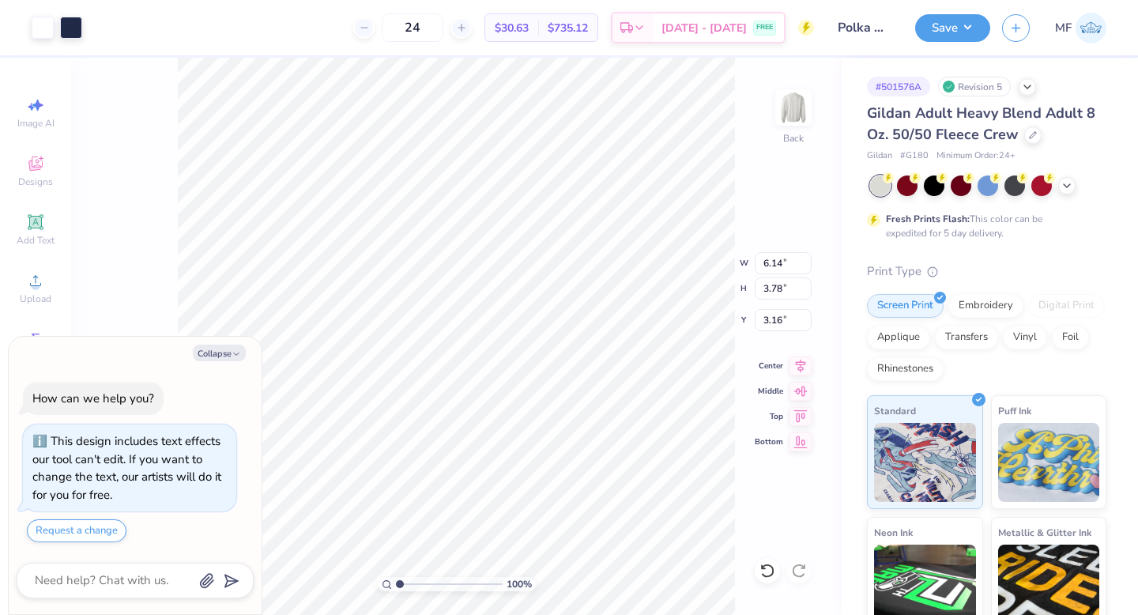
type textarea "x"
type input "6.39"
type input "3.94"
type input "3.00"
type textarea "x"
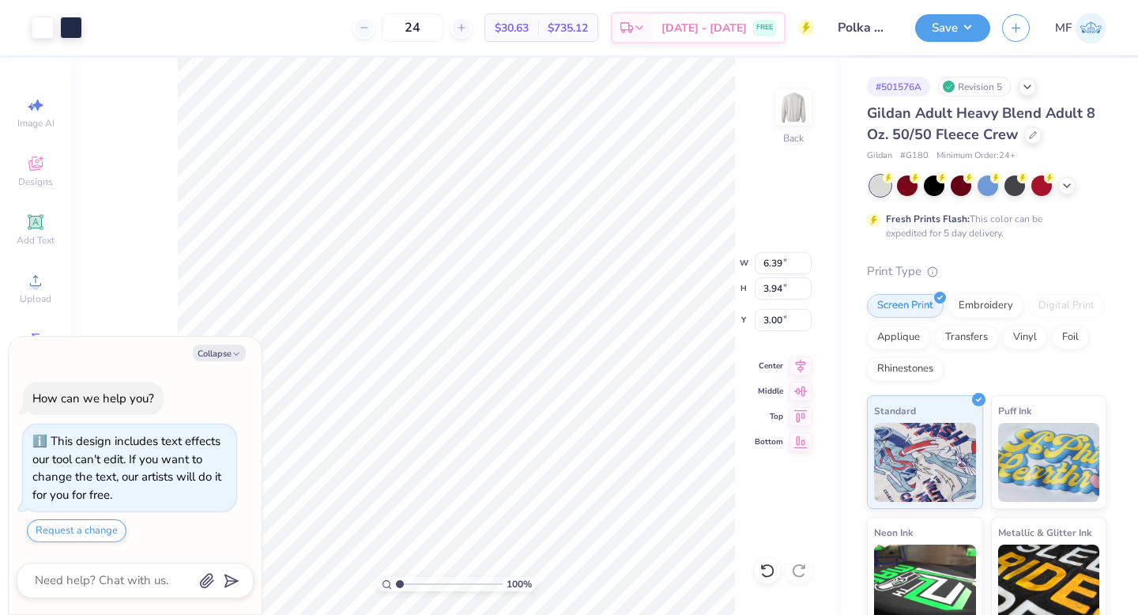
type input "6.46"
type input "3.98"
click at [961, 13] on button "Save" at bounding box center [952, 26] width 75 height 28
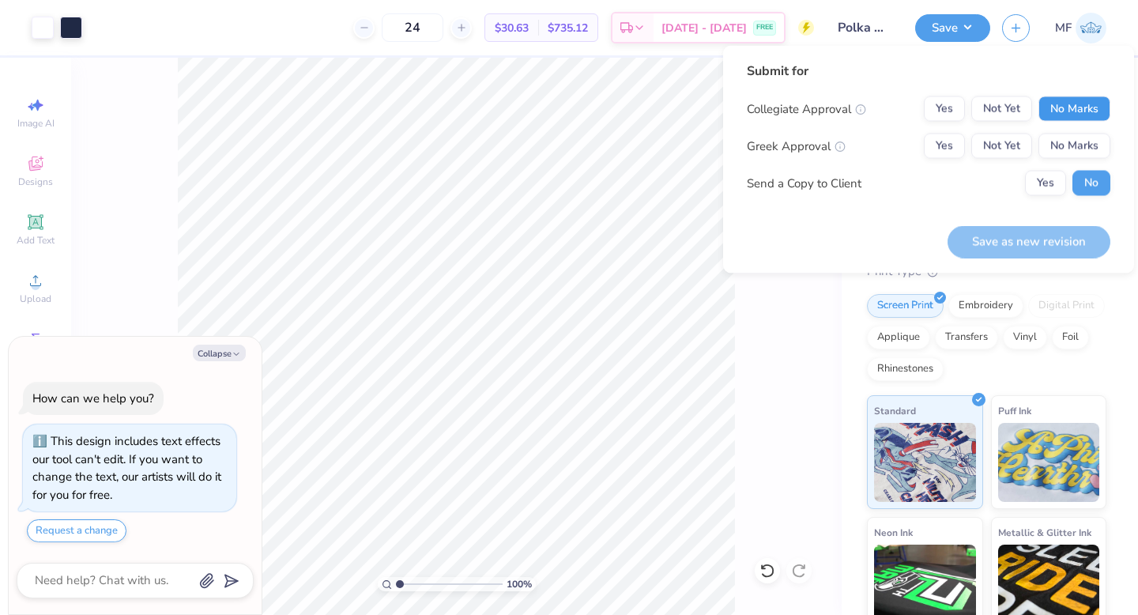
click at [1052, 103] on button "No Marks" at bounding box center [1074, 108] width 72 height 25
click at [1052, 151] on button "No Marks" at bounding box center [1074, 146] width 72 height 25
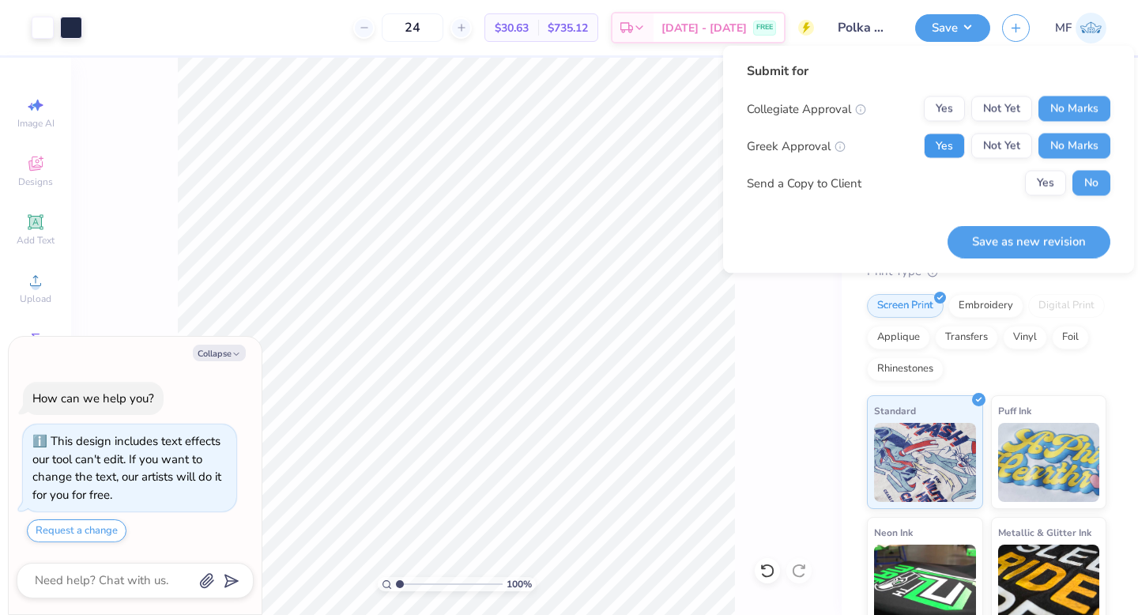
click at [939, 149] on button "Yes" at bounding box center [944, 146] width 41 height 25
click at [1055, 176] on button "Yes" at bounding box center [1045, 183] width 41 height 25
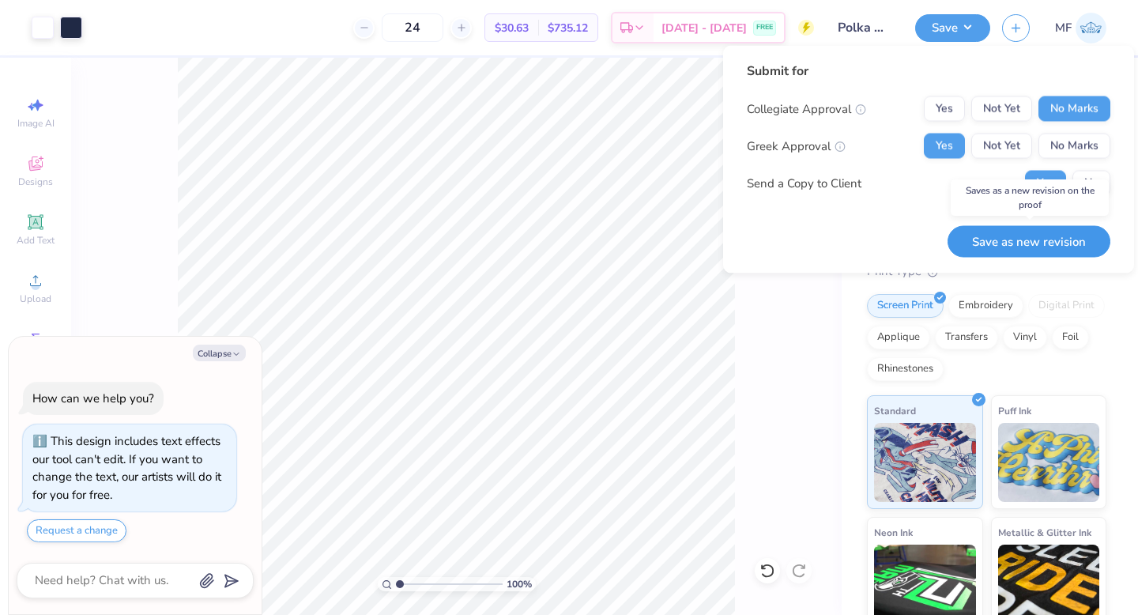
click at [1017, 242] on button "Save as new revision" at bounding box center [1028, 241] width 163 height 32
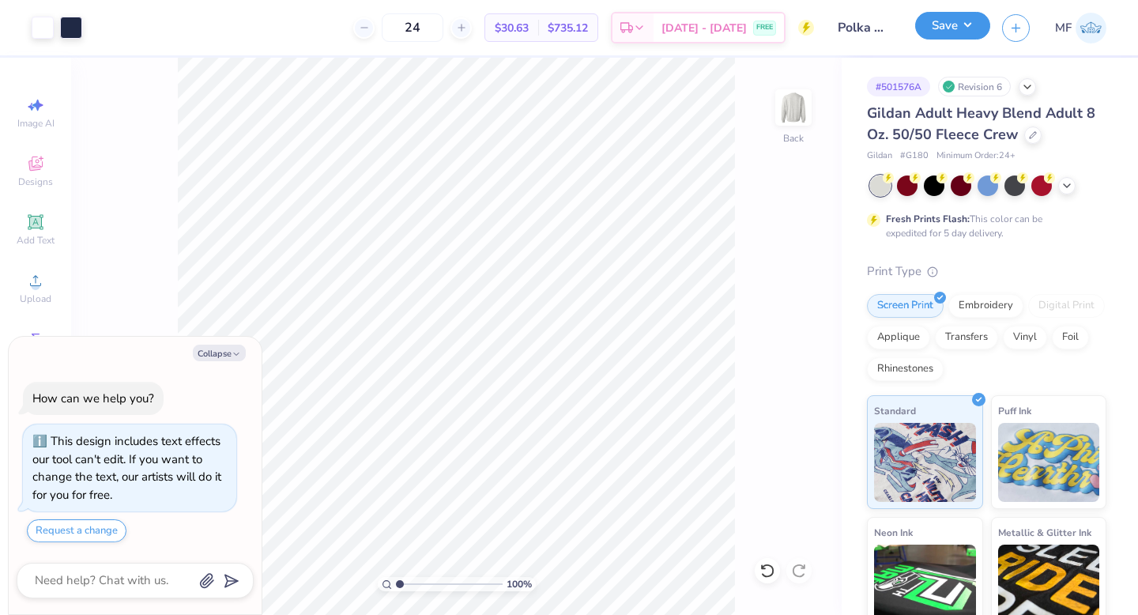
click at [972, 28] on button "Save" at bounding box center [952, 26] width 75 height 28
type textarea "x"
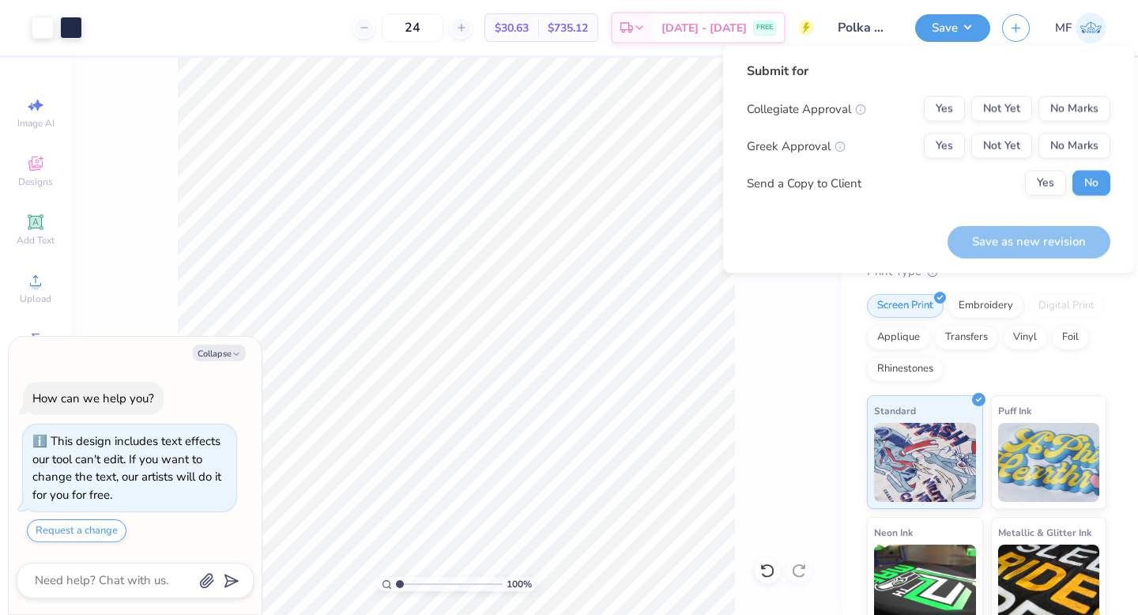
click at [836, 6] on div "Design Title Polka Dot Crew" at bounding box center [864, 27] width 77 height 55
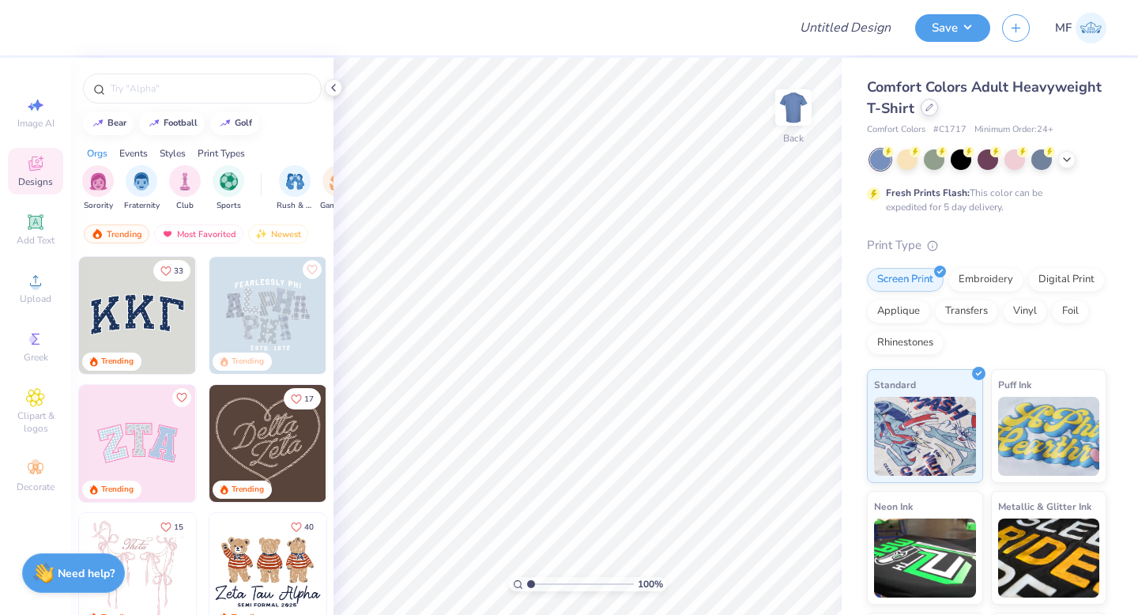
click at [929, 107] on icon at bounding box center [929, 107] width 8 height 8
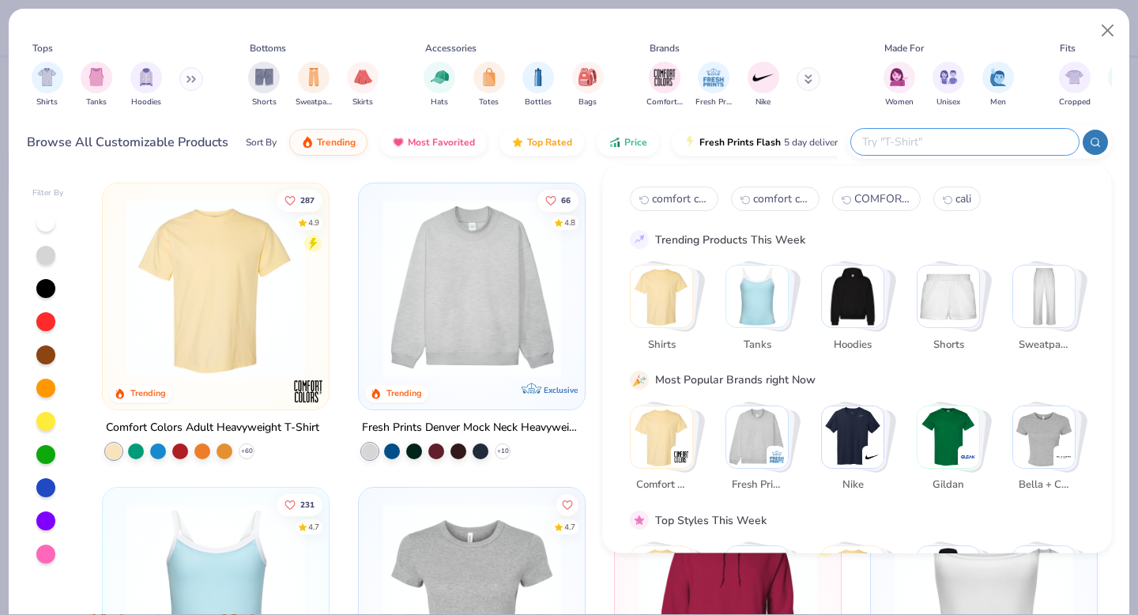
click at [1010, 147] on input "text" at bounding box center [963, 142] width 207 height 18
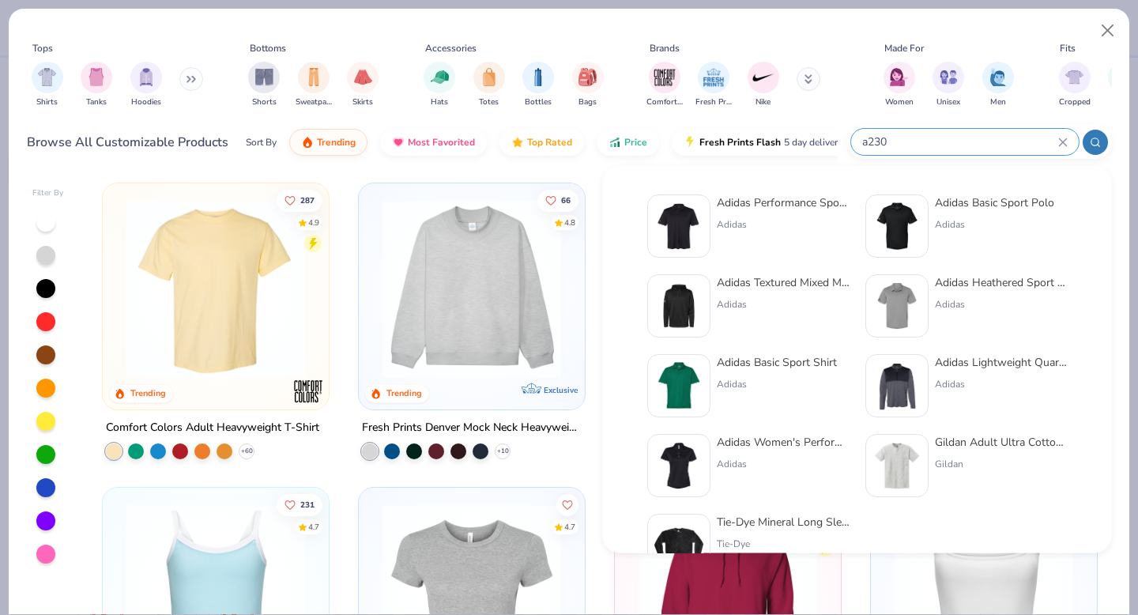
type input "a230"
click at [747, 199] on div "Adidas Performance Sport Shirt" at bounding box center [783, 202] width 133 height 17
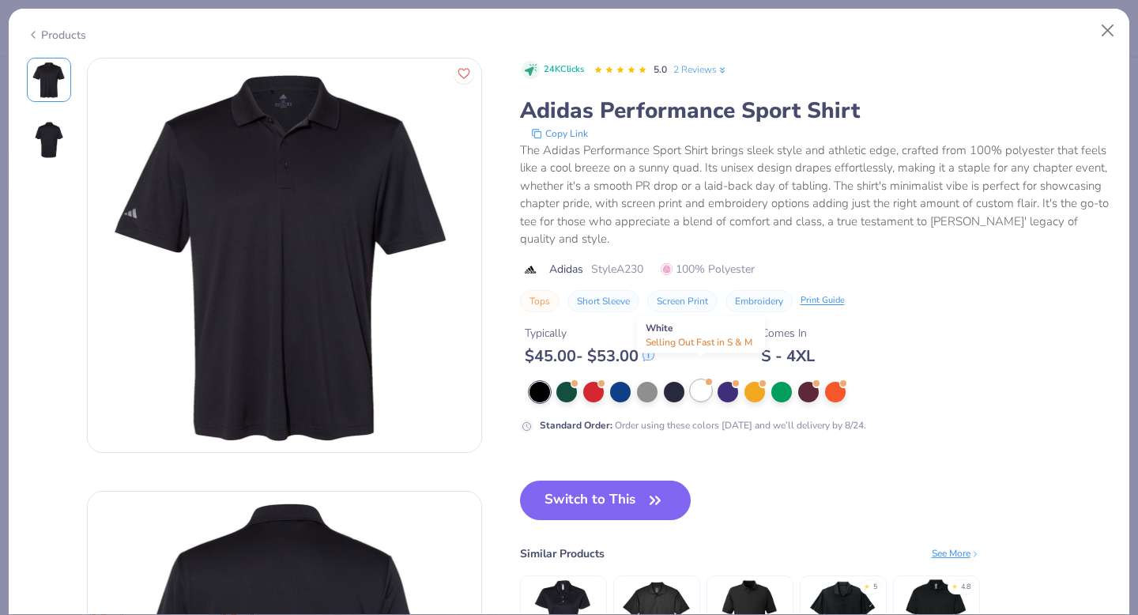
click at [700, 380] on div at bounding box center [700, 390] width 21 height 21
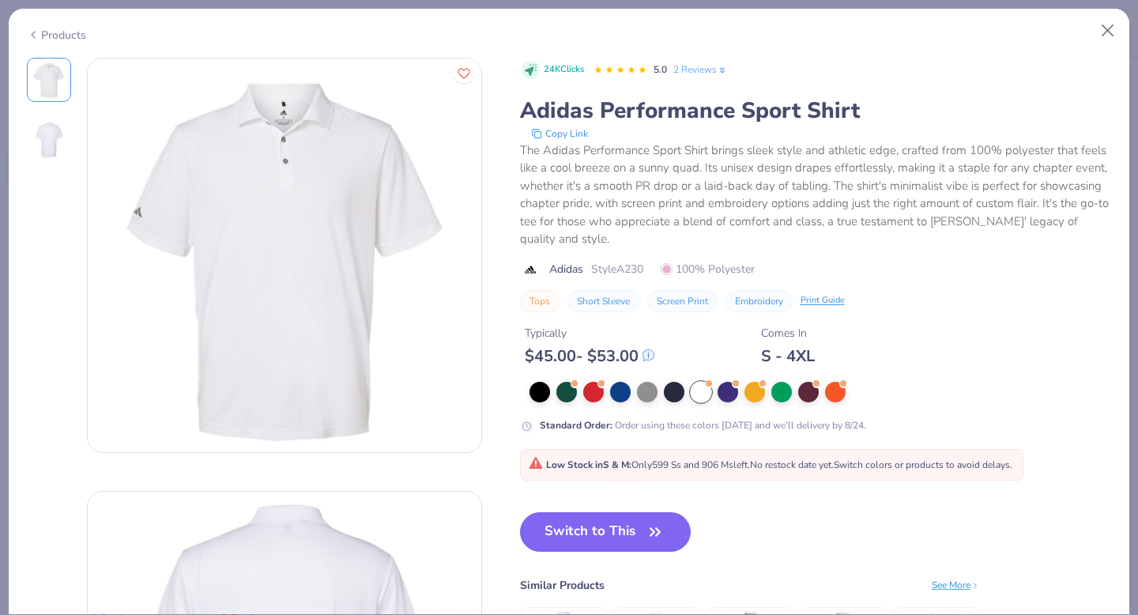
click at [54, 28] on div "Products" at bounding box center [56, 35] width 59 height 17
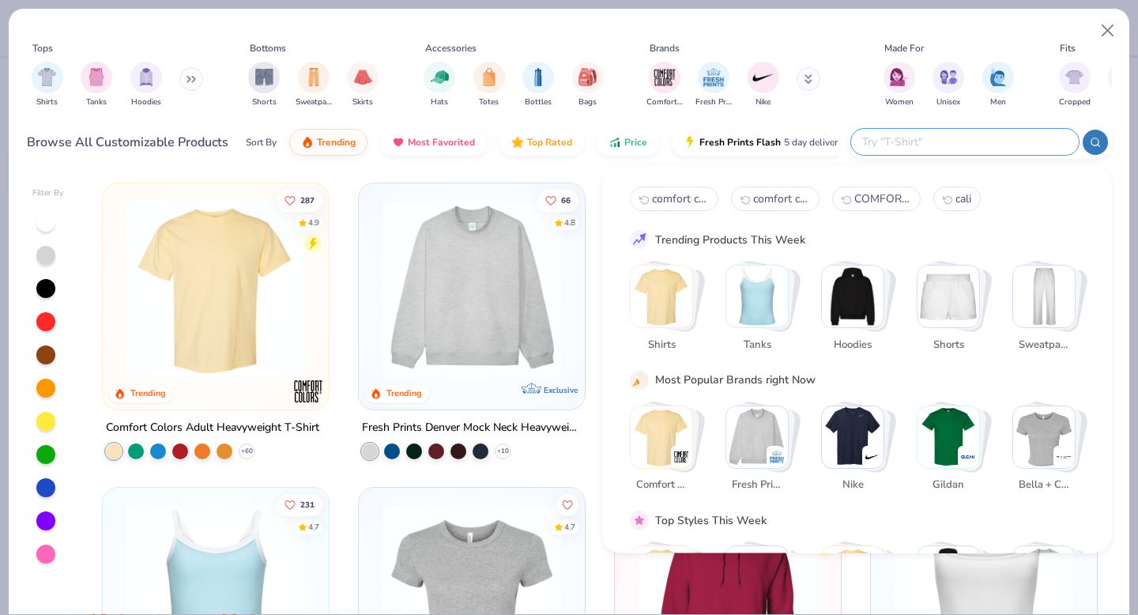
click at [991, 134] on input "text" at bounding box center [963, 142] width 207 height 18
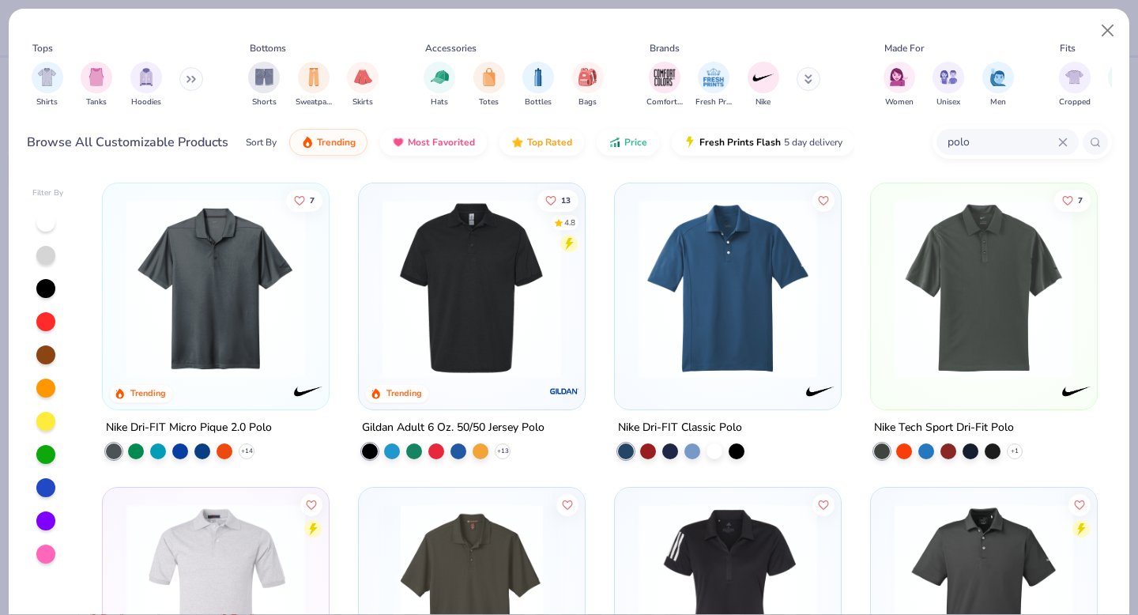
click at [983, 142] on input "polo" at bounding box center [1002, 142] width 112 height 18
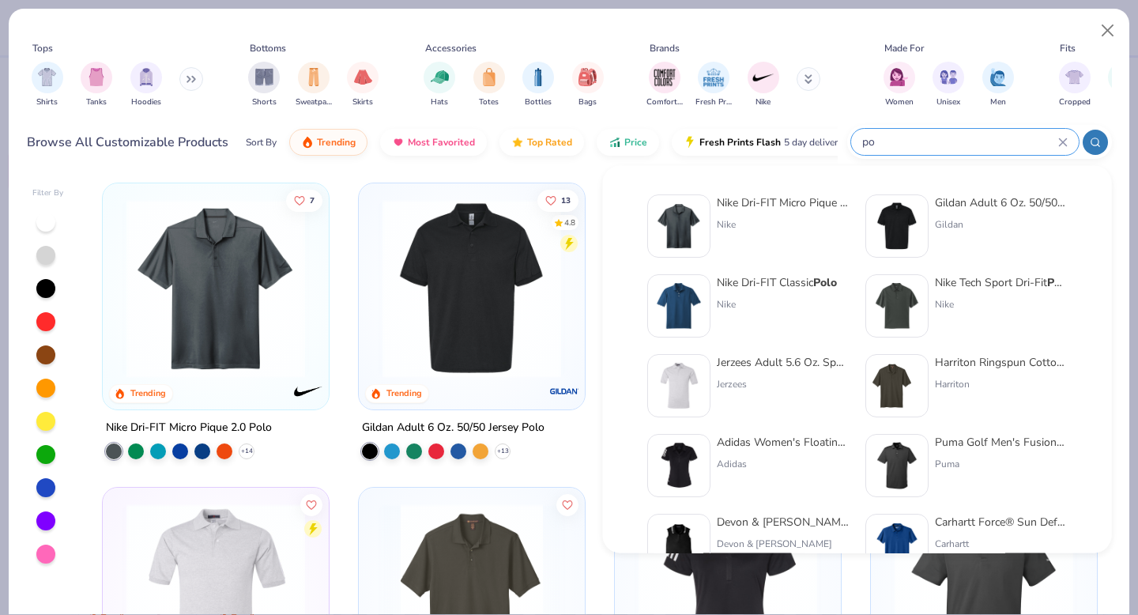
type input "p"
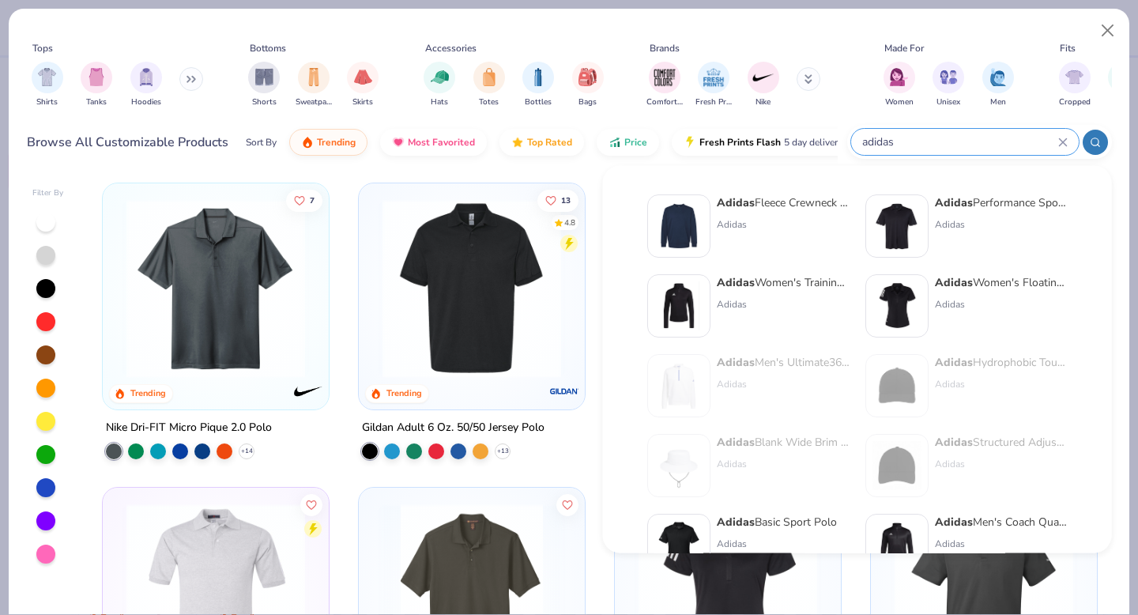
type input "adidas"
click at [917, 226] on img at bounding box center [896, 225] width 49 height 49
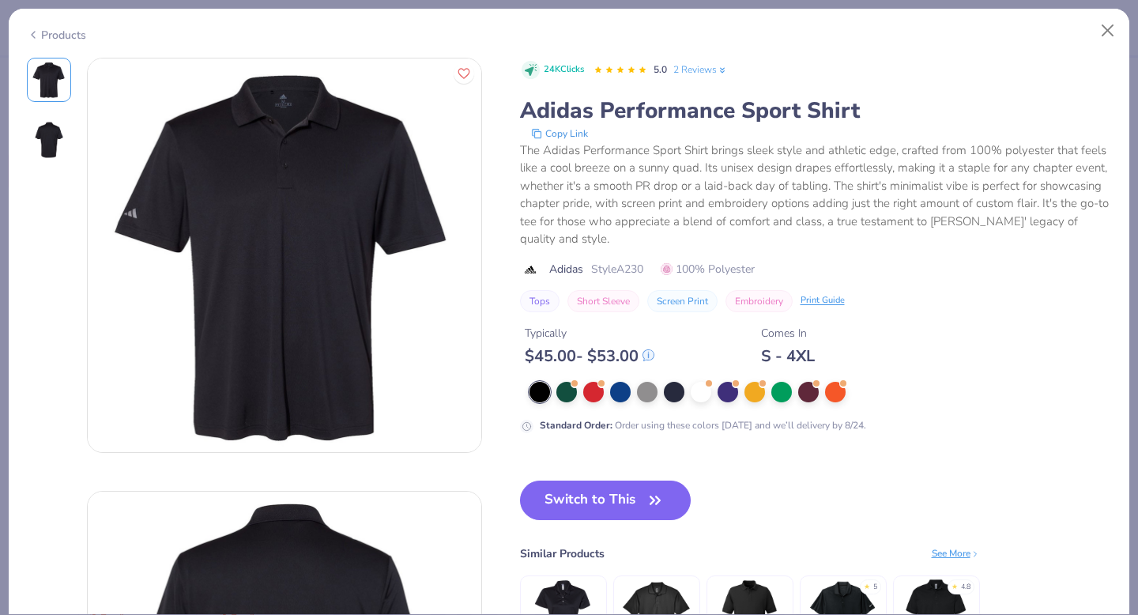
click at [57, 31] on div "Products" at bounding box center [56, 35] width 59 height 17
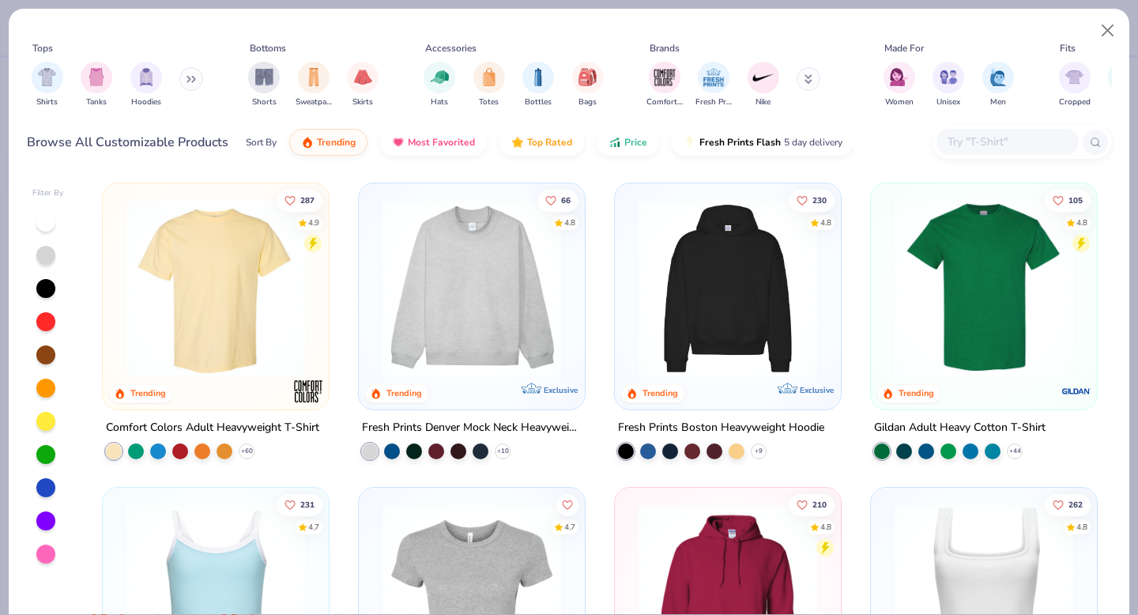
click at [1001, 129] on div at bounding box center [1007, 142] width 142 height 26
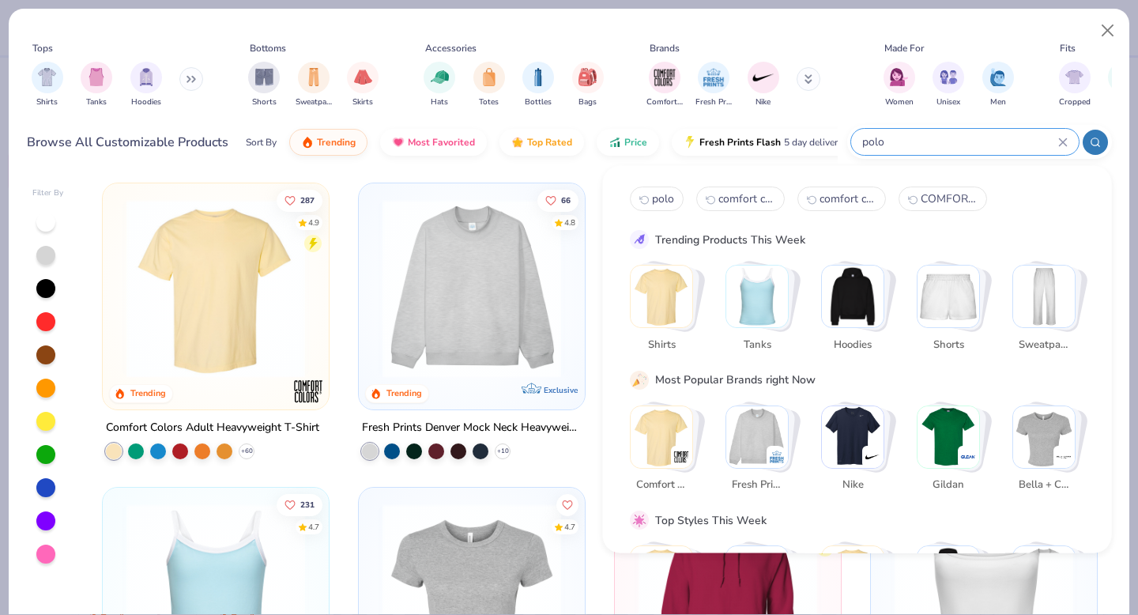
type input "polo"
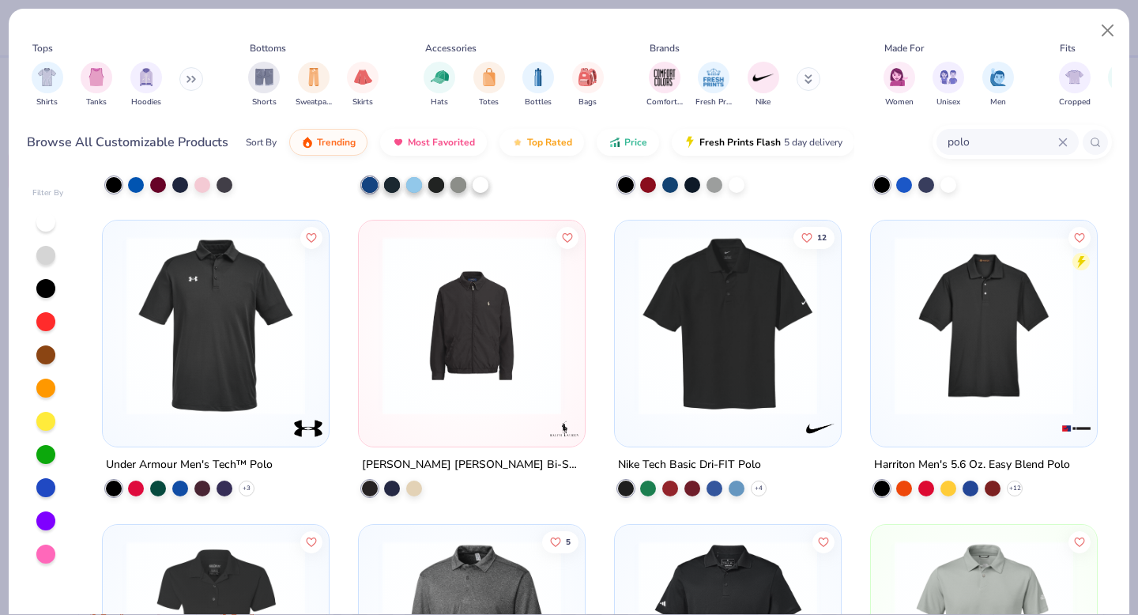
scroll to position [869, 0]
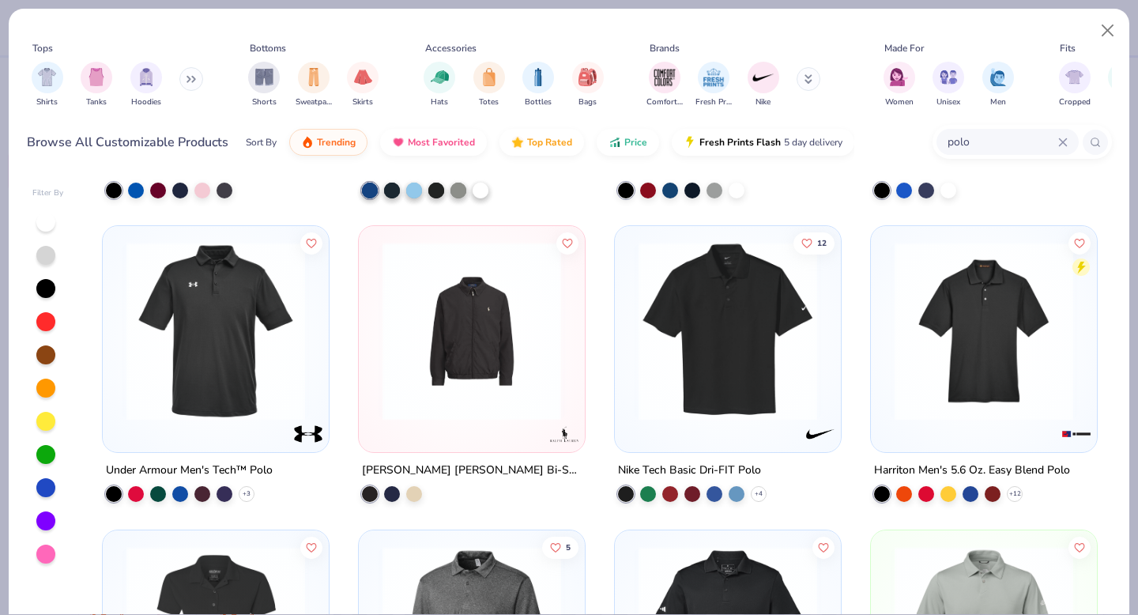
click at [998, 344] on img at bounding box center [983, 331] width 194 height 179
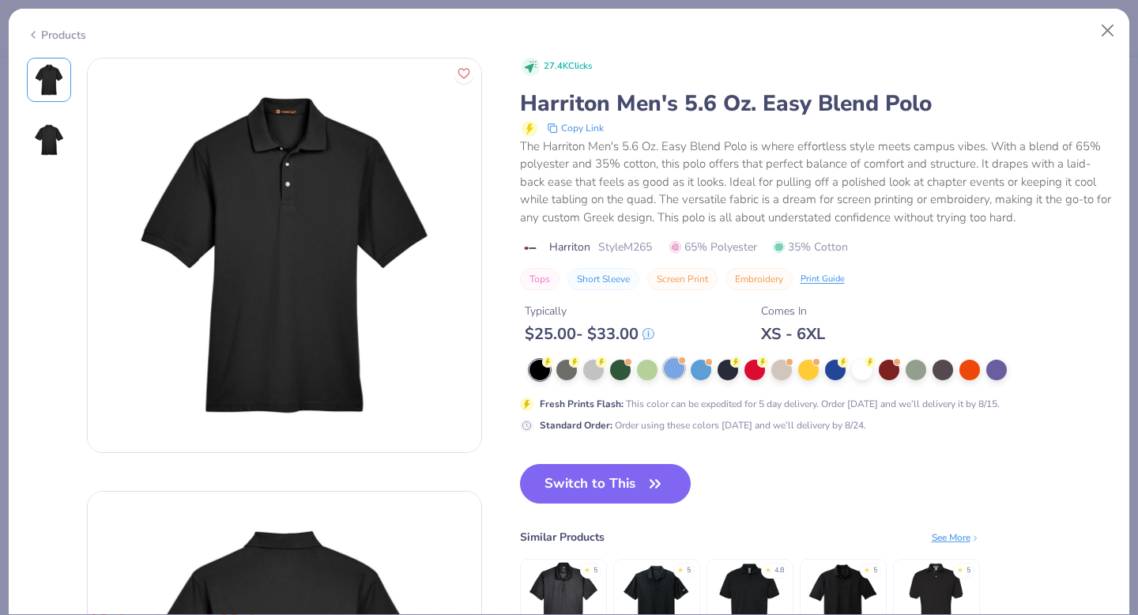
click at [676, 364] on div at bounding box center [674, 368] width 21 height 21
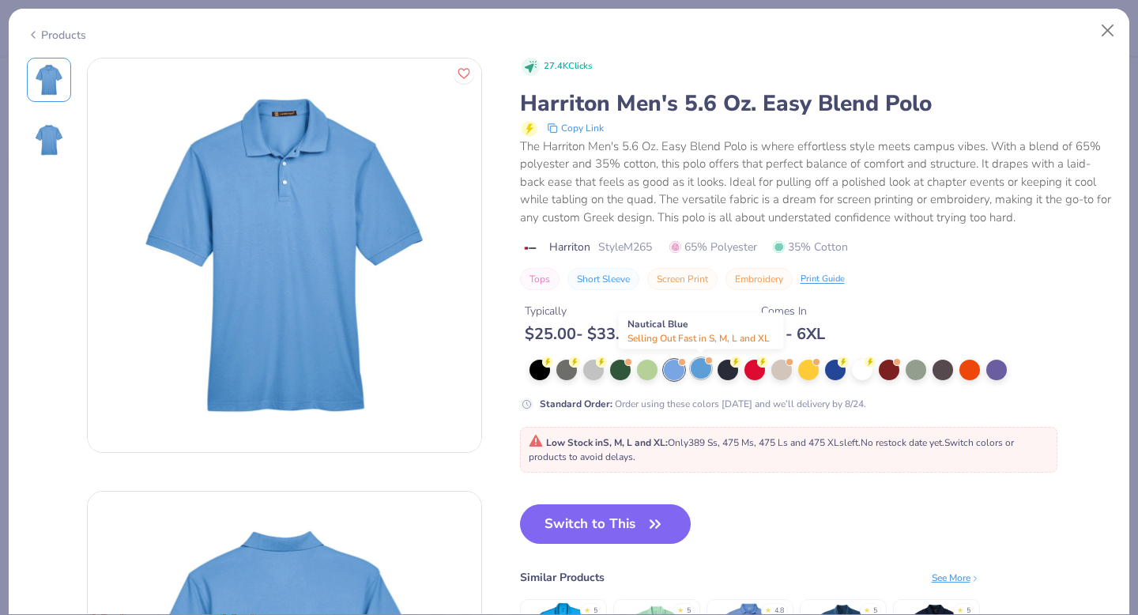
click at [707, 370] on div at bounding box center [700, 368] width 21 height 21
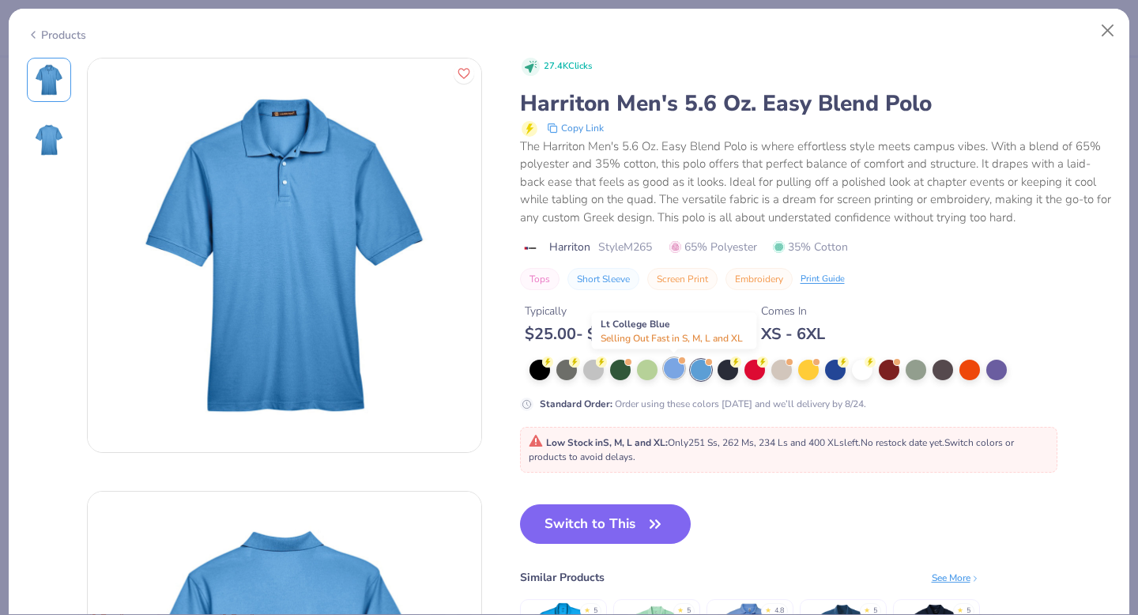
click at [677, 367] on div at bounding box center [674, 368] width 21 height 21
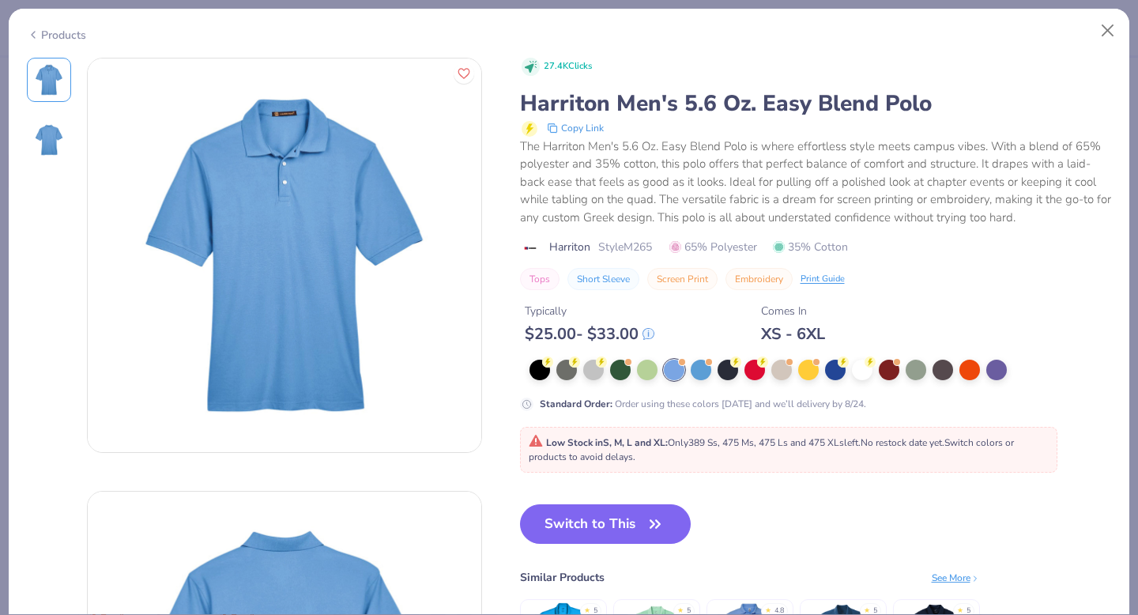
click at [581, 130] on button "Copy Link" at bounding box center [575, 128] width 66 height 19
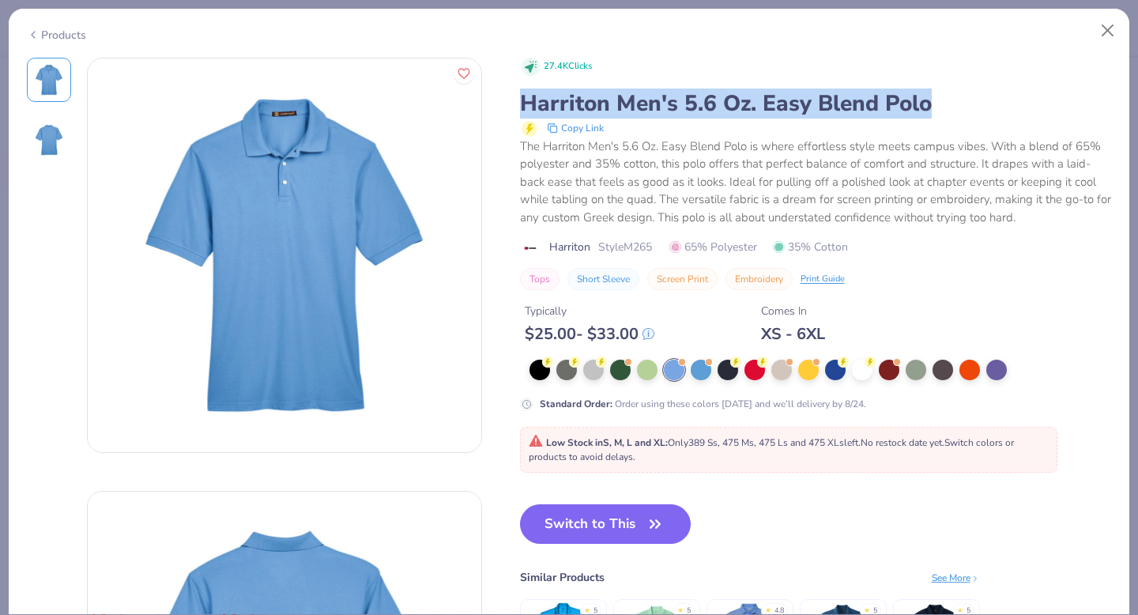
drag, startPoint x: 519, startPoint y: 103, endPoint x: 935, endPoint y: 104, distance: 416.3
click at [935, 104] on div "Harriton Men's 5.6 Oz. Easy Blend Polo" at bounding box center [816, 103] width 592 height 30
copy div "Harriton Men's 5.6 Oz. Easy Blend Polo"
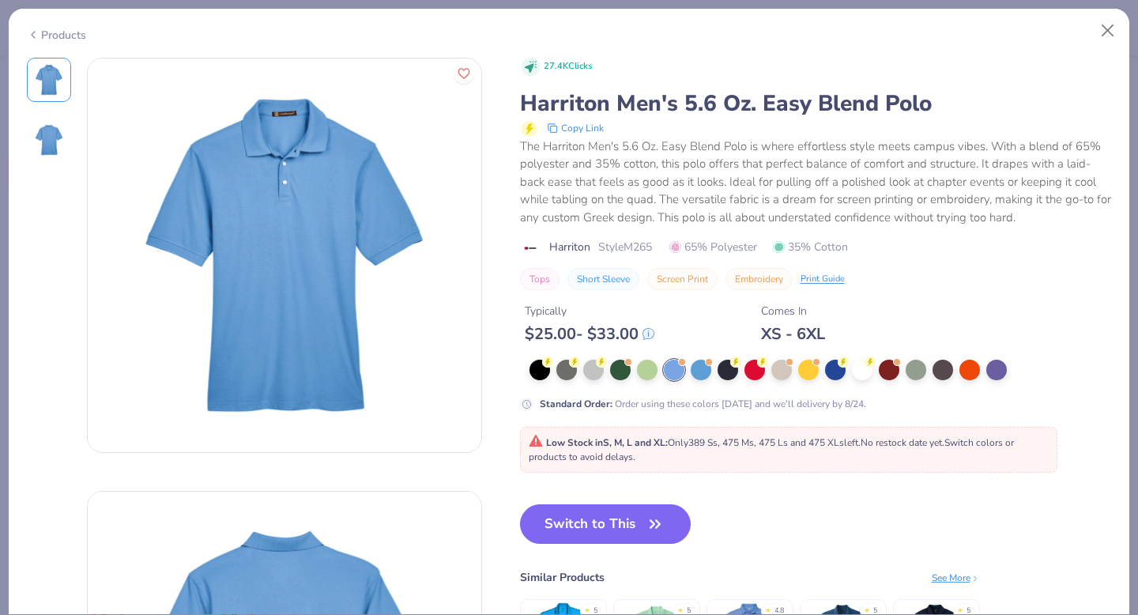
click at [33, 33] on polyline at bounding box center [33, 35] width 3 height 6
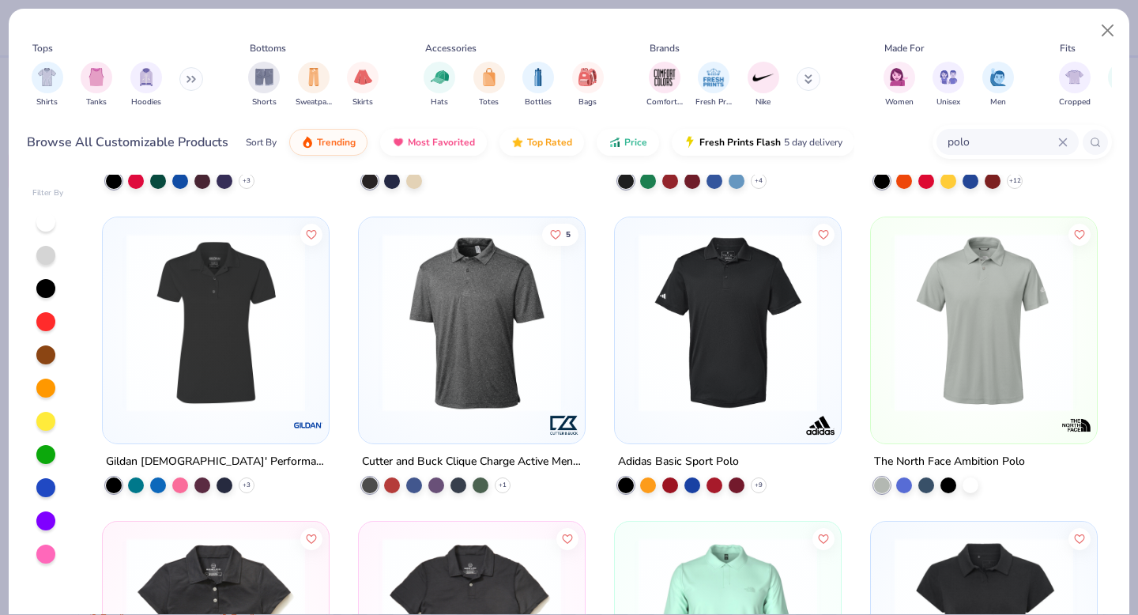
scroll to position [1183, 0]
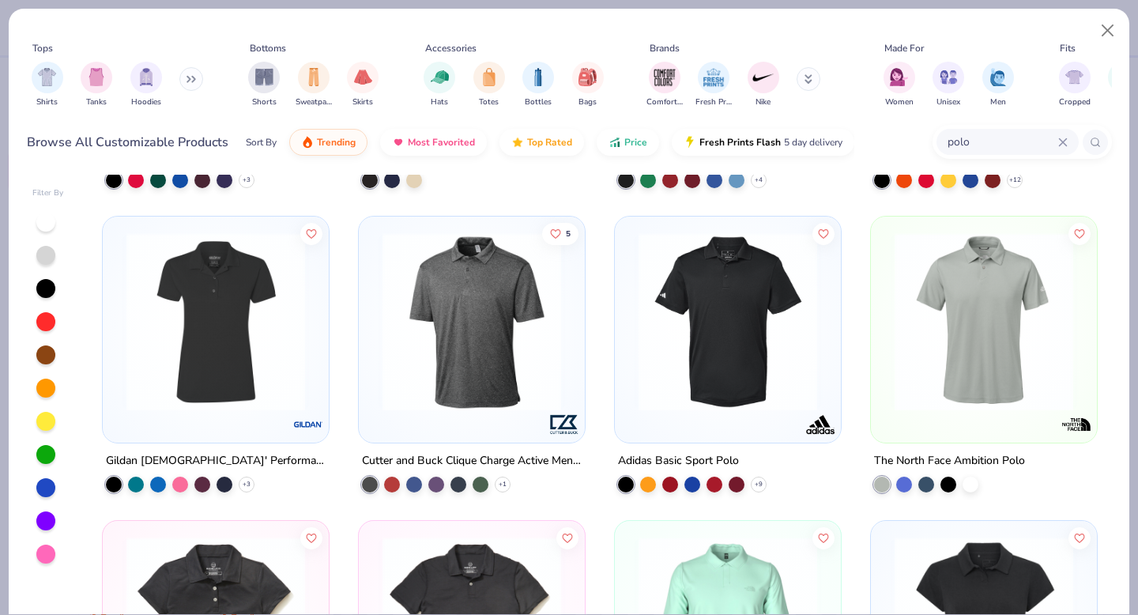
click at [490, 364] on img at bounding box center [471, 321] width 194 height 179
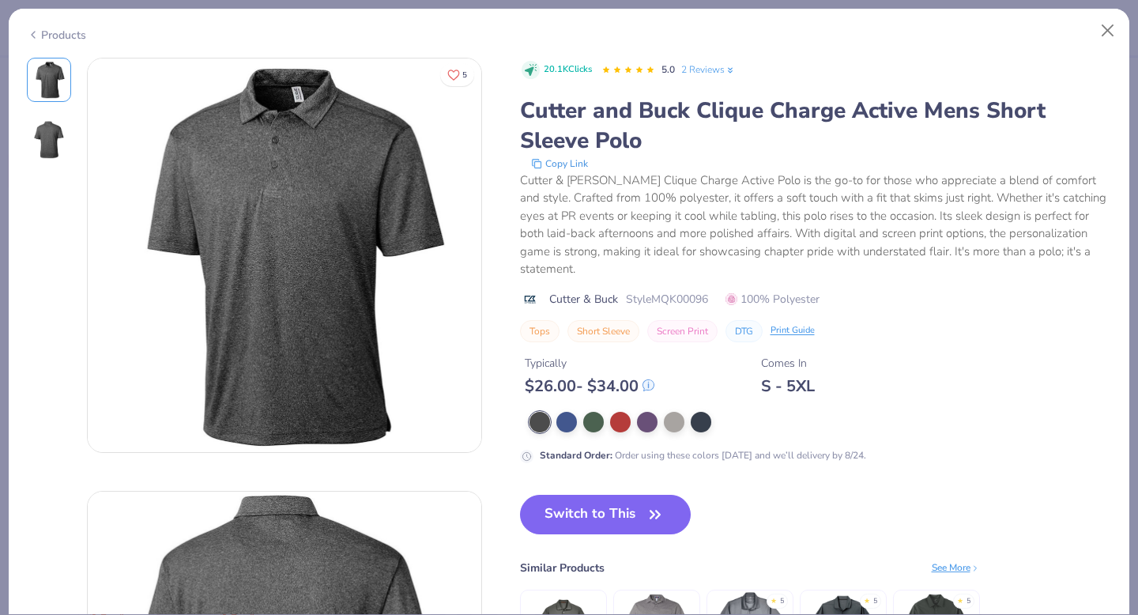
click at [566, 389] on div "20.1K Clicks 5.0 2 Reviews Cutter and Buck Clique Charge Active Mens Short Slee…" at bounding box center [816, 260] width 592 height 405
click at [566, 410] on div at bounding box center [566, 420] width 21 height 21
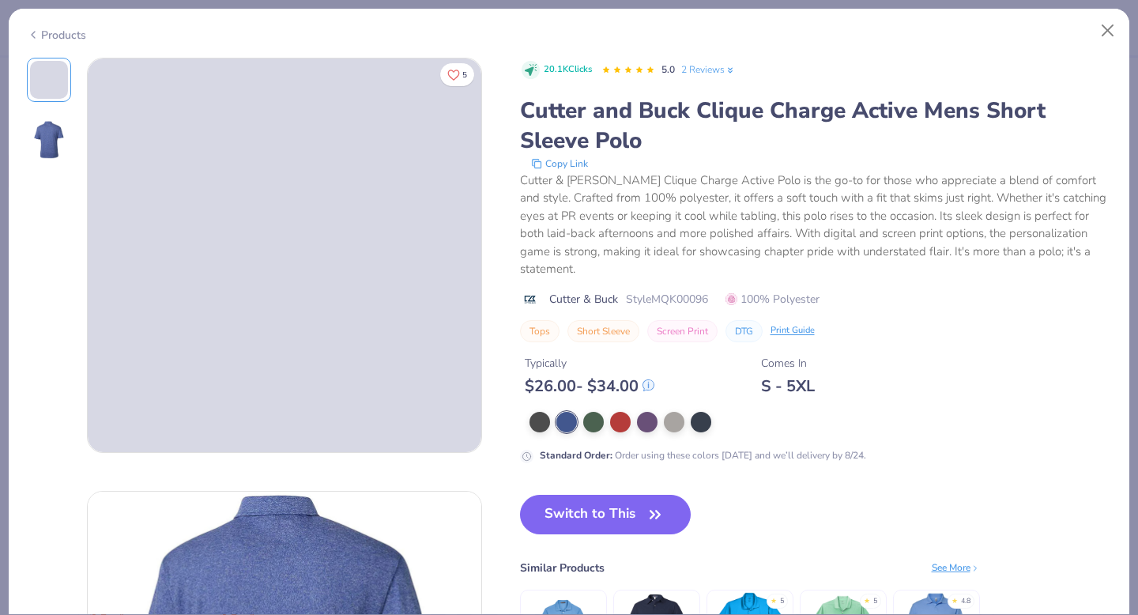
click at [50, 32] on div "Products" at bounding box center [56, 35] width 59 height 17
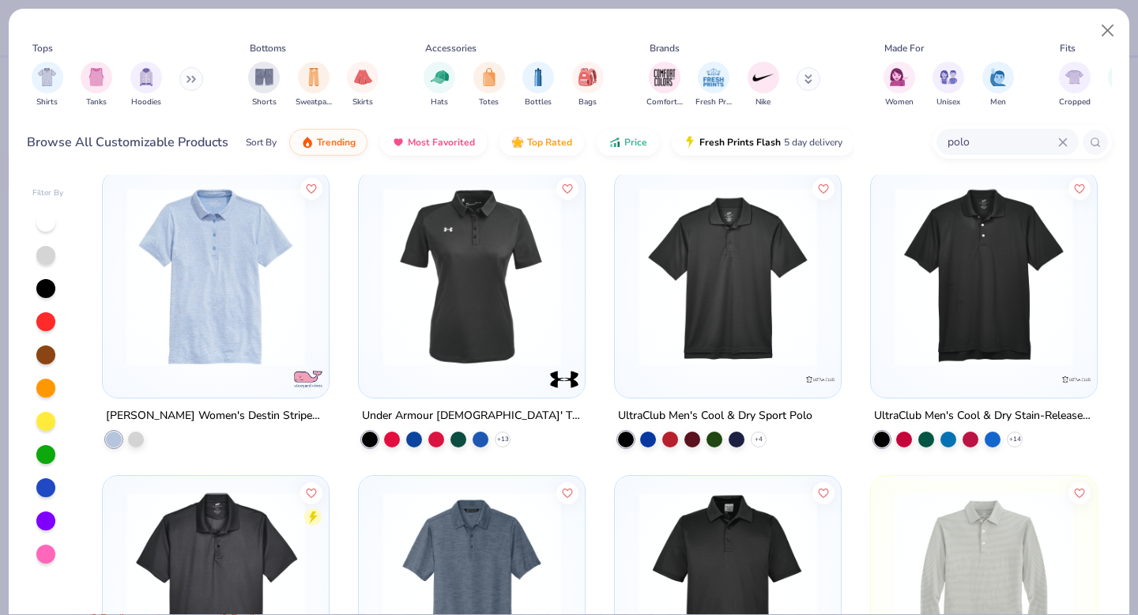
scroll to position [2446, 0]
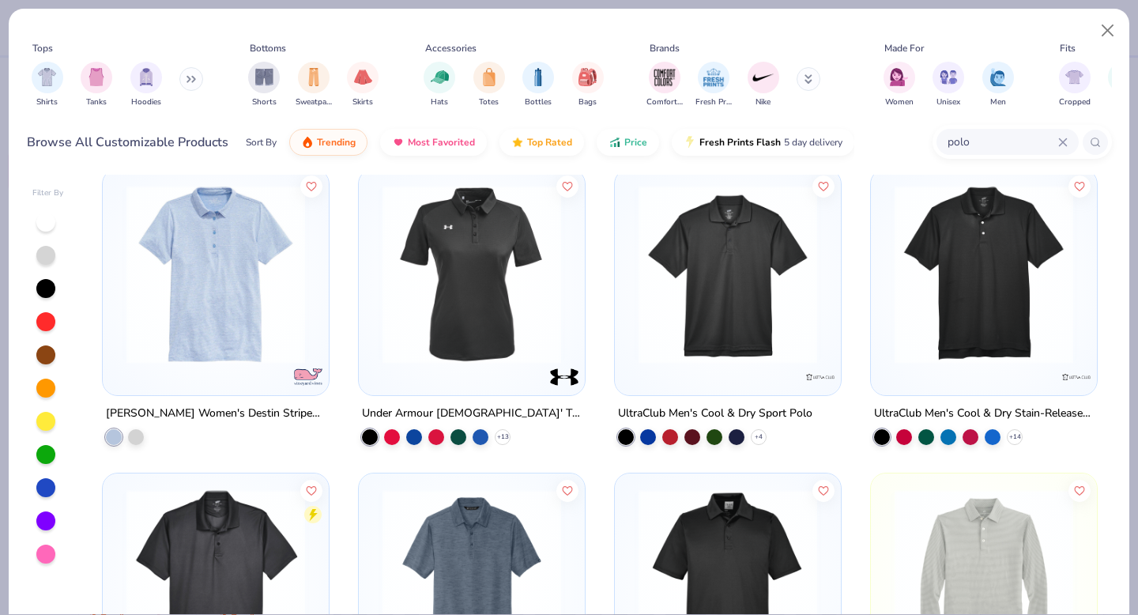
click at [971, 272] on img at bounding box center [983, 274] width 194 height 179
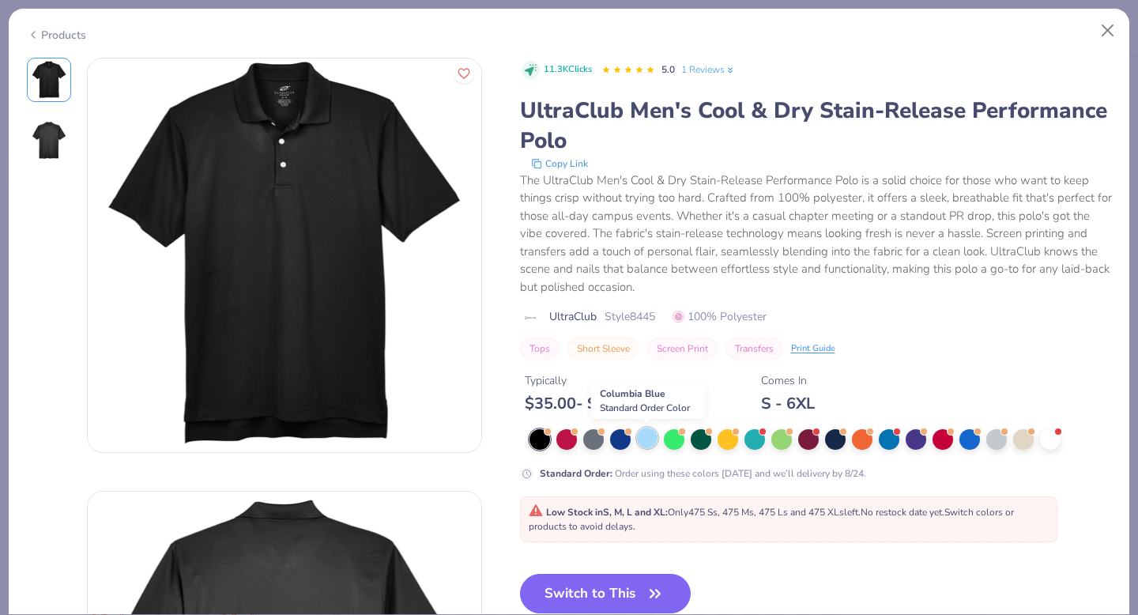
click at [646, 440] on div at bounding box center [647, 437] width 21 height 21
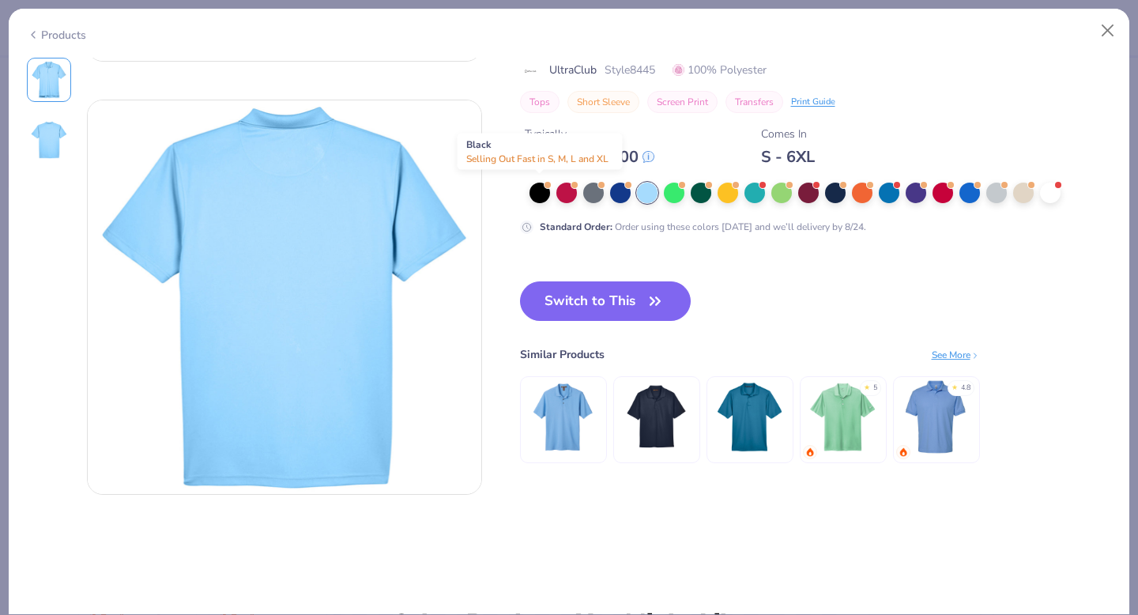
scroll to position [393, 0]
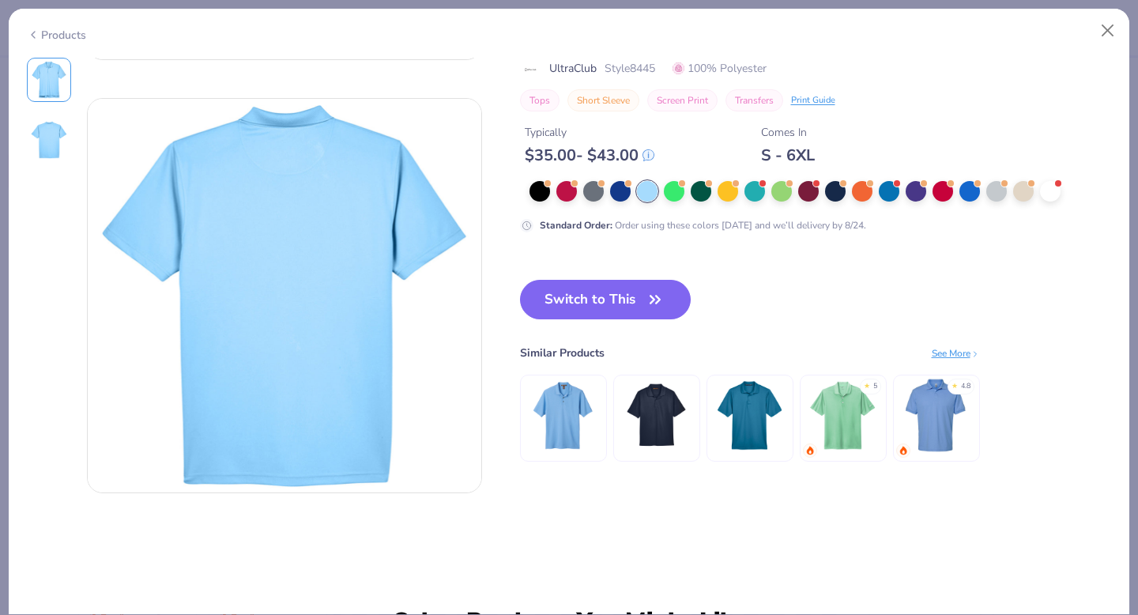
click at [963, 426] on img at bounding box center [935, 414] width 75 height 75
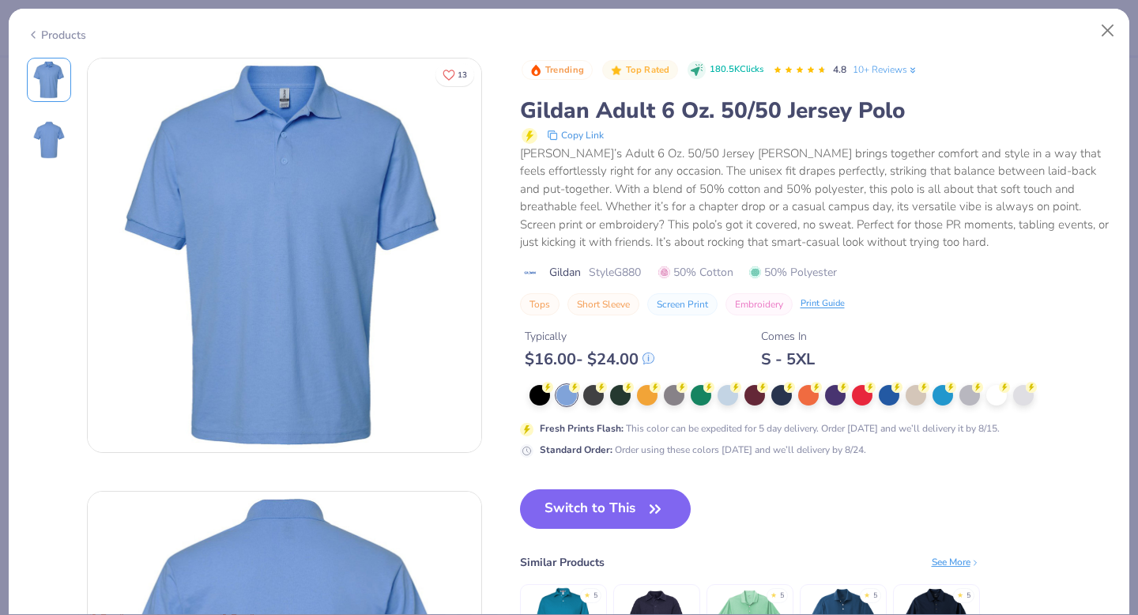
click at [36, 32] on icon at bounding box center [33, 34] width 13 height 19
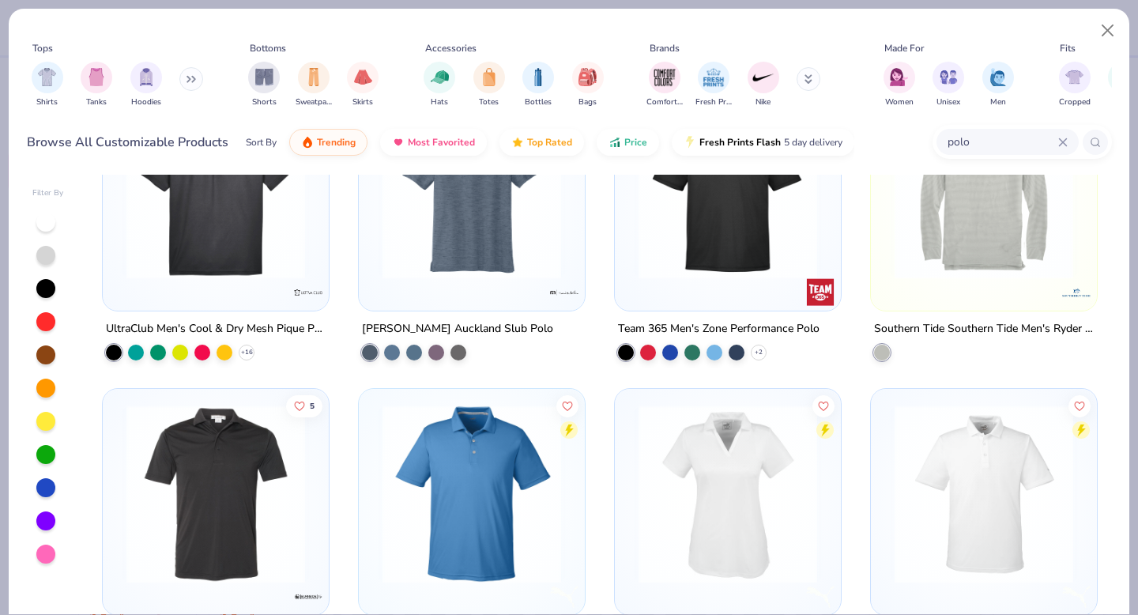
scroll to position [2836, 0]
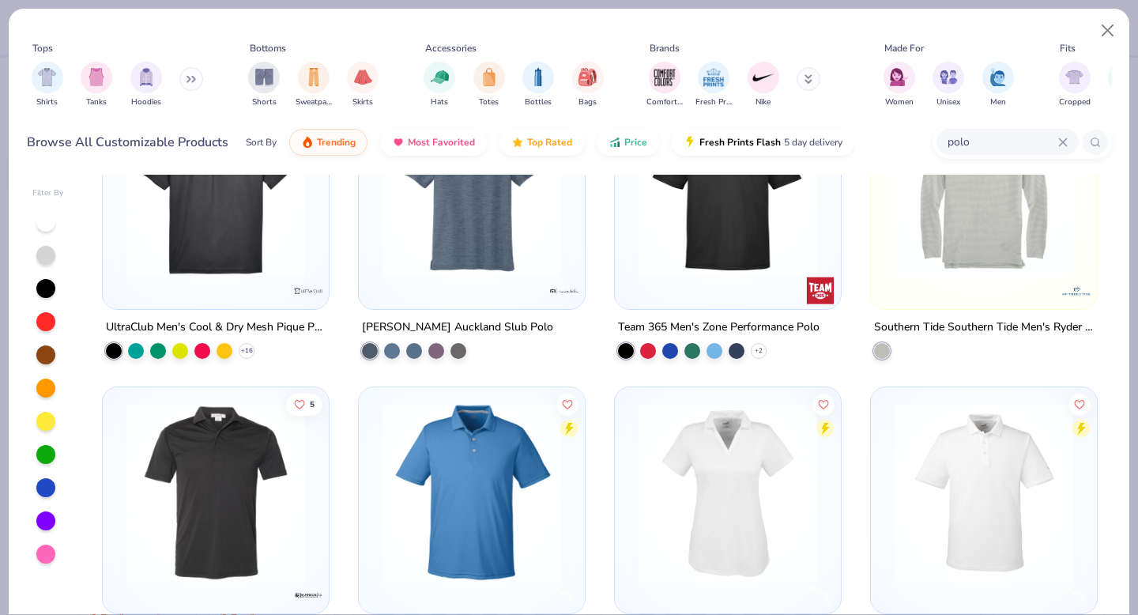
click at [212, 250] on img at bounding box center [216, 188] width 194 height 179
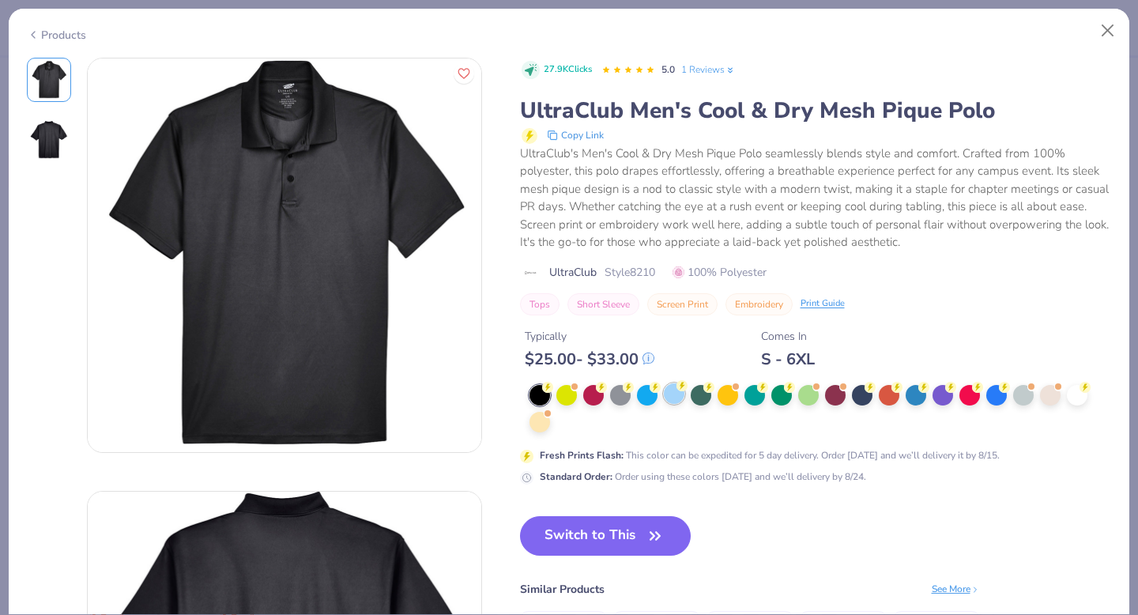
click at [671, 393] on div at bounding box center [674, 393] width 21 height 21
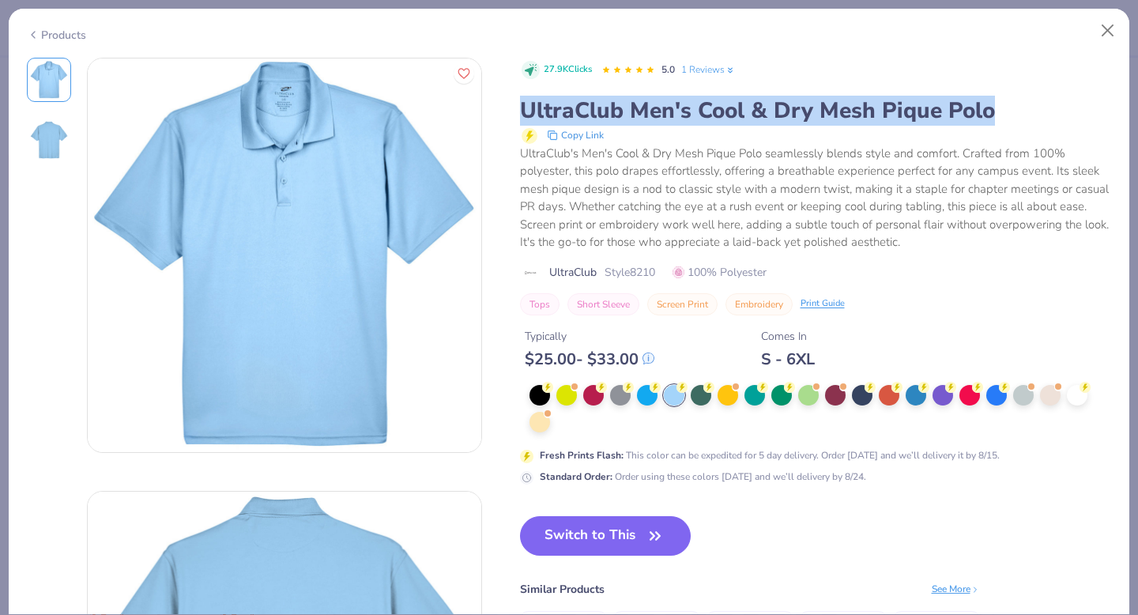
drag, startPoint x: 523, startPoint y: 115, endPoint x: 996, endPoint y: 117, distance: 473.2
click at [996, 117] on div "UltraClub Men's Cool & Dry Mesh Pique Polo" at bounding box center [816, 111] width 592 height 30
copy div "UltraClub Men's Cool & Dry Mesh Pique Polo"
click at [1104, 30] on button "Close" at bounding box center [1108, 31] width 30 height 30
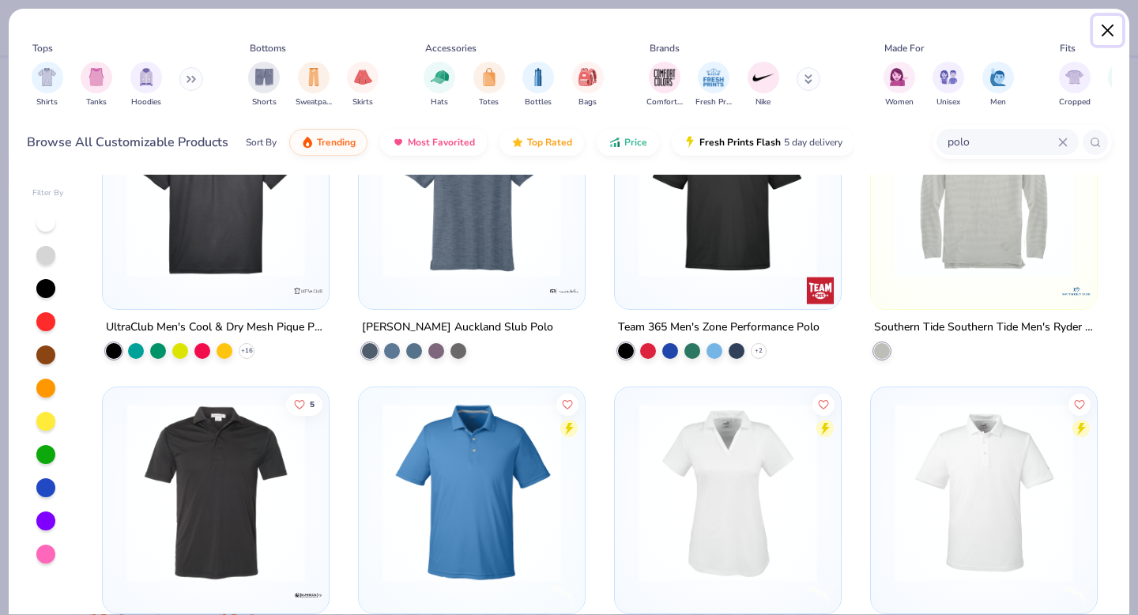
click at [1108, 32] on button "Close" at bounding box center [1108, 31] width 30 height 30
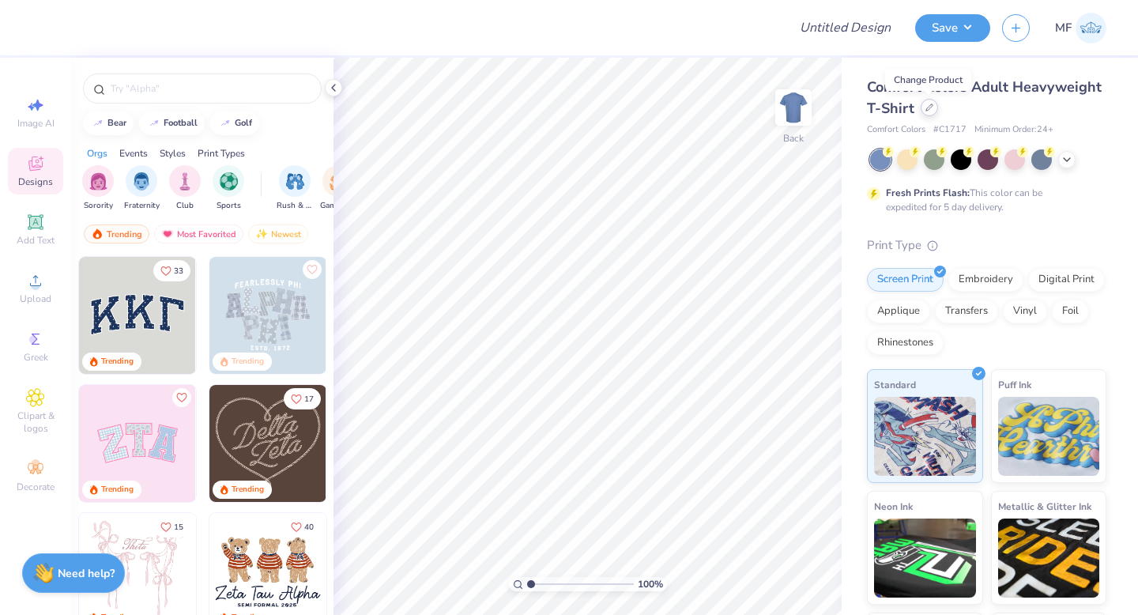
click at [931, 106] on icon at bounding box center [929, 107] width 6 height 6
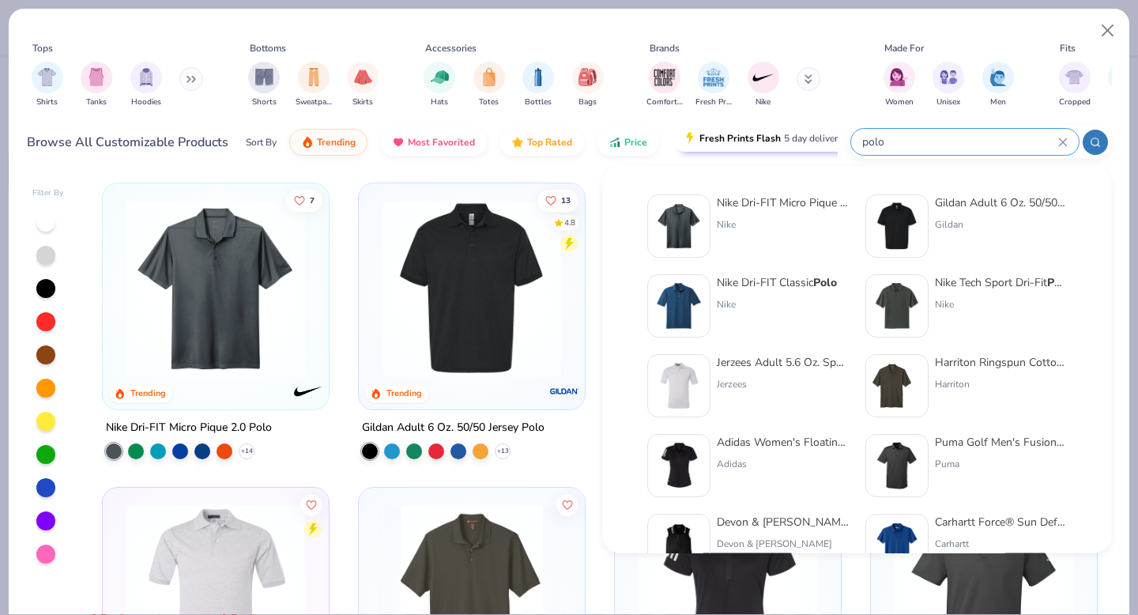
drag, startPoint x: 995, startPoint y: 147, endPoint x: 807, endPoint y: 130, distance: 189.5
click at [807, 130] on div "Browse All Customizable Products Sort By Trending Most Favorited Top Rated Pric…" at bounding box center [569, 142] width 1085 height 44
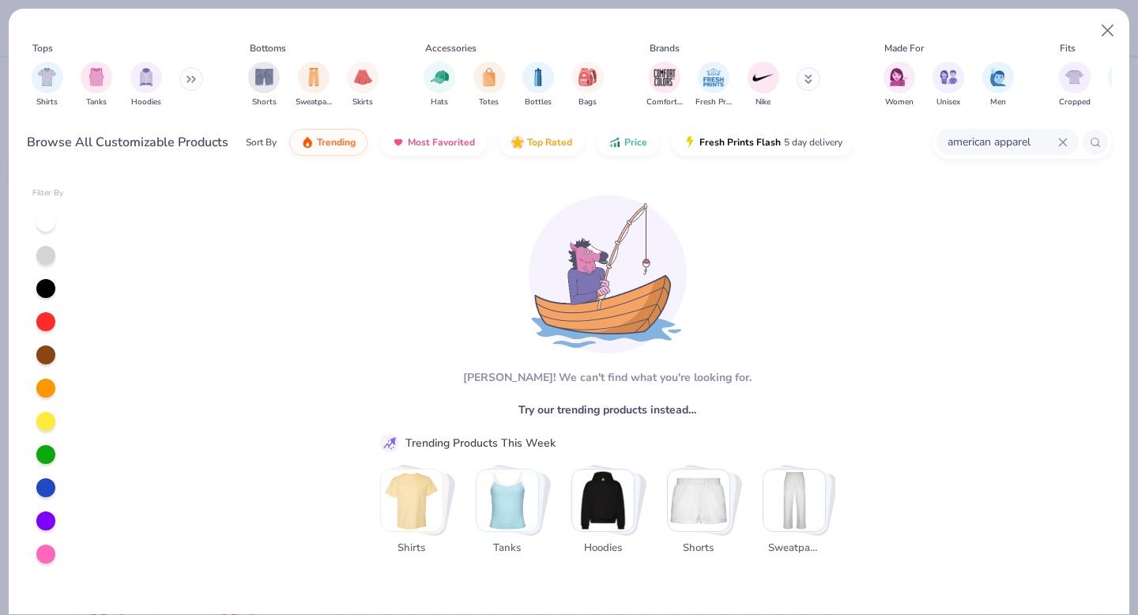
type input "american apparel"
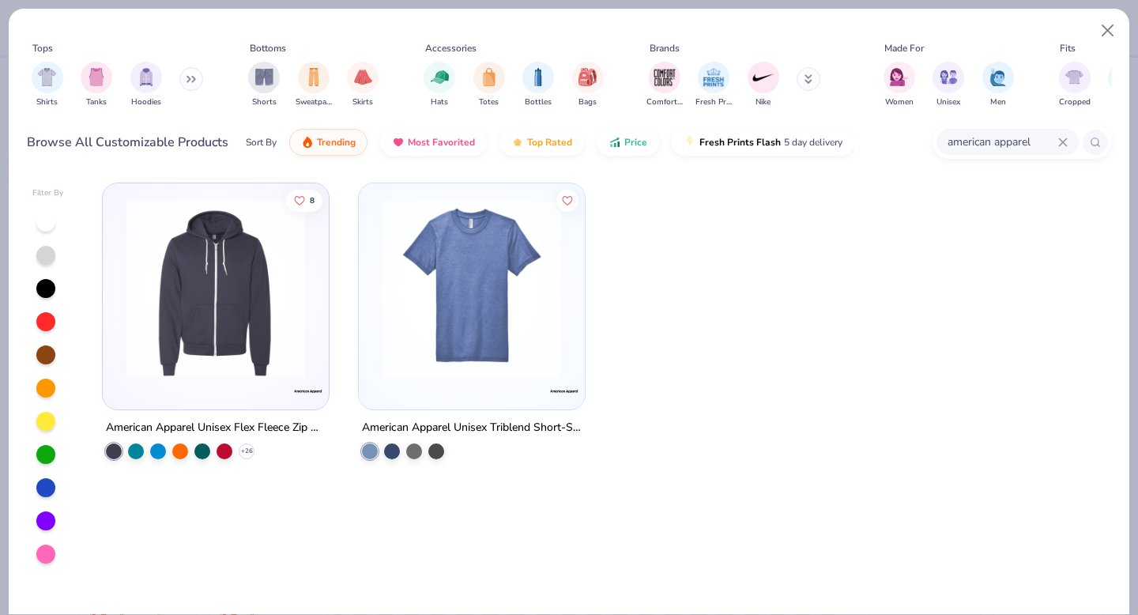
click at [521, 285] on img at bounding box center [471, 288] width 194 height 179
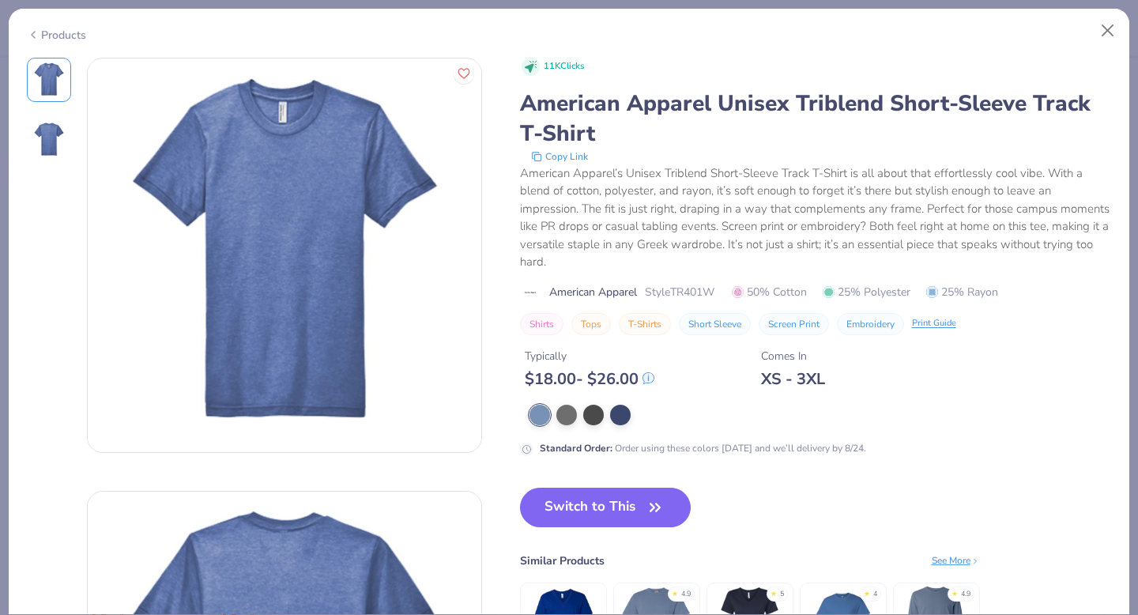
click at [28, 38] on icon at bounding box center [33, 34] width 13 height 19
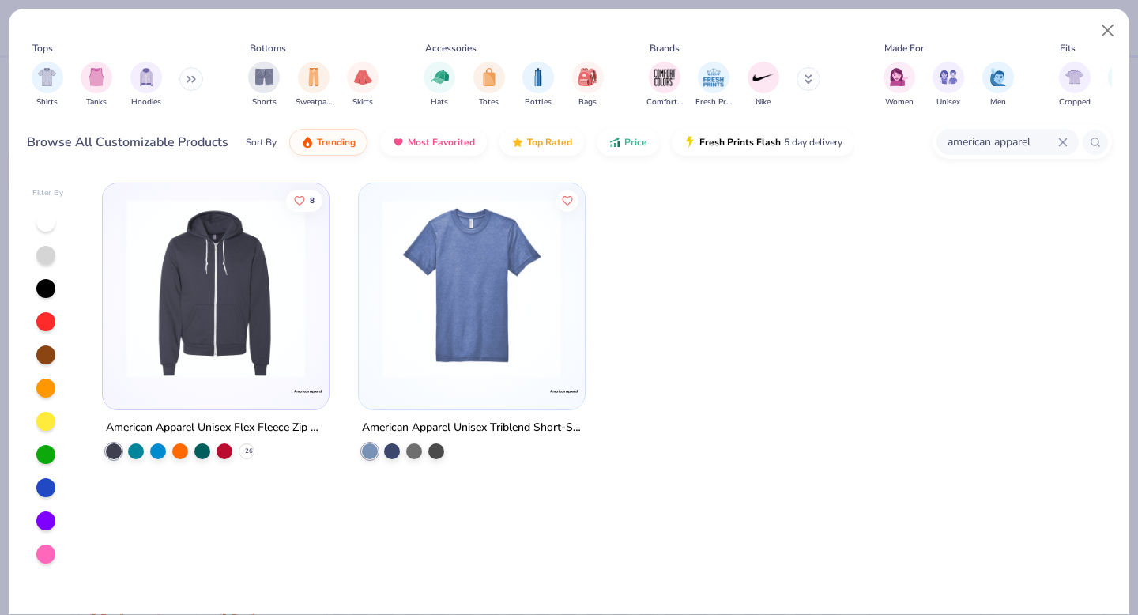
click at [1056, 141] on input "american apparel" at bounding box center [1002, 142] width 112 height 18
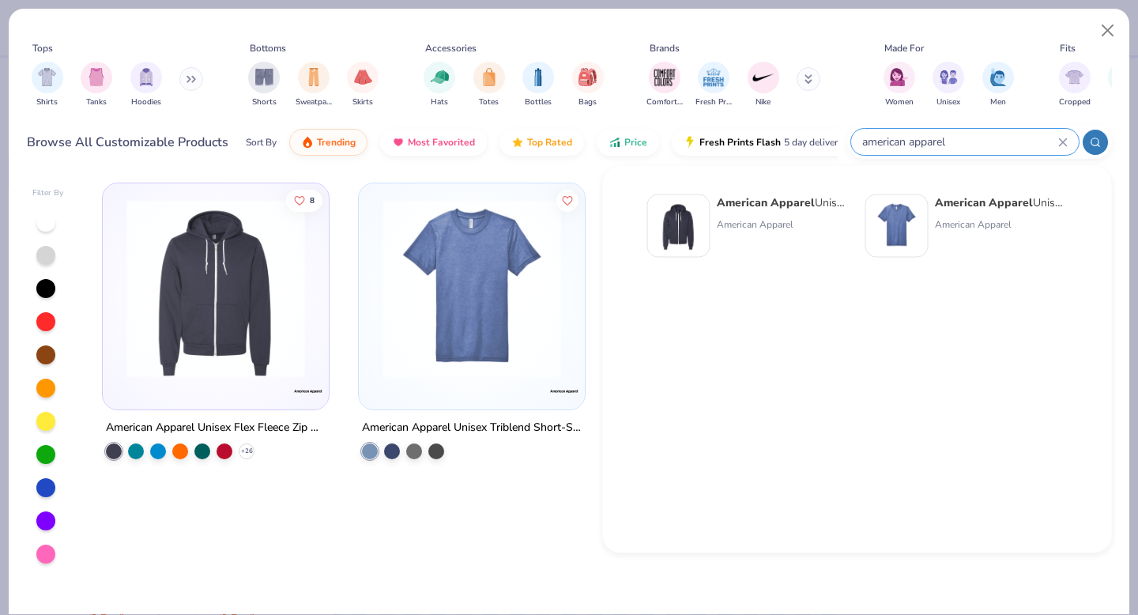
click at [1065, 143] on icon at bounding box center [1062, 141] width 9 height 9
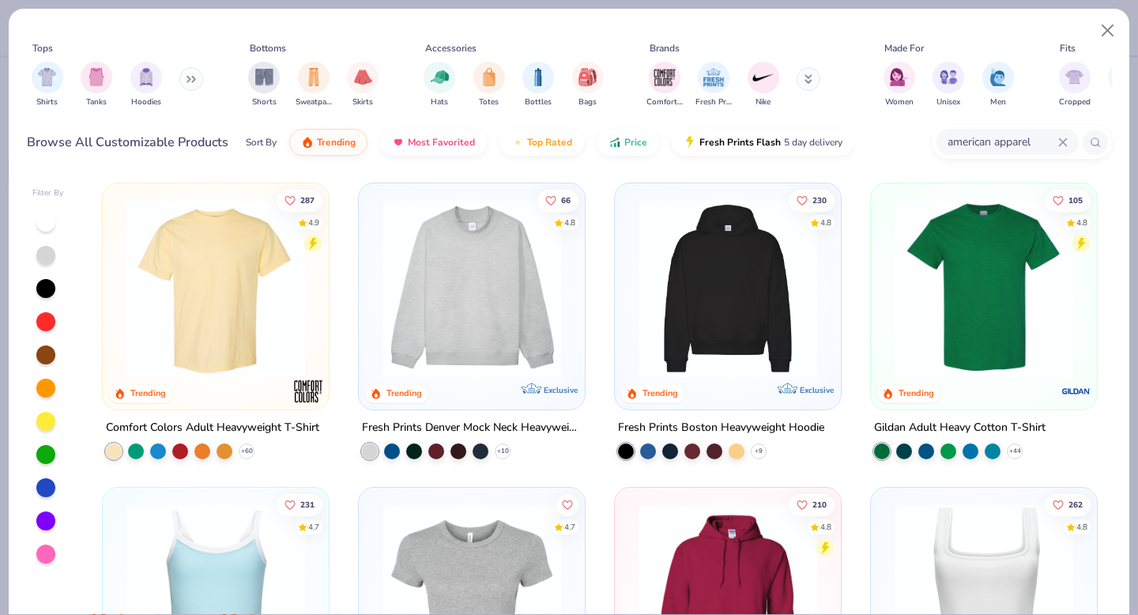
click at [1065, 143] on icon at bounding box center [1062, 141] width 9 height 9
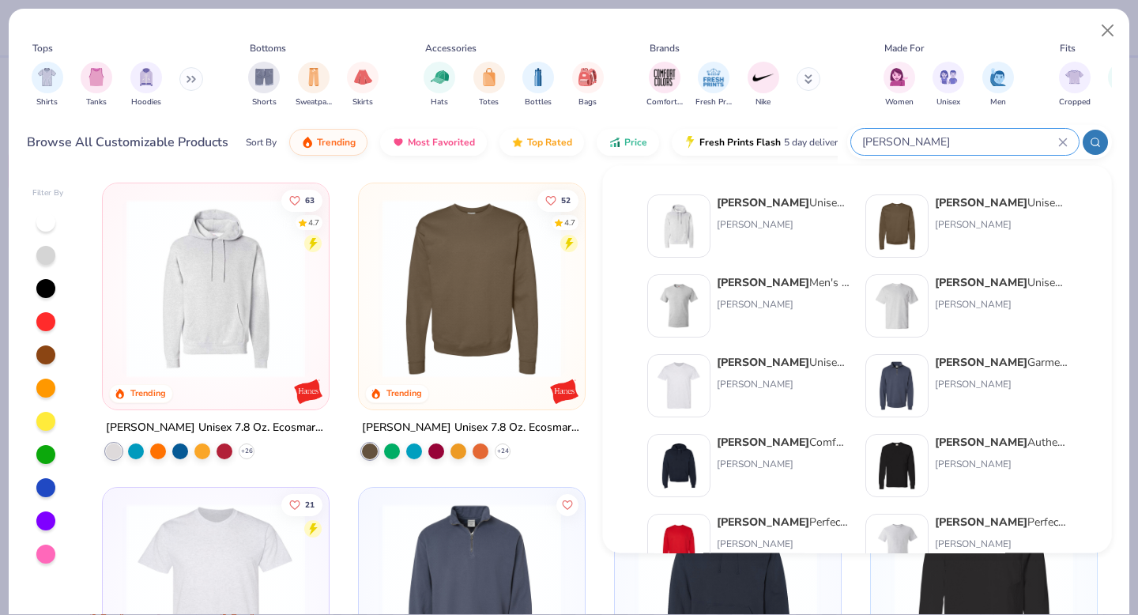
click at [565, 162] on div "Sort By Trending Most Favorited Top Rated Price Fresh Prints Flash 5 day delive…" at bounding box center [542, 142] width 592 height 44
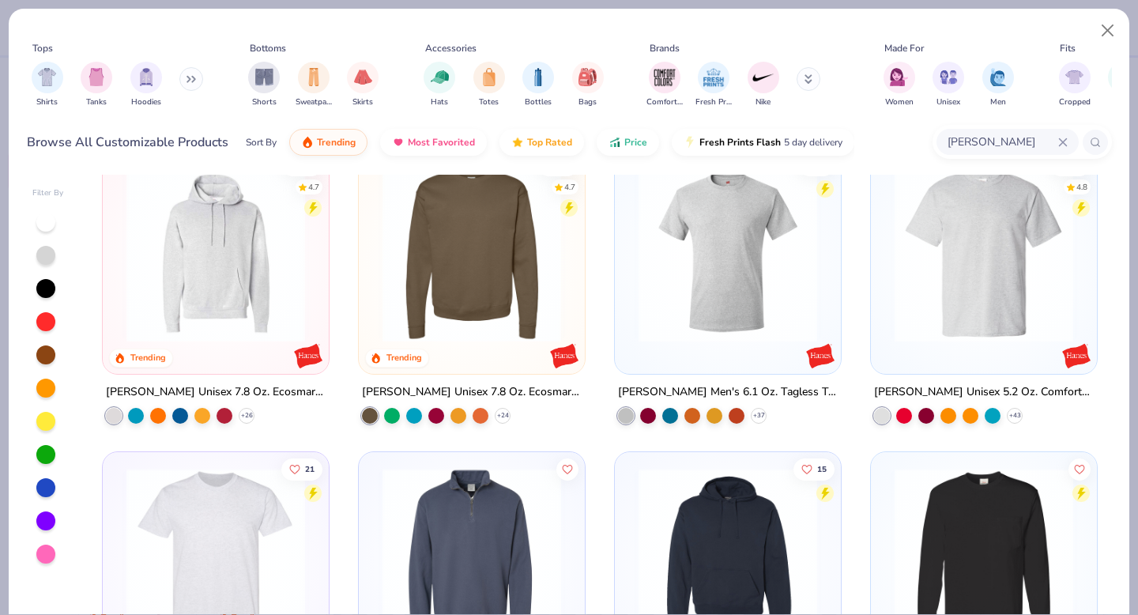
scroll to position [28, 0]
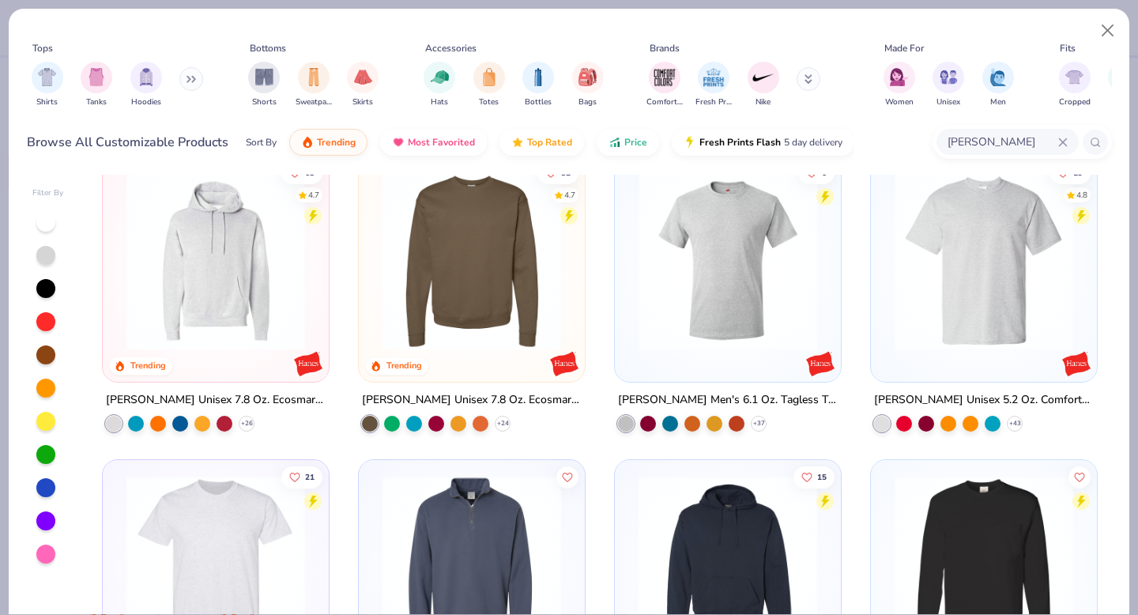
click at [986, 270] on img at bounding box center [983, 260] width 194 height 179
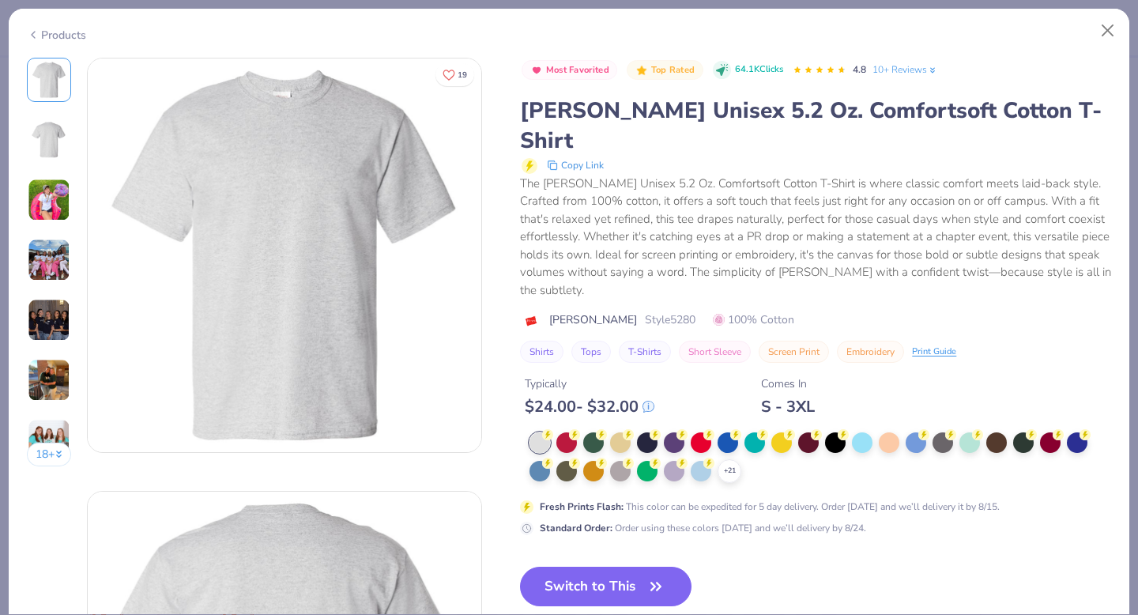
click at [40, 35] on div "Products" at bounding box center [56, 35] width 59 height 17
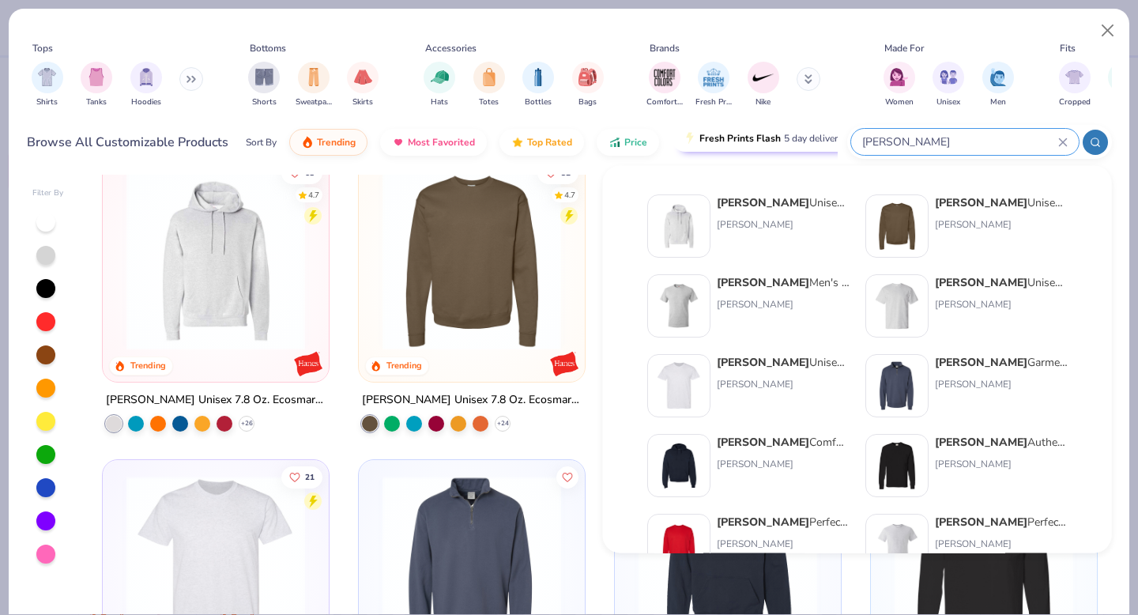
drag, startPoint x: 1008, startPoint y: 145, endPoint x: 743, endPoint y: 145, distance: 264.7
click at [743, 145] on div "Browse All Customizable Products Sort By Trending Most Favorited Top Rated Pric…" at bounding box center [569, 142] width 1085 height 44
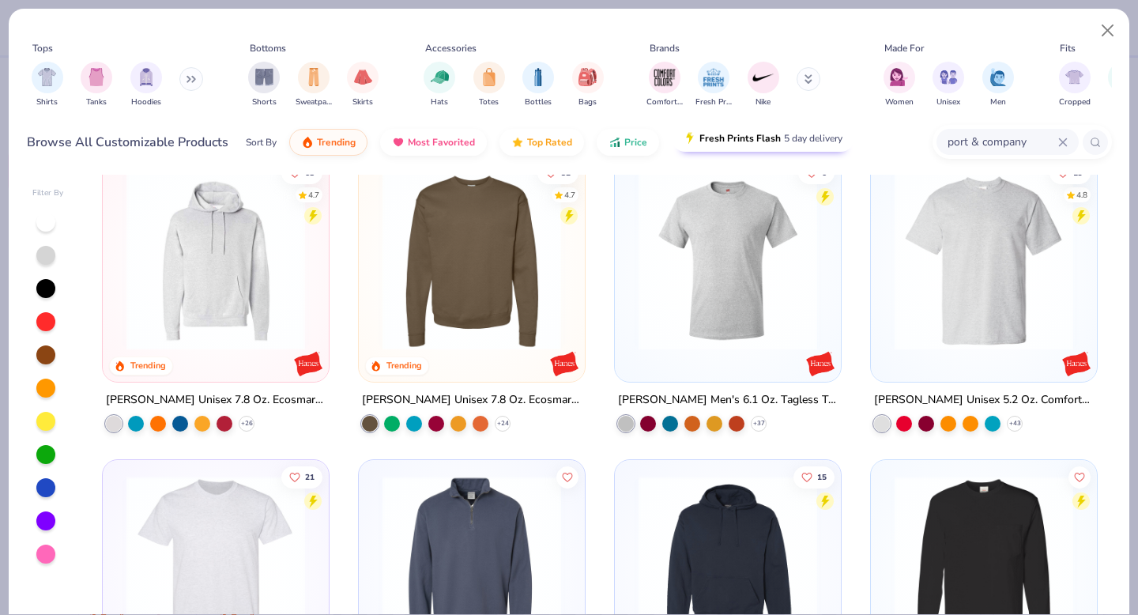
type input "port & company"
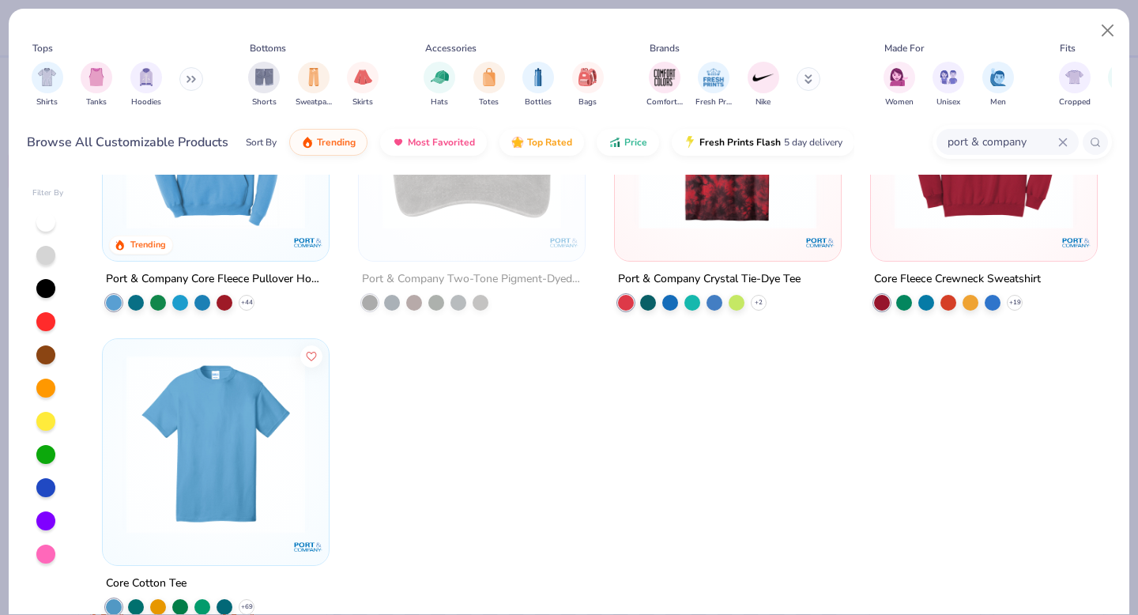
scroll to position [154, 0]
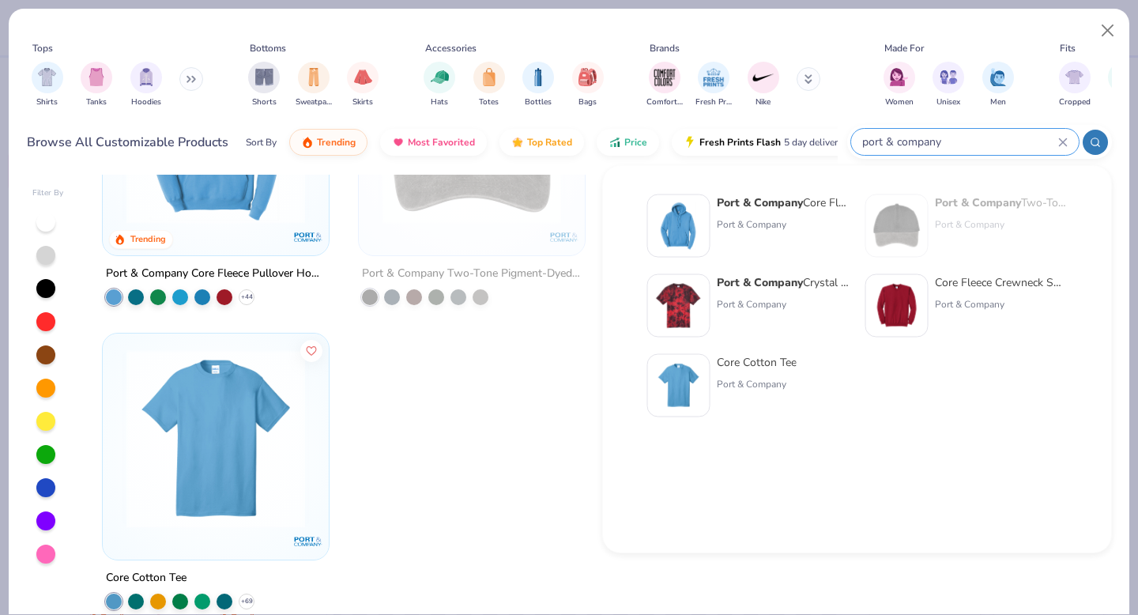
click at [724, 362] on div "Core Cotton Tee" at bounding box center [757, 362] width 80 height 17
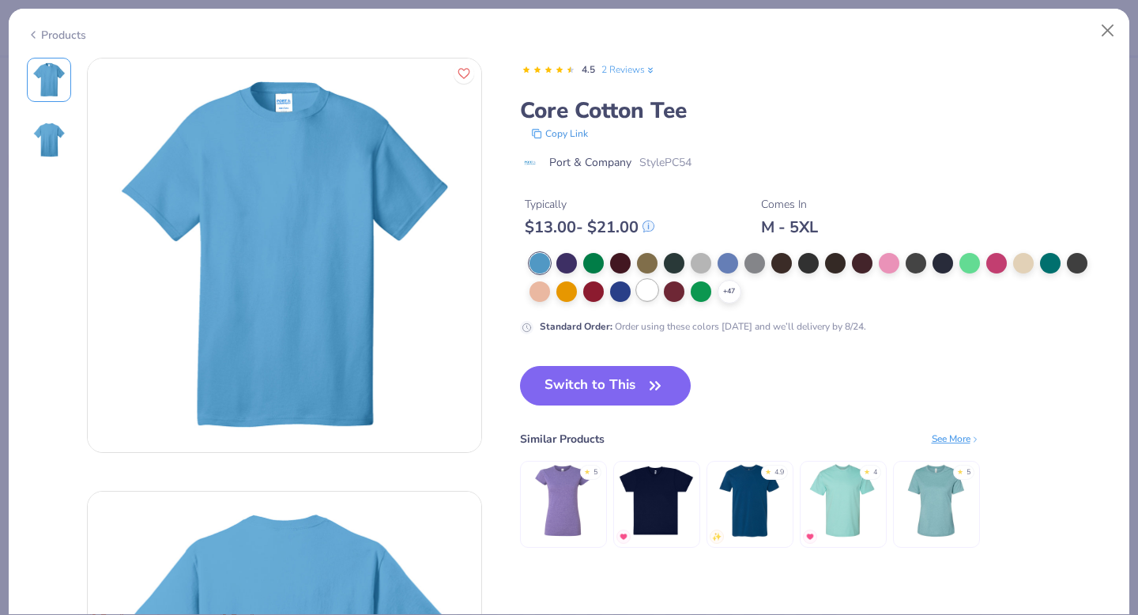
click at [649, 296] on div at bounding box center [647, 290] width 21 height 21
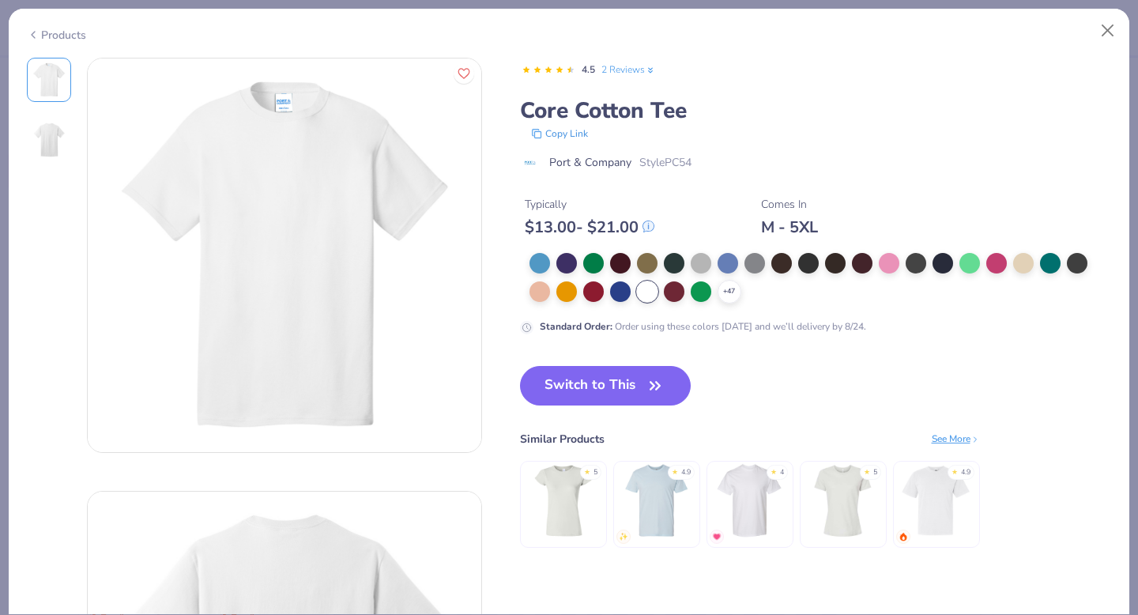
click at [770, 500] on img at bounding box center [749, 500] width 75 height 75
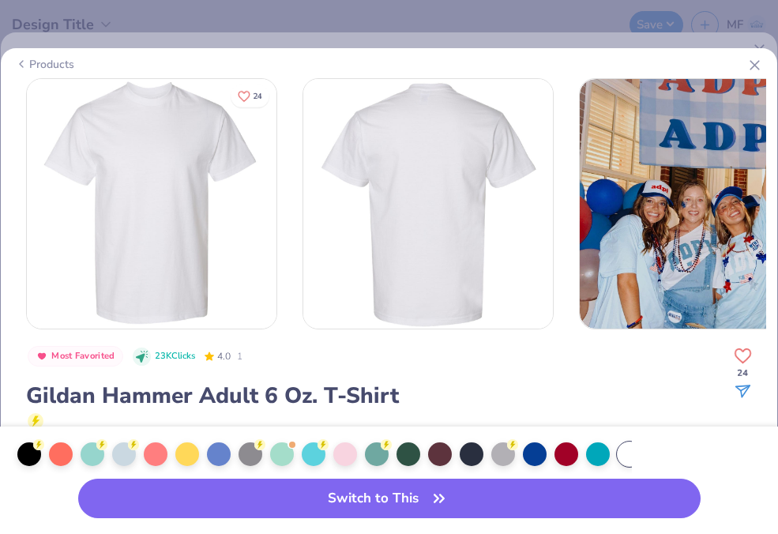
click at [40, 56] on div "Products" at bounding box center [44, 64] width 59 height 17
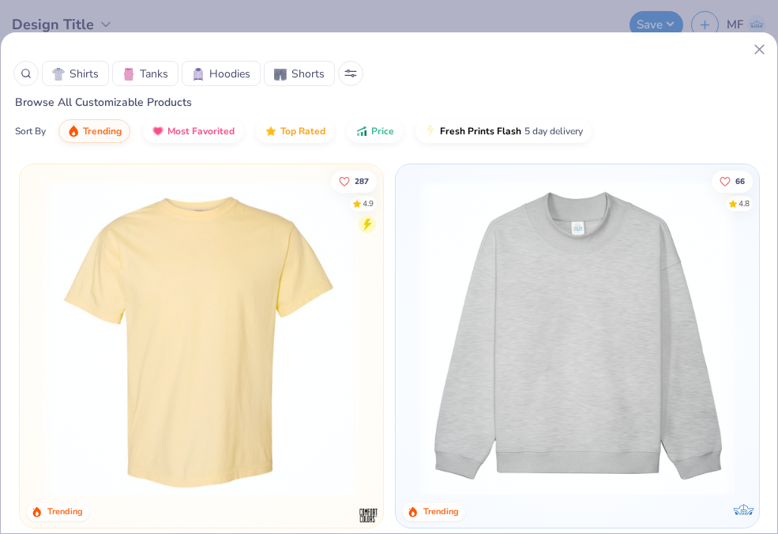
click at [762, 44] on icon at bounding box center [759, 49] width 17 height 17
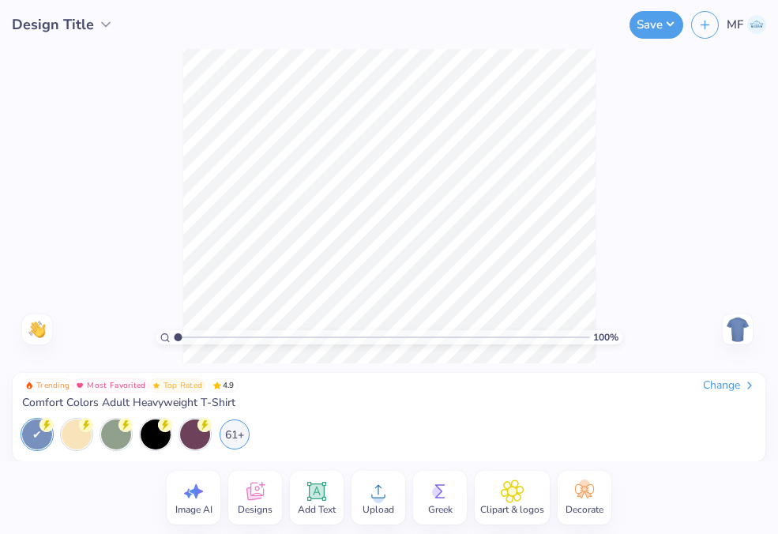
click at [736, 385] on div "Change" at bounding box center [729, 385] width 53 height 14
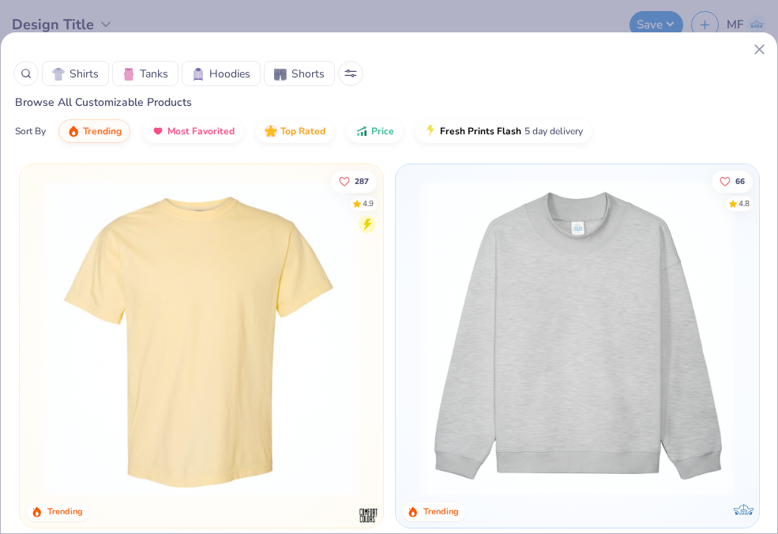
click at [18, 72] on div at bounding box center [25, 73] width 25 height 25
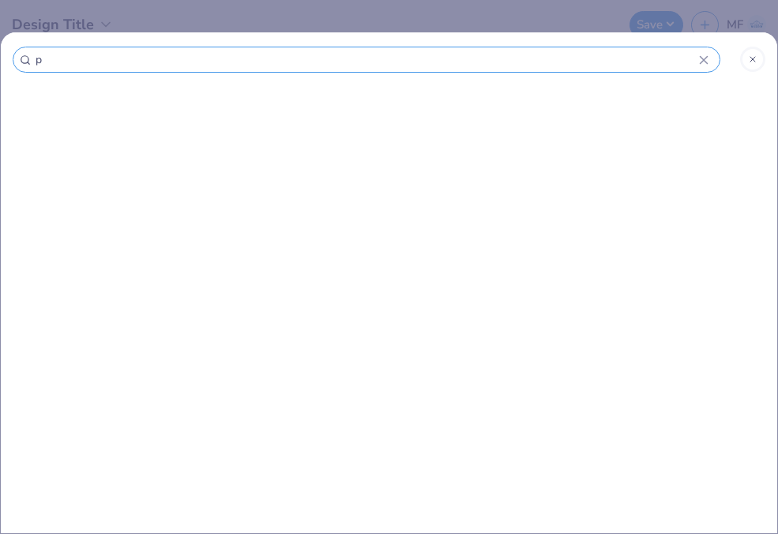
type input "pc"
type input "pc5"
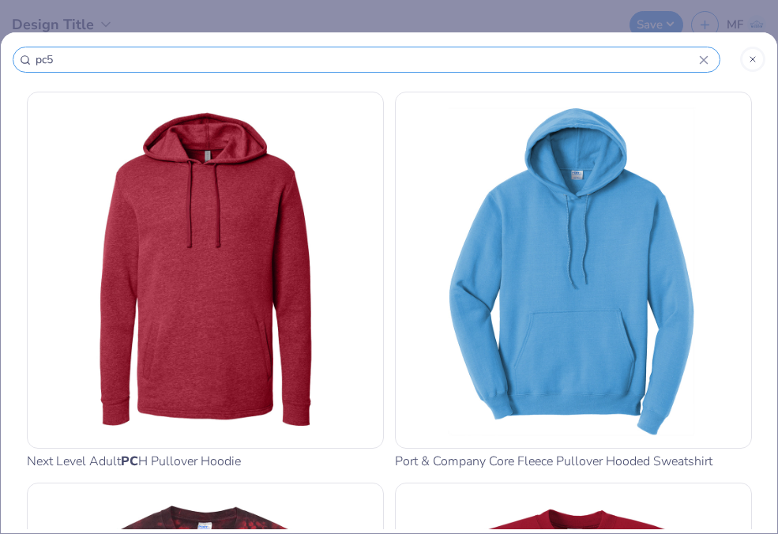
type input "pc54"
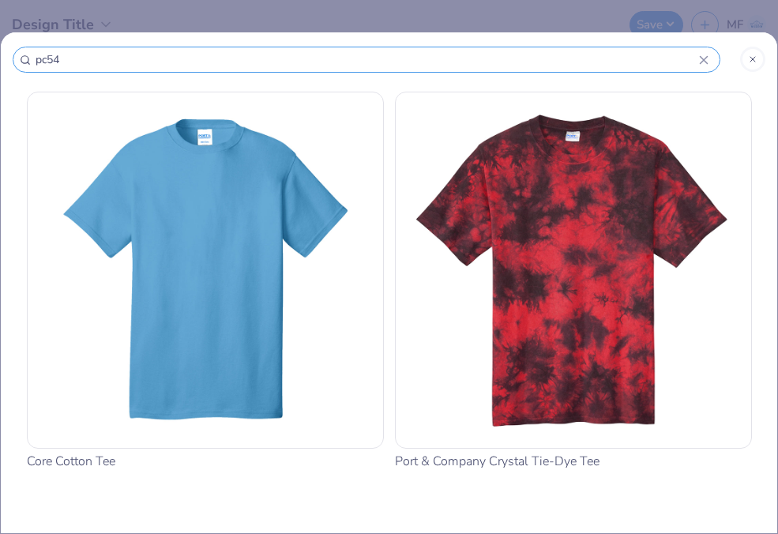
drag, startPoint x: 120, startPoint y: 52, endPoint x: 21, endPoint y: 47, distance: 99.7
click at [21, 47] on div "pc54" at bounding box center [367, 60] width 708 height 26
type input "p"
type input "po"
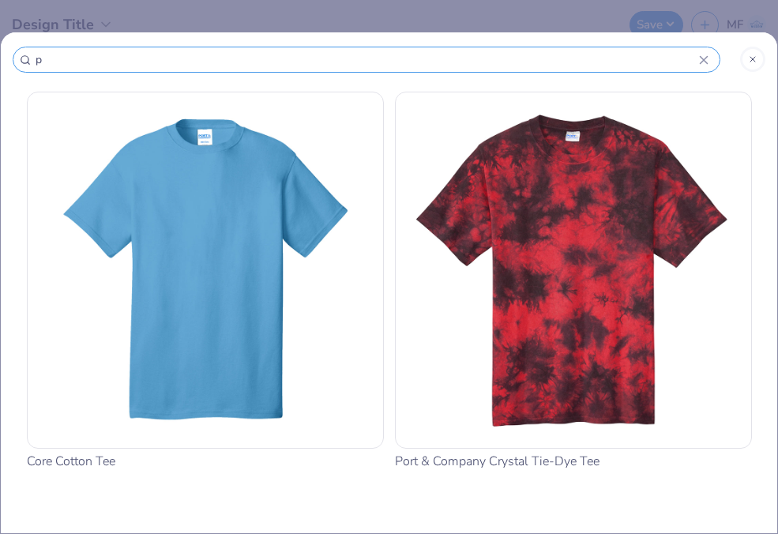
type input "po"
type input "poc"
type input "pock"
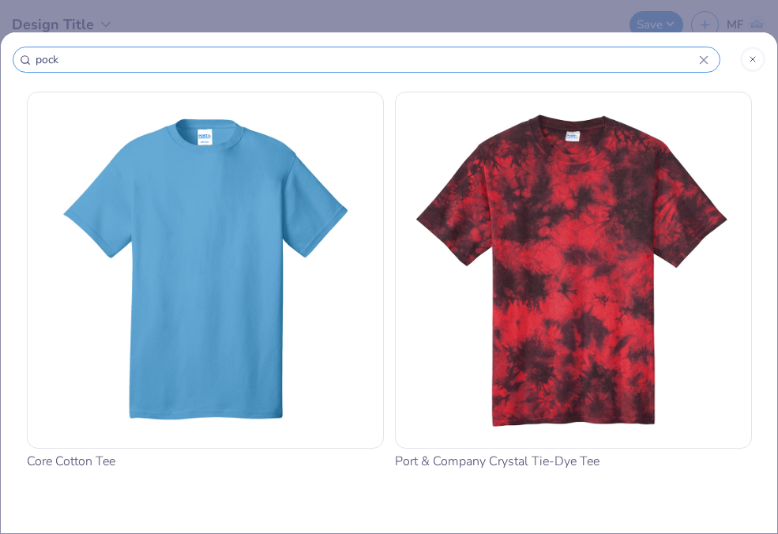
type input "pocke"
type input "pocket"
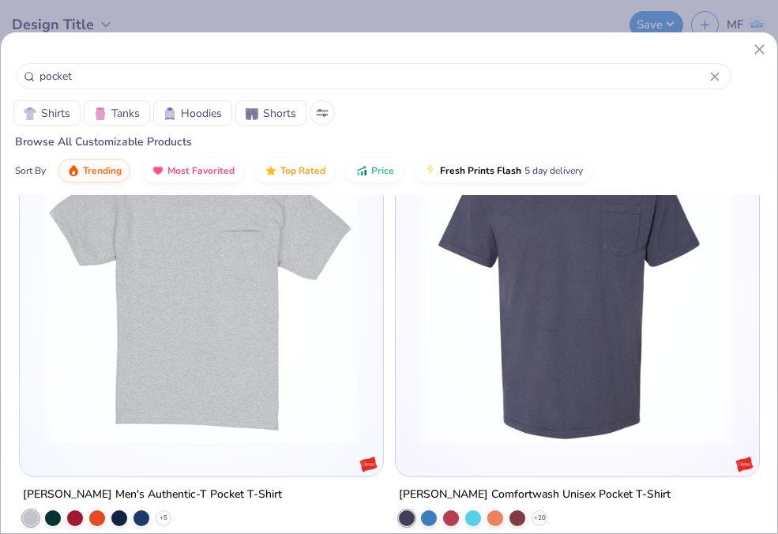
scroll to position [1812, 0]
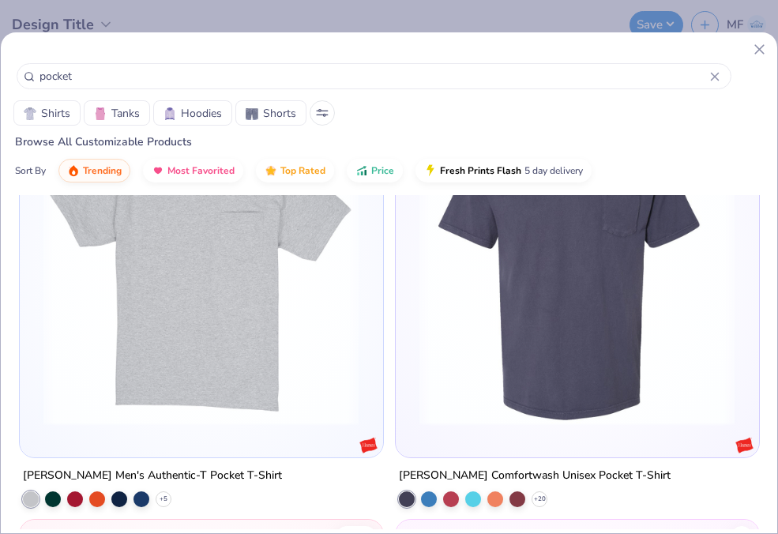
click at [308, 333] on img at bounding box center [201, 268] width 331 height 316
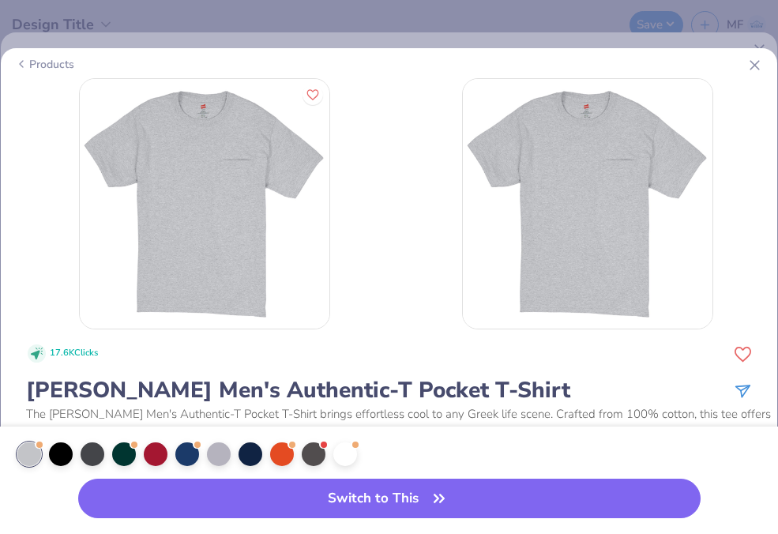
click at [754, 59] on icon at bounding box center [755, 65] width 17 height 17
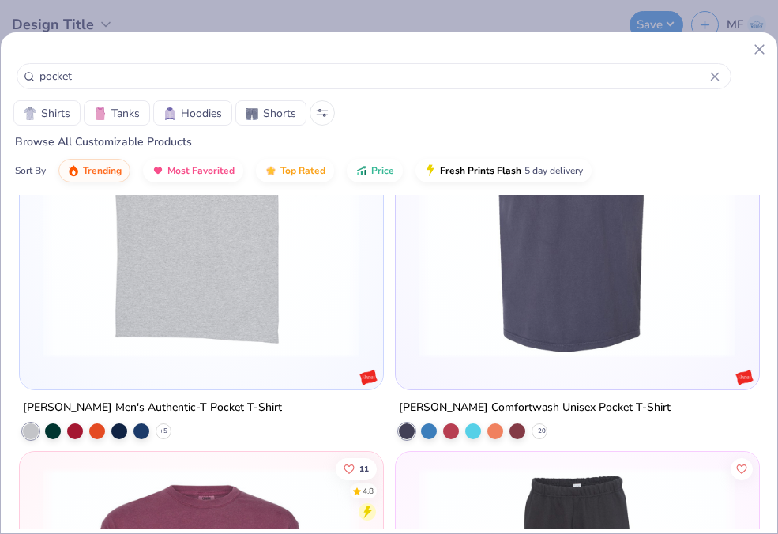
scroll to position [1888, 0]
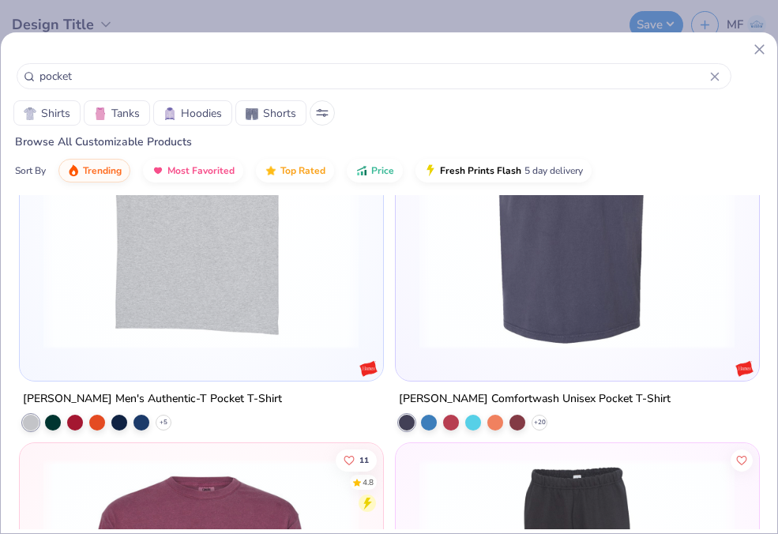
click at [507, 277] on img at bounding box center [577, 191] width 331 height 316
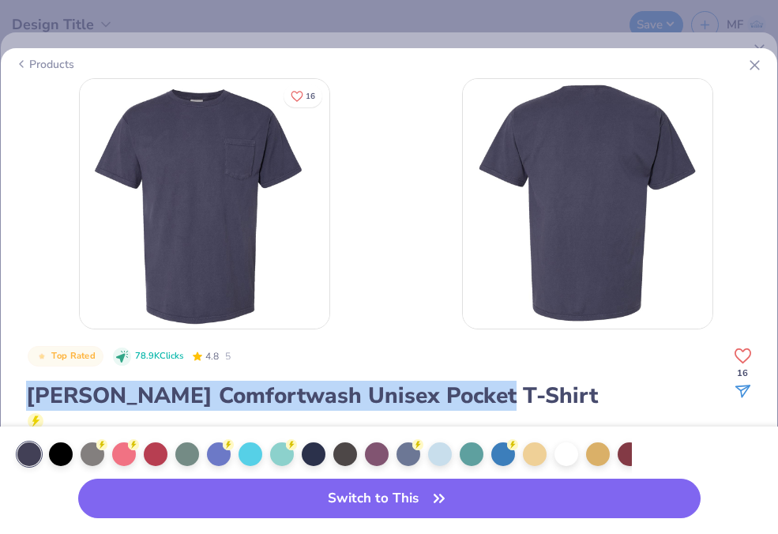
drag, startPoint x: 28, startPoint y: 386, endPoint x: 492, endPoint y: 395, distance: 464.6
click at [492, 395] on div "[PERSON_NAME] Comfortwash Unisex Pocket T-Shirt" at bounding box center [401, 396] width 750 height 30
copy div "[PERSON_NAME] Comfortwash Unisex Pocket T-Shirt"
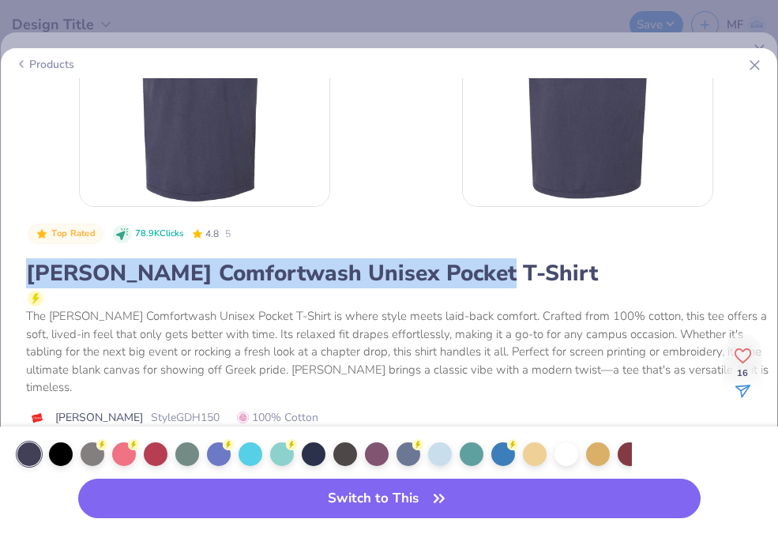
scroll to position [138, 0]
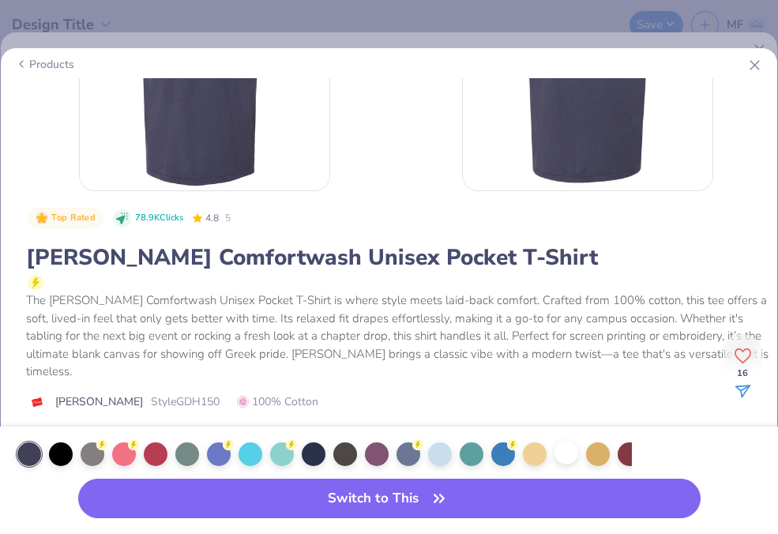
click at [566, 450] on div at bounding box center [567, 453] width 24 height 24
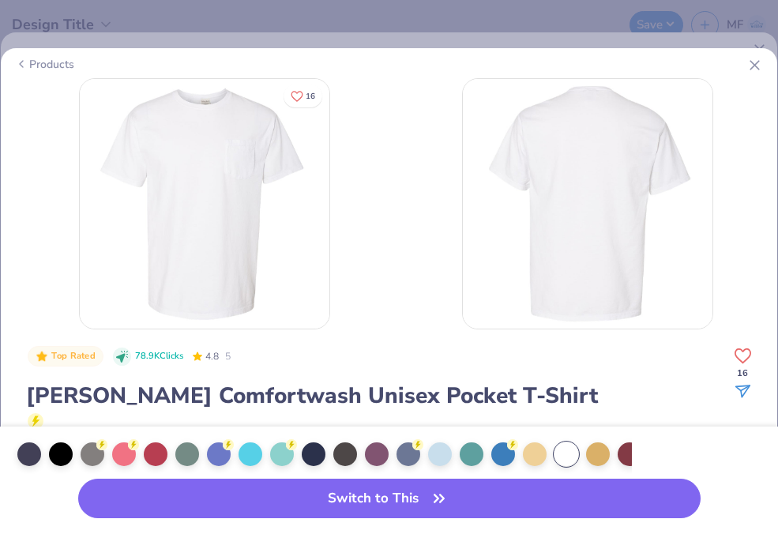
click at [27, 62] on icon at bounding box center [21, 64] width 13 height 19
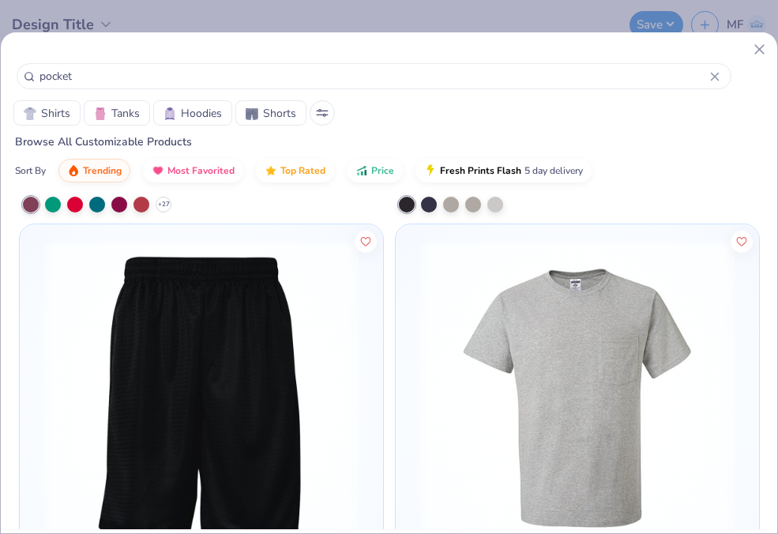
scroll to position [2581, 0]
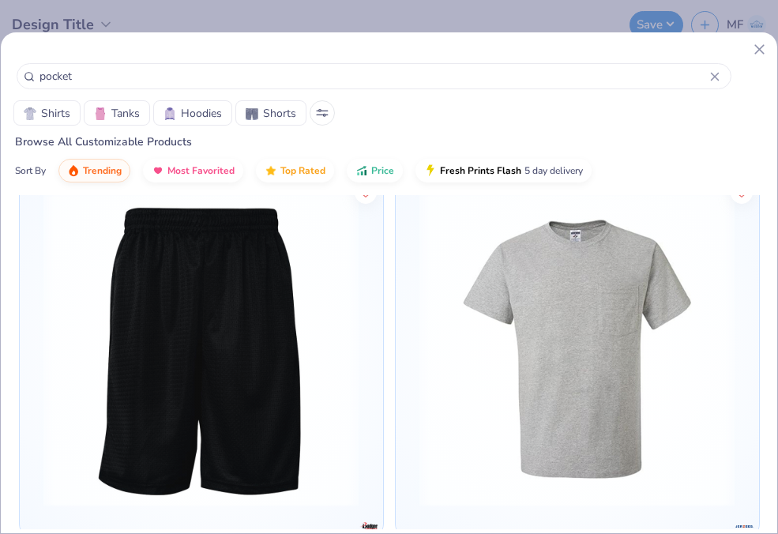
click at [513, 349] on img at bounding box center [577, 349] width 331 height 316
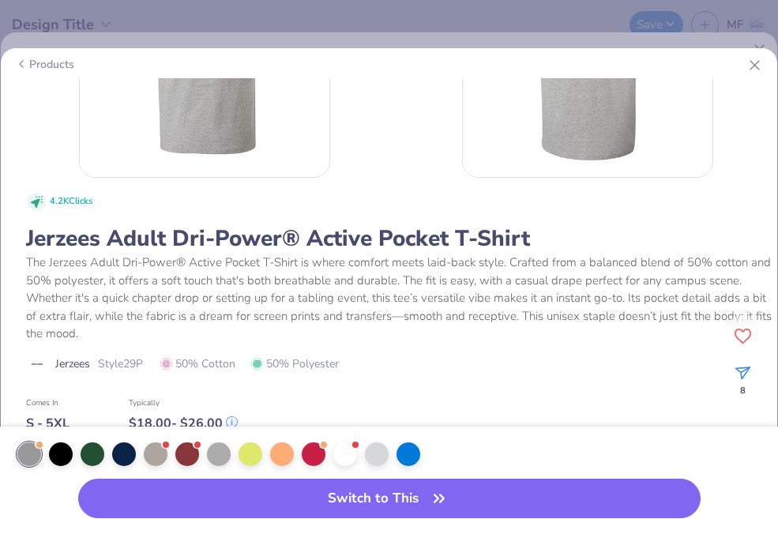
scroll to position [173, 0]
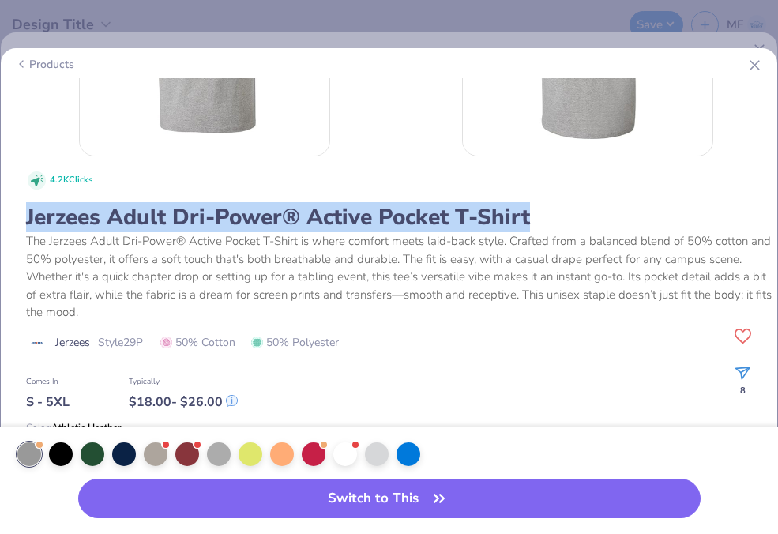
drag, startPoint x: 26, startPoint y: 209, endPoint x: 536, endPoint y: 213, distance: 510.4
click at [536, 213] on div "Jerzees Adult Dri-Power® Active Pocket T-Shirt" at bounding box center [401, 217] width 750 height 30
copy div "Jerzees Adult Dri-Power® Active Pocket T-Shirt"
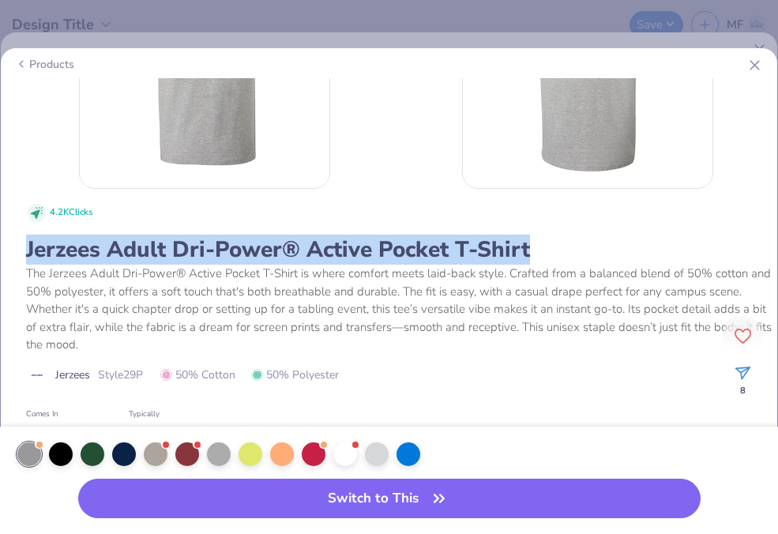
scroll to position [152, 0]
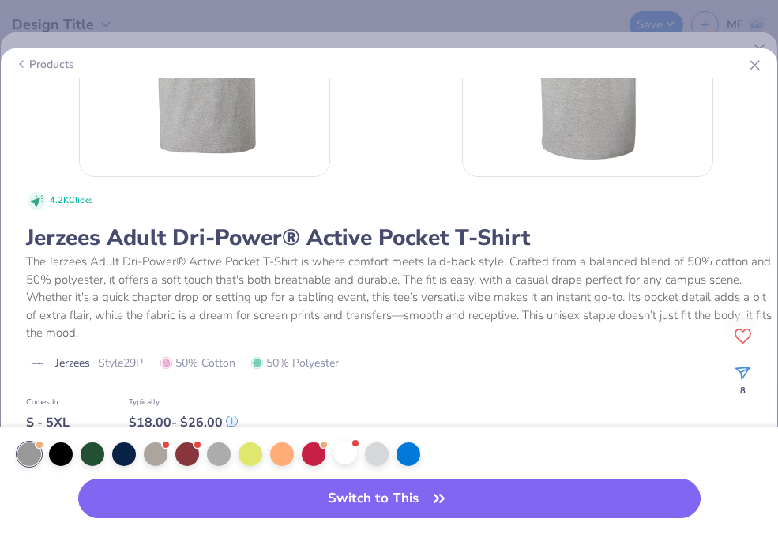
click at [354, 442] on div at bounding box center [355, 443] width 6 height 6
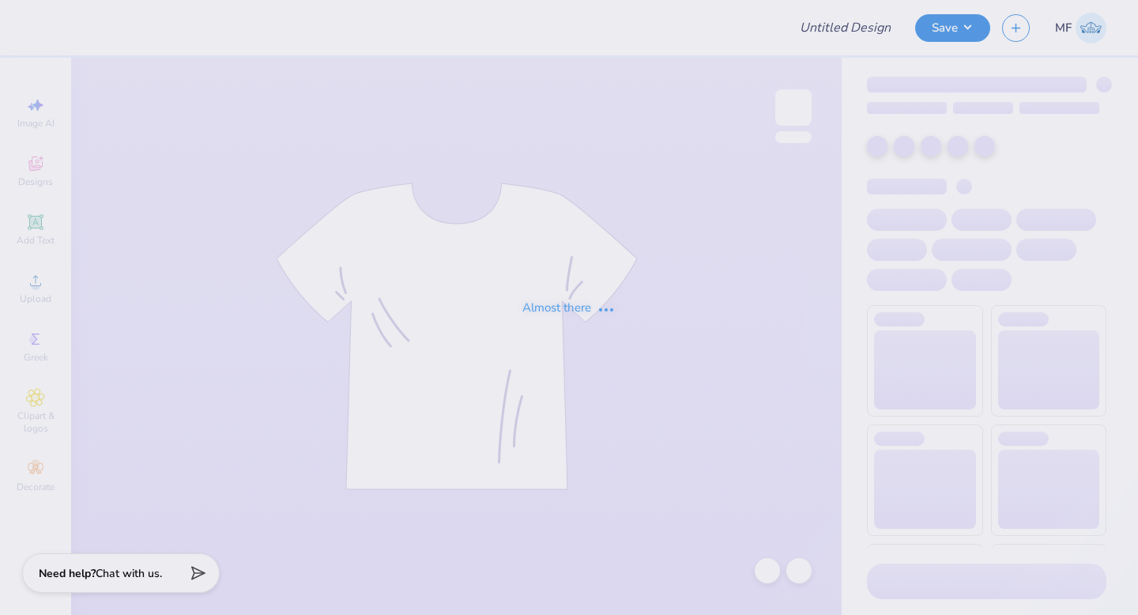
type input "Rush 5"
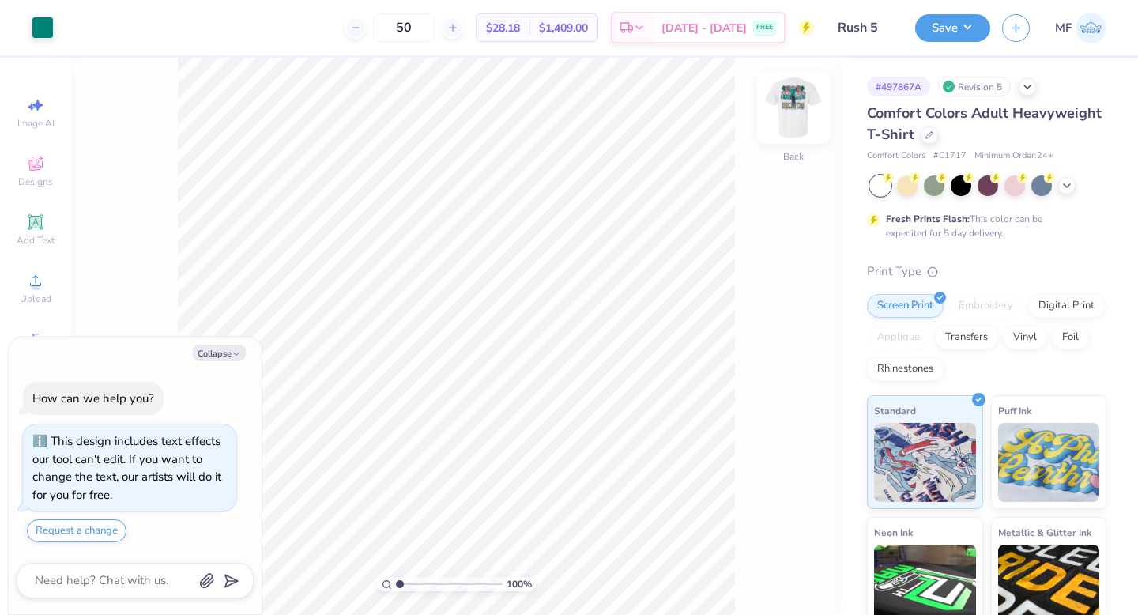
click at [800, 120] on img at bounding box center [793, 107] width 63 height 63
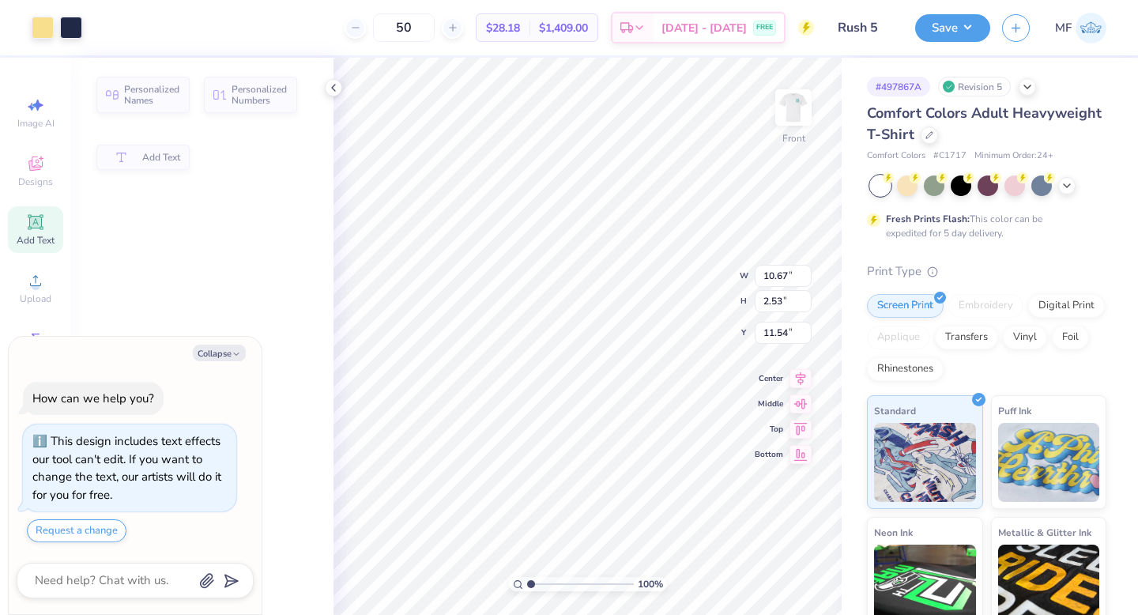
type textarea "x"
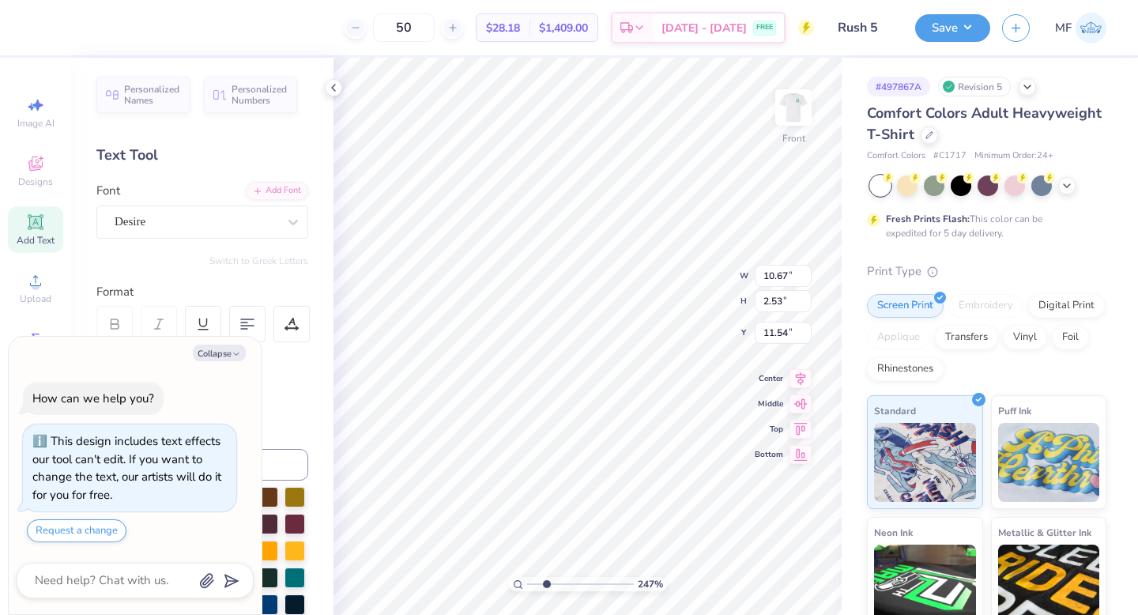
drag, startPoint x: 529, startPoint y: 582, endPoint x: 546, endPoint y: 585, distance: 16.8
type input "2.47"
click at [546, 585] on input "range" at bounding box center [580, 584] width 107 height 14
click at [336, 83] on icon at bounding box center [333, 87] width 13 height 13
type textarea "x"
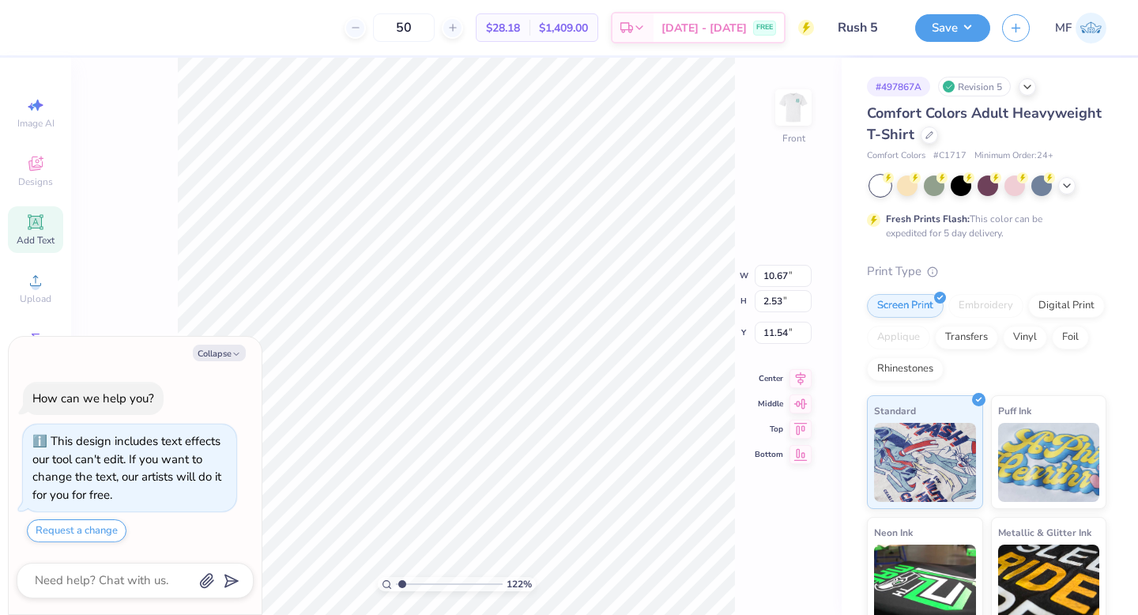
drag, startPoint x: 414, startPoint y: 583, endPoint x: 401, endPoint y: 582, distance: 12.7
type input "1.19"
click at [401, 582] on input "range" at bounding box center [449, 584] width 107 height 14
click at [202, 352] on button "Collapse" at bounding box center [219, 352] width 53 height 17
type textarea "x"
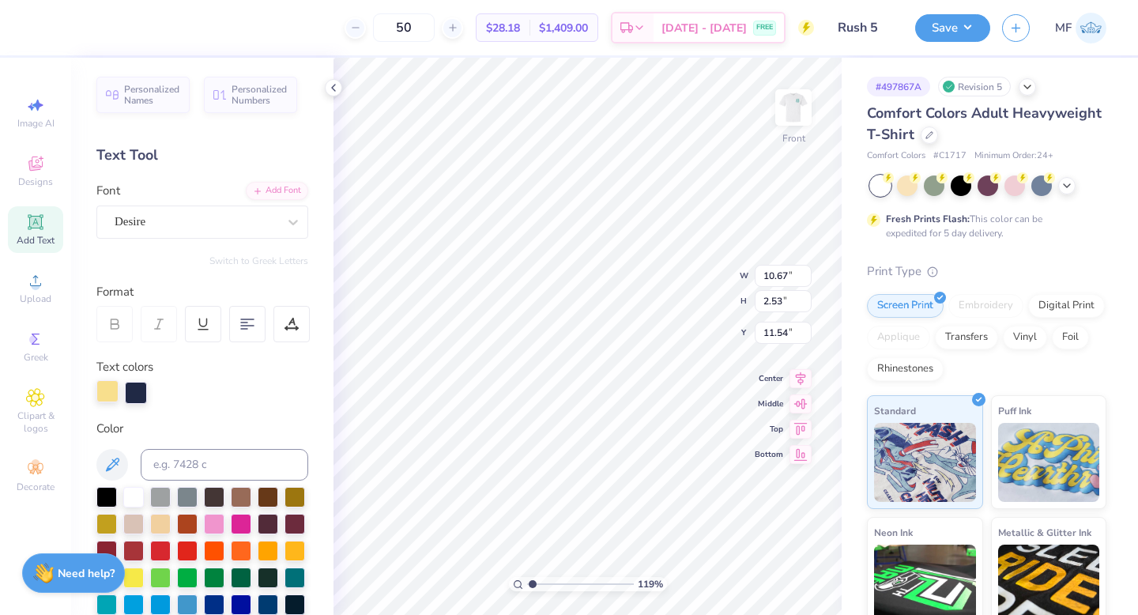
click at [105, 386] on div at bounding box center [107, 391] width 22 height 22
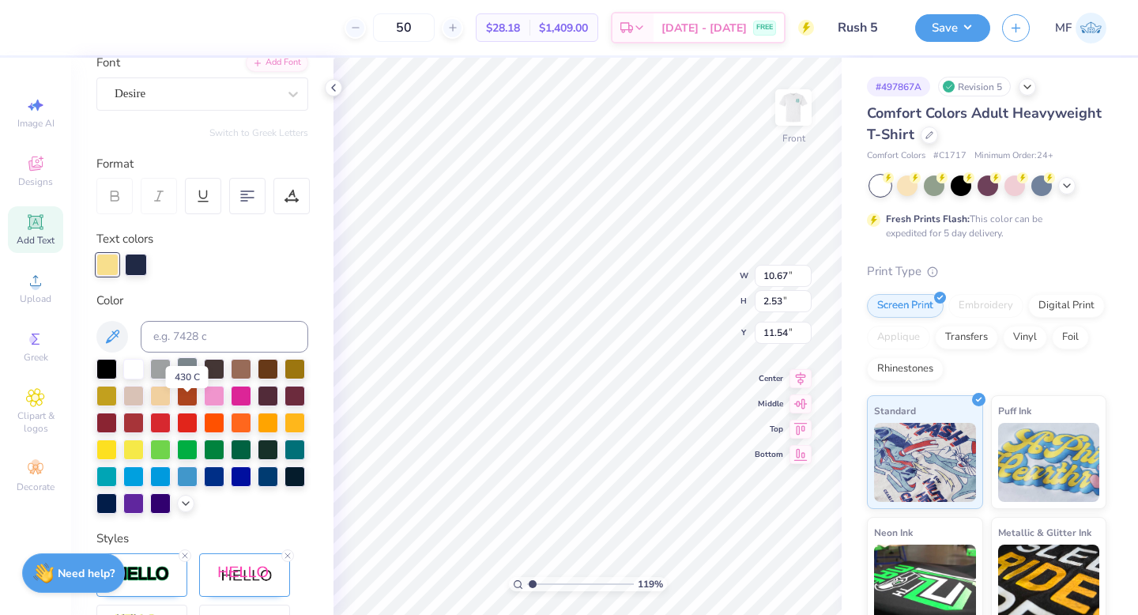
scroll to position [140, 0]
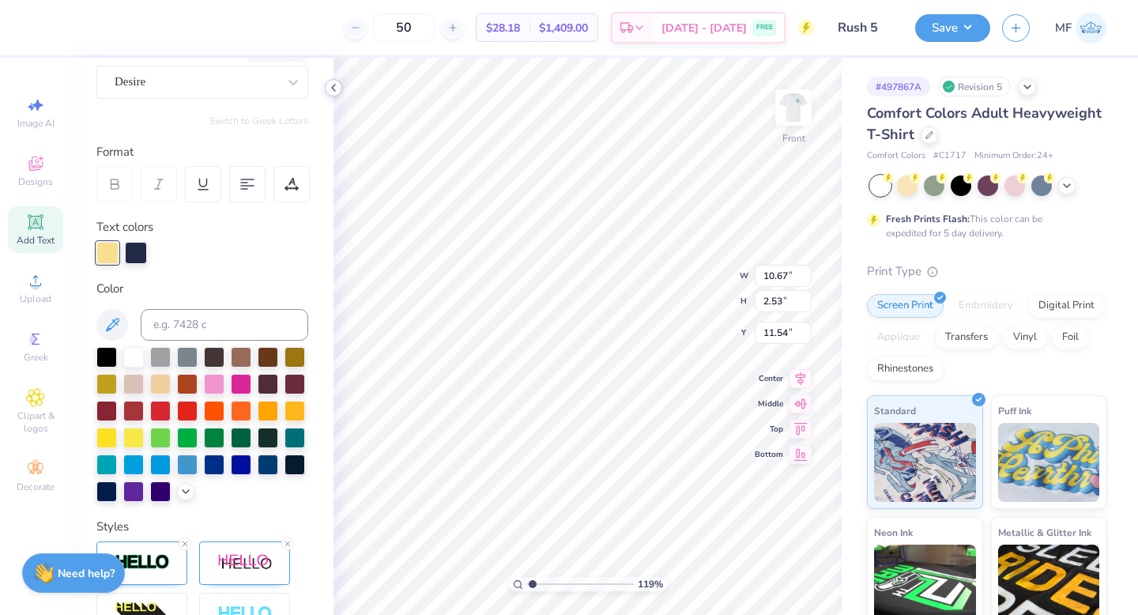
click at [331, 89] on icon at bounding box center [333, 87] width 13 height 13
click at [106, 243] on div at bounding box center [107, 251] width 22 height 22
click at [205, 322] on input at bounding box center [224, 325] width 167 height 32
type input "178"
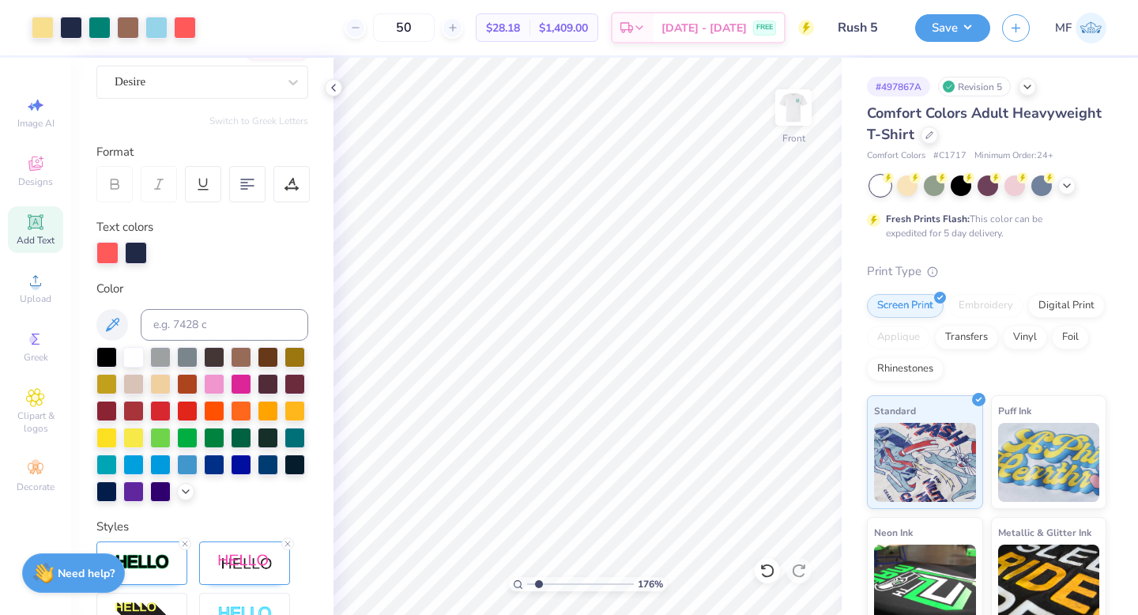
type input "1.95"
click at [540, 585] on input "range" at bounding box center [580, 584] width 107 height 14
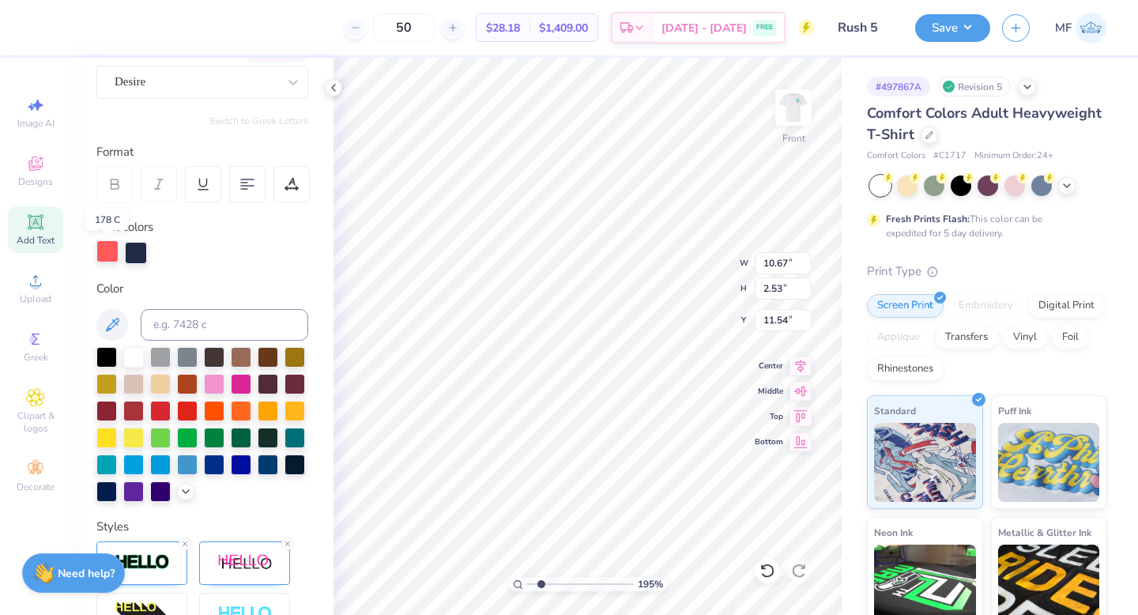
click at [108, 254] on div at bounding box center [107, 251] width 22 height 22
click at [131, 350] on div at bounding box center [133, 355] width 21 height 21
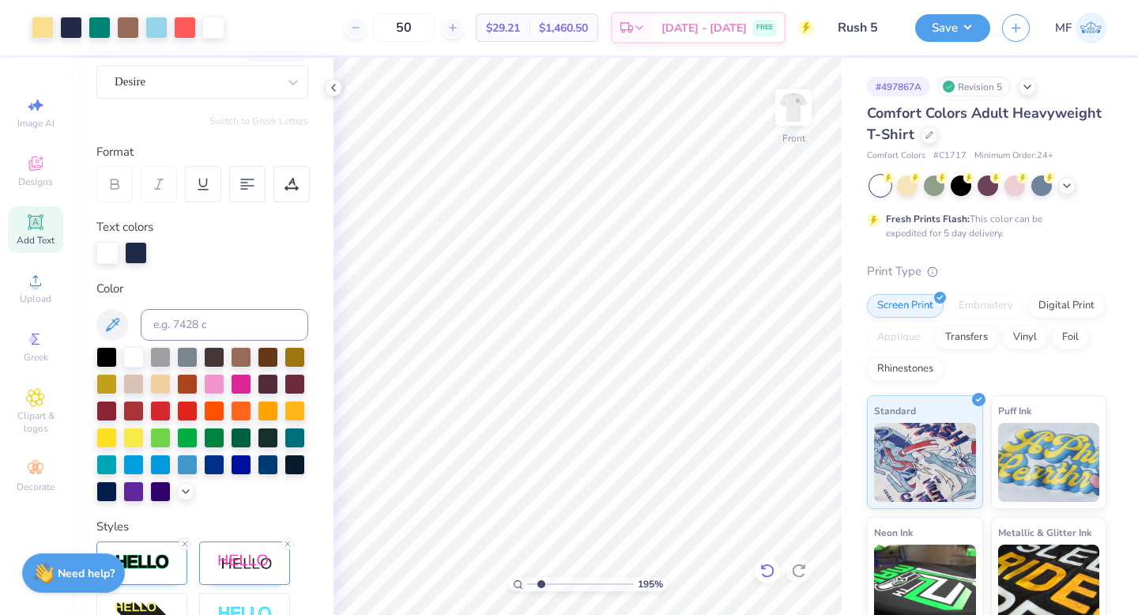
click at [777, 570] on div at bounding box center [766, 570] width 25 height 25
click at [107, 250] on div at bounding box center [107, 251] width 22 height 22
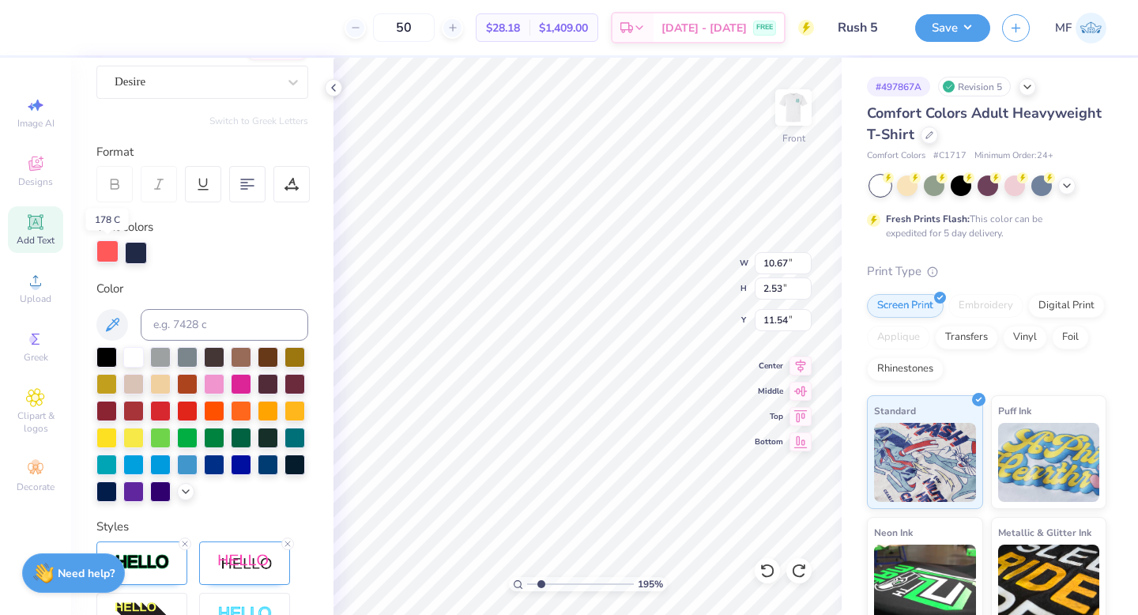
click at [101, 253] on div at bounding box center [107, 251] width 22 height 22
click at [132, 348] on div at bounding box center [133, 355] width 21 height 21
click at [198, 325] on input at bounding box center [224, 325] width 167 height 32
type input "178"
drag, startPoint x: 540, startPoint y: 583, endPoint x: 555, endPoint y: 583, distance: 15.0
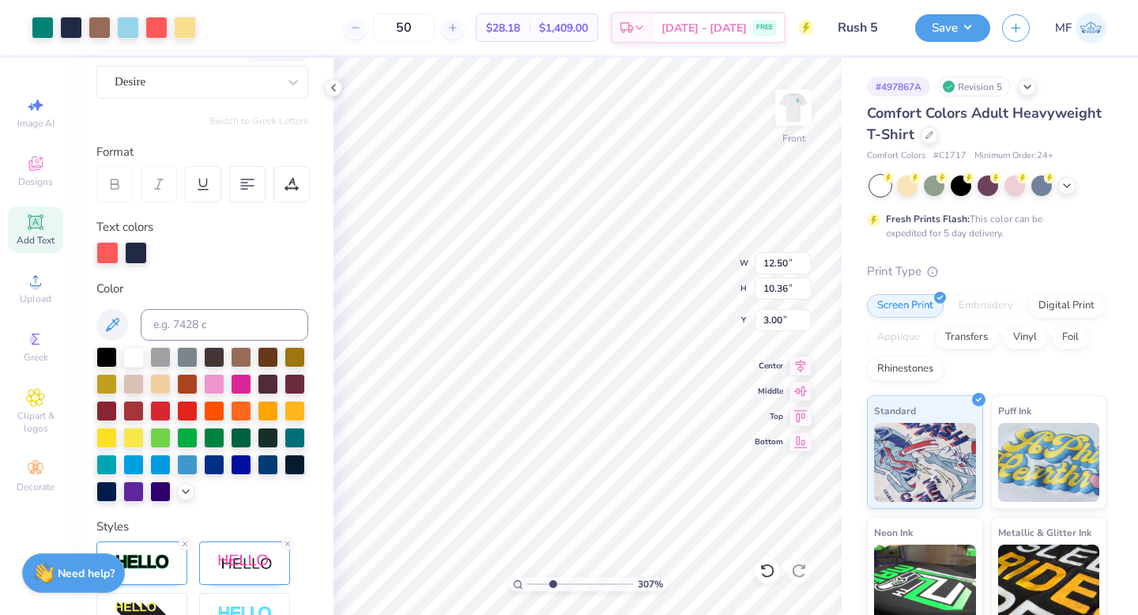
type input "3.28"
click at [555, 583] on input "range" at bounding box center [580, 584] width 107 height 14
type input "0.75"
type input "0.55"
type input "7.03"
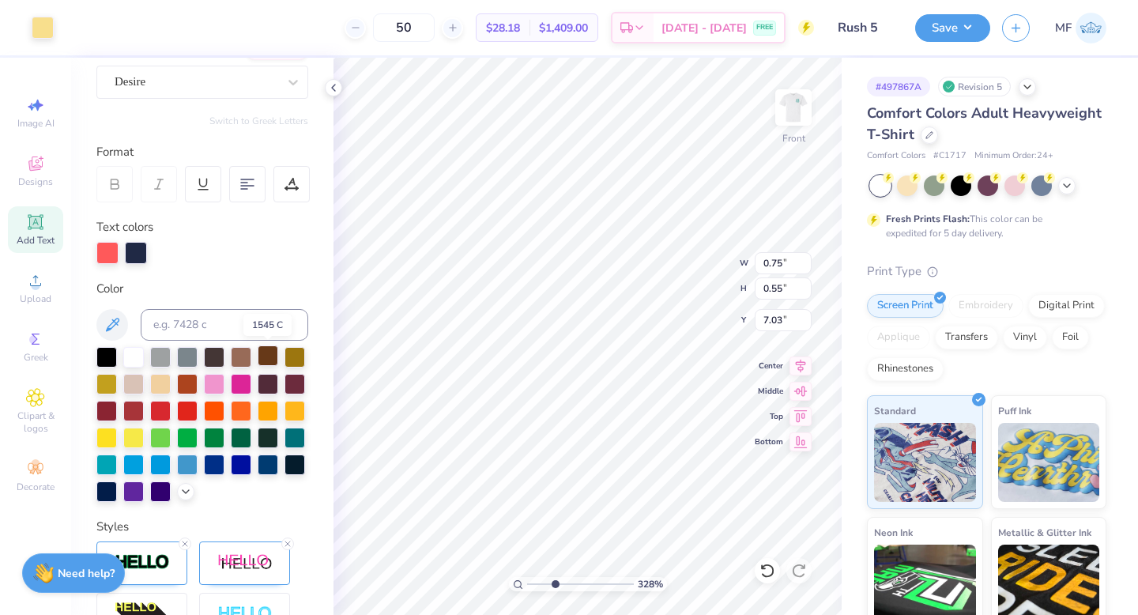
click at [268, 353] on div at bounding box center [268, 355] width 21 height 21
click at [39, 24] on div at bounding box center [43, 26] width 22 height 22
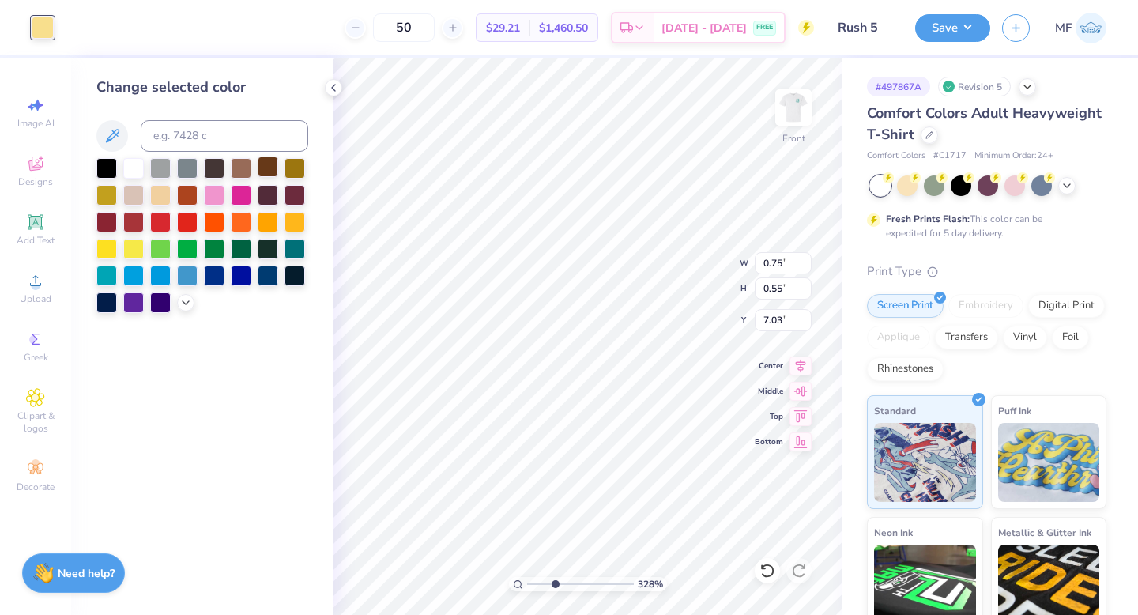
click at [264, 167] on div at bounding box center [268, 166] width 21 height 21
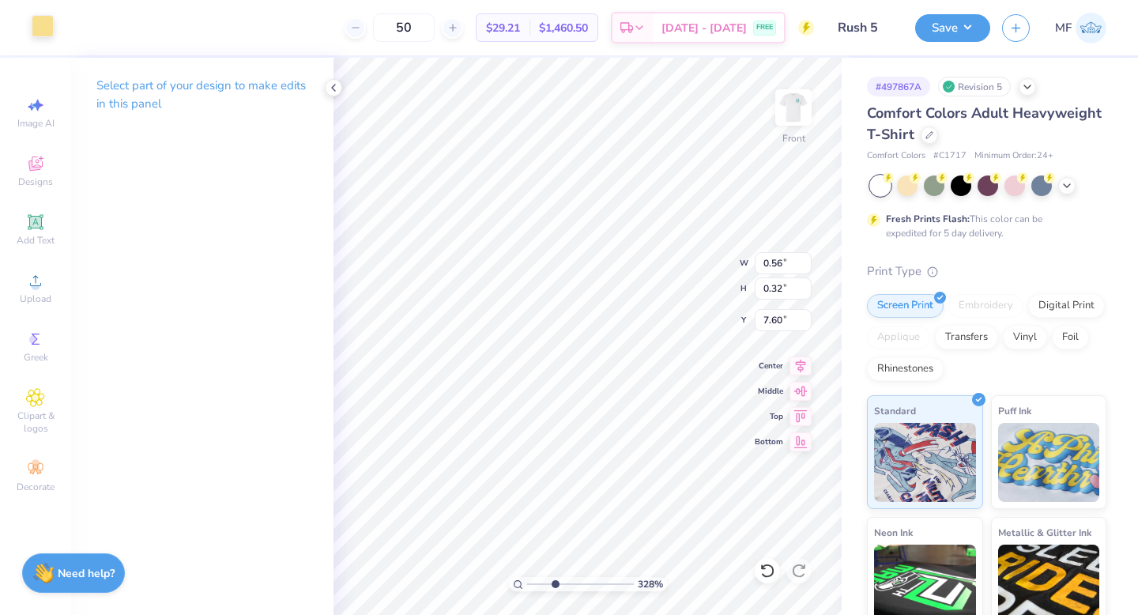
click at [43, 21] on div at bounding box center [43, 26] width 22 height 22
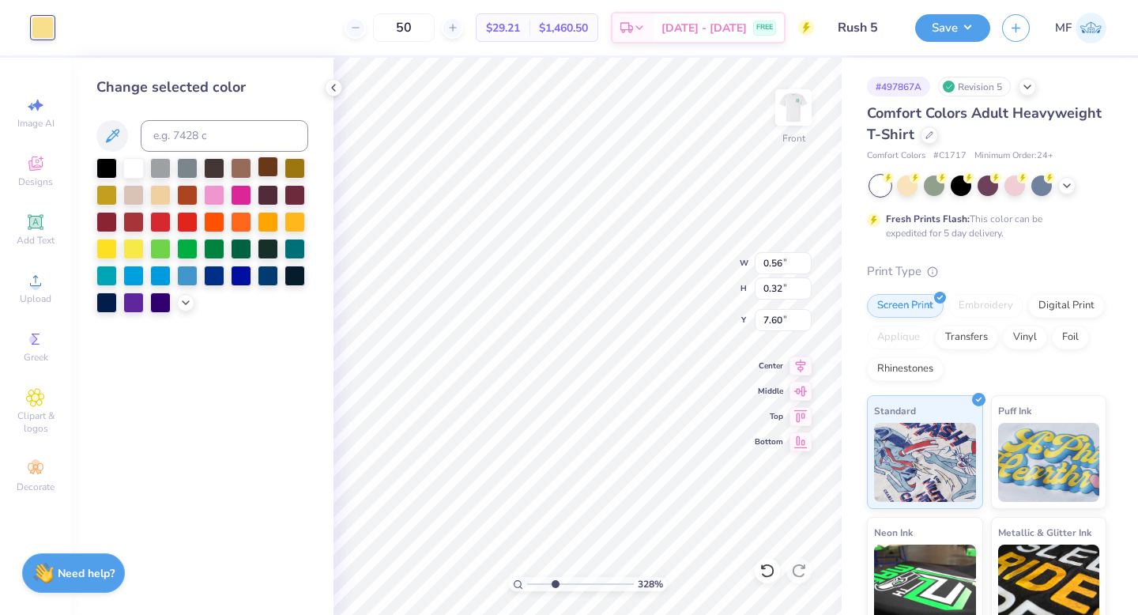
click at [263, 169] on div at bounding box center [268, 166] width 21 height 21
type input "0.04"
type input "0.26"
type input "7.27"
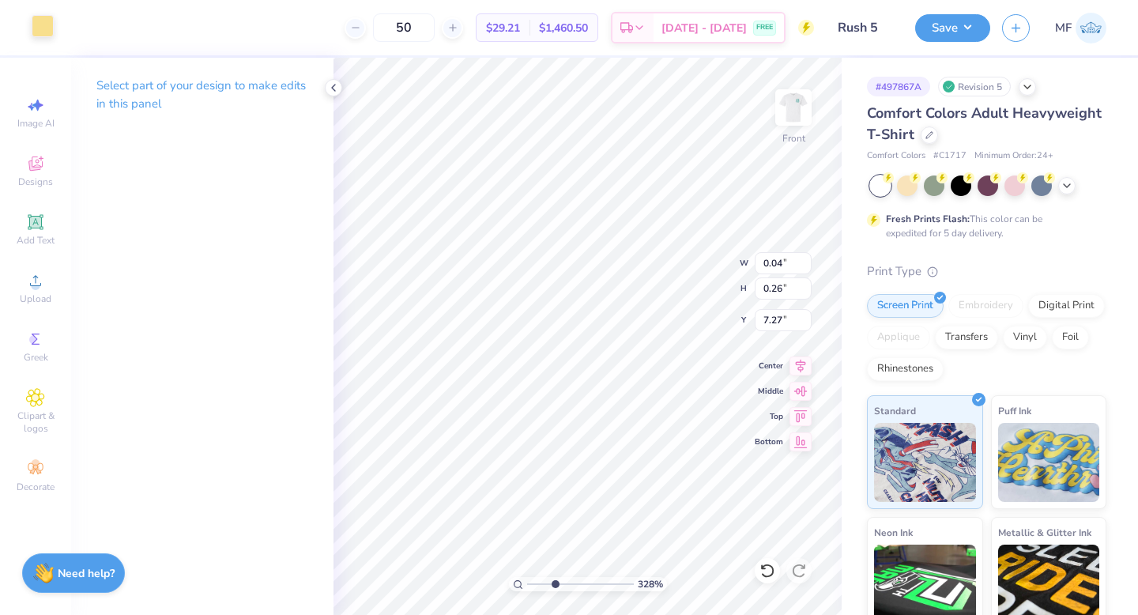
click at [42, 29] on div at bounding box center [43, 26] width 22 height 22
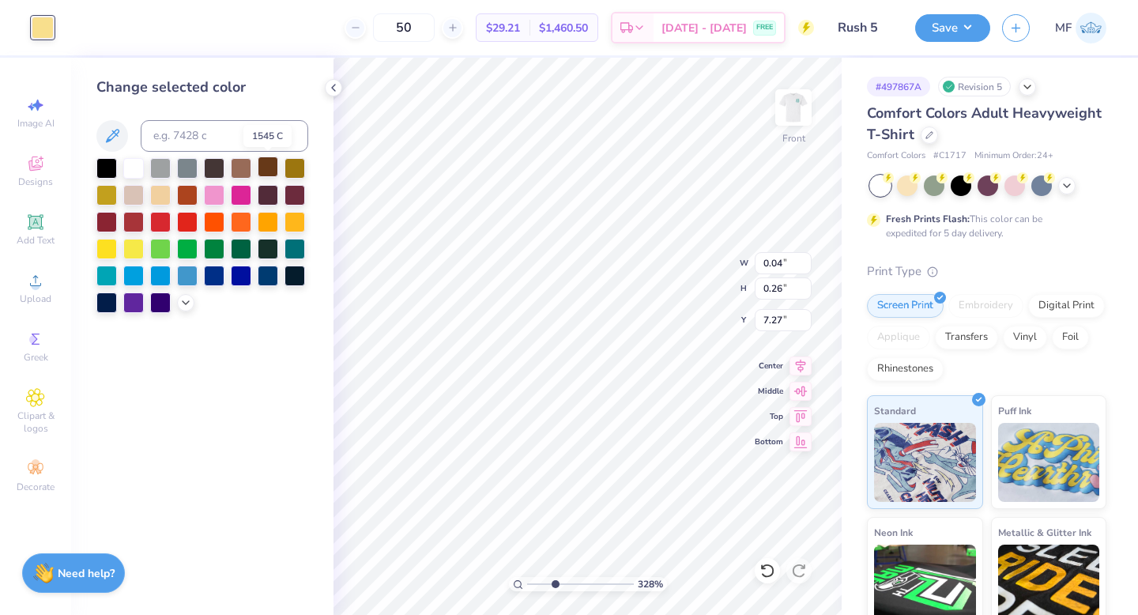
click at [265, 167] on div at bounding box center [268, 166] width 21 height 21
drag, startPoint x: 555, startPoint y: 582, endPoint x: 572, endPoint y: 586, distance: 17.8
click at [572, 586] on input "range" at bounding box center [580, 584] width 107 height 14
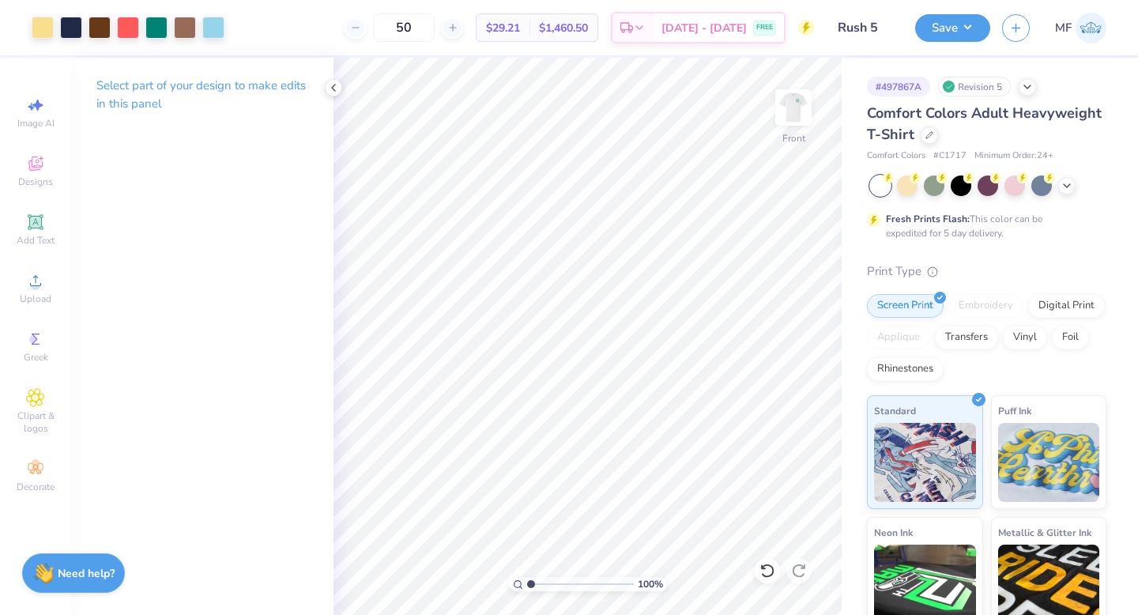
drag, startPoint x: 573, startPoint y: 584, endPoint x: 529, endPoint y: 578, distance: 43.9
type input "1"
click at [529, 578] on input "range" at bounding box center [580, 584] width 107 height 14
click at [769, 567] on icon at bounding box center [767, 570] width 16 height 16
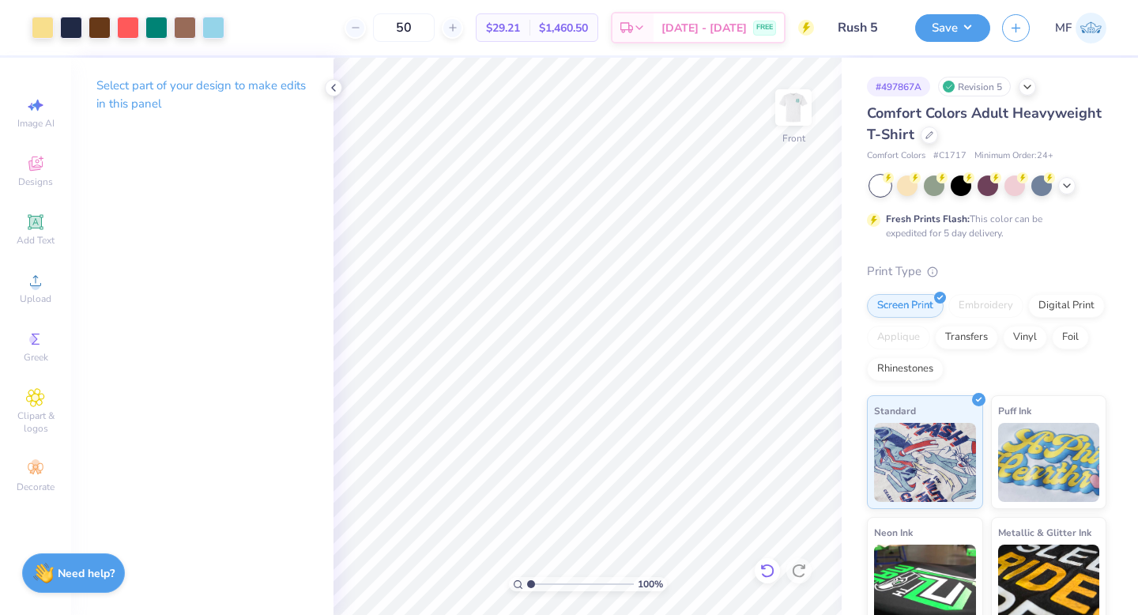
click at [769, 567] on icon at bounding box center [767, 570] width 16 height 16
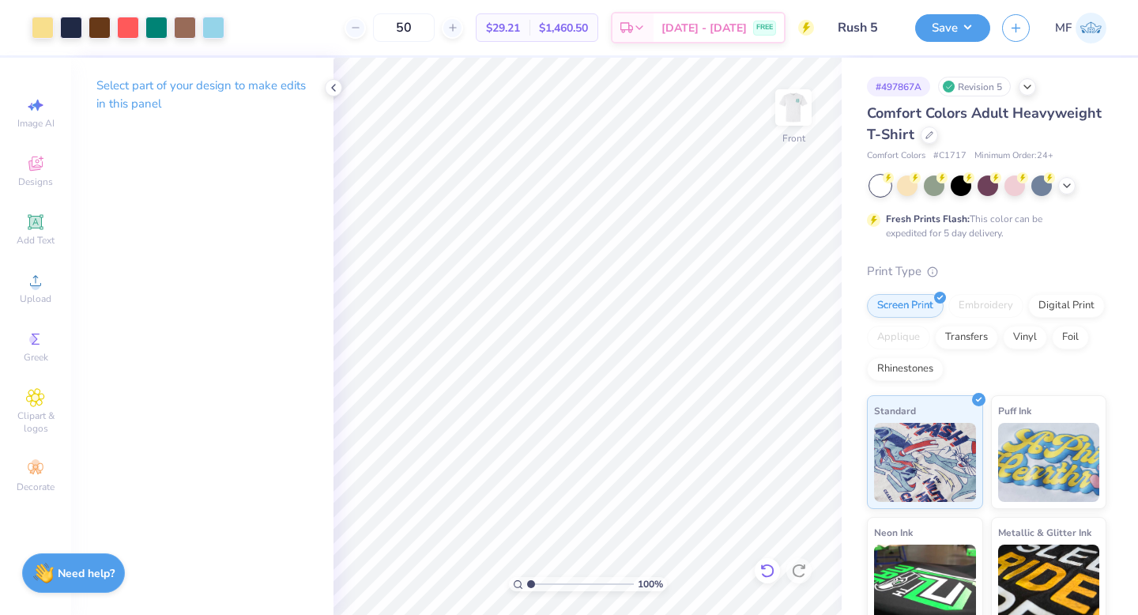
click at [769, 567] on icon at bounding box center [767, 570] width 16 height 16
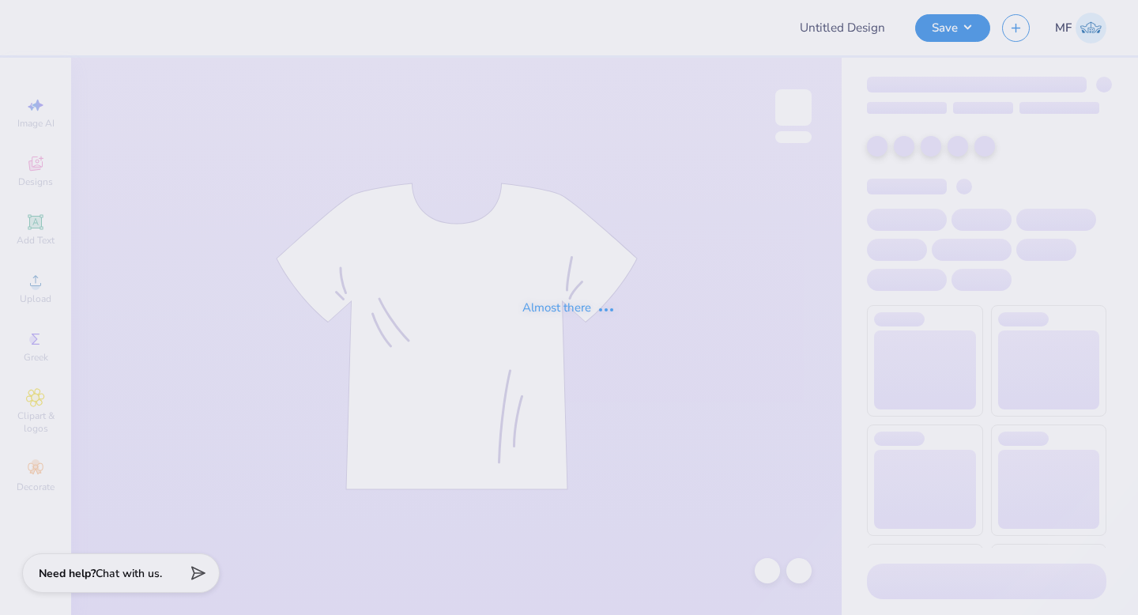
type input "Rush 5"
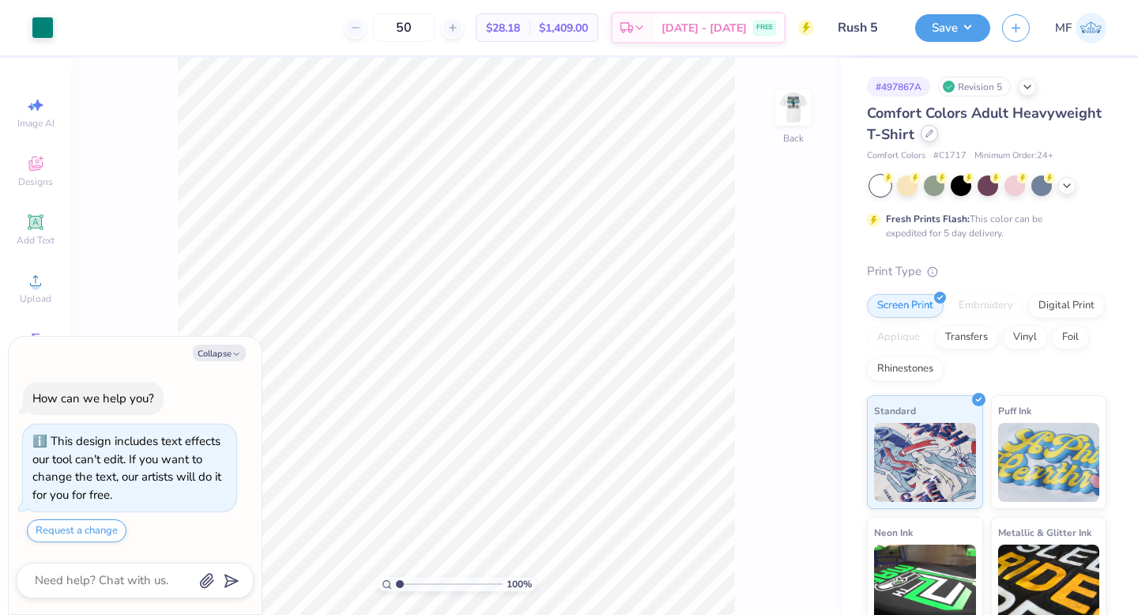
click at [933, 138] on div at bounding box center [928, 133] width 17 height 17
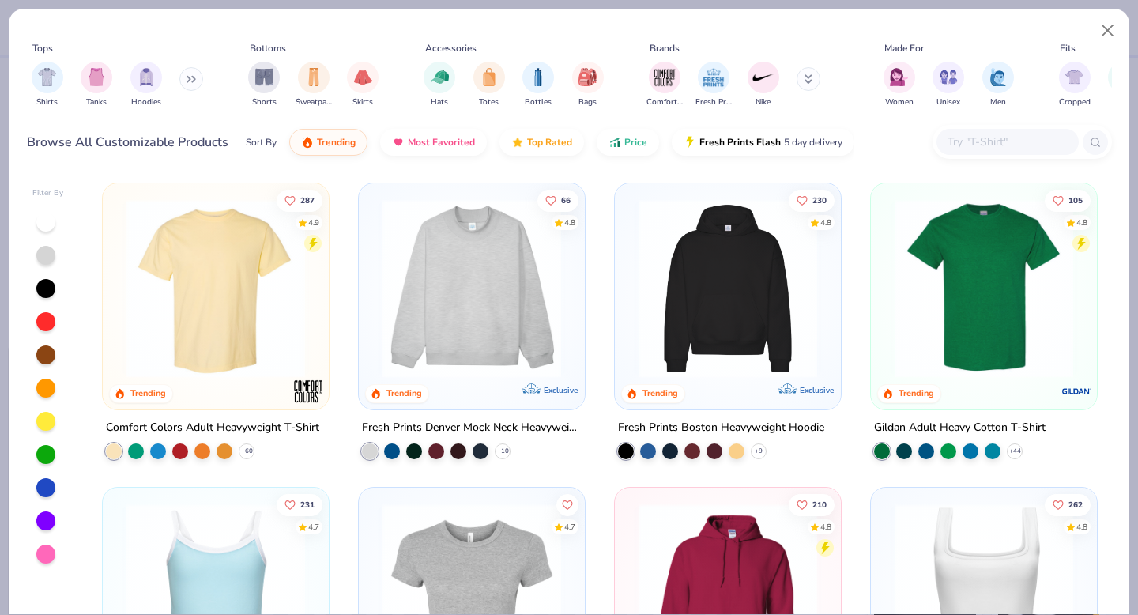
type textarea "x"
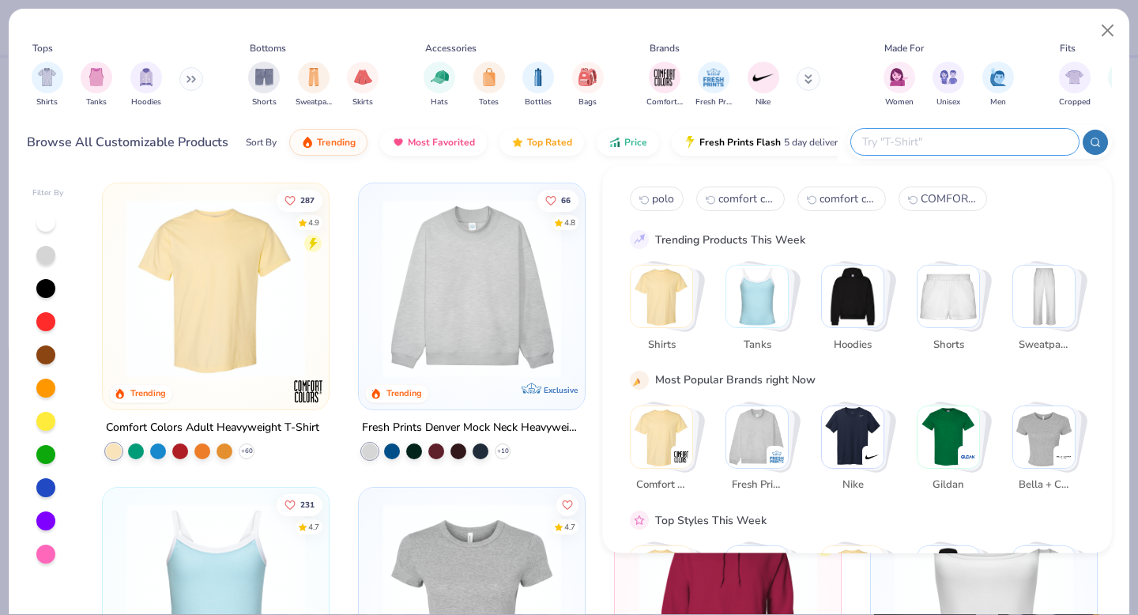
click at [1041, 141] on input "text" at bounding box center [963, 142] width 207 height 18
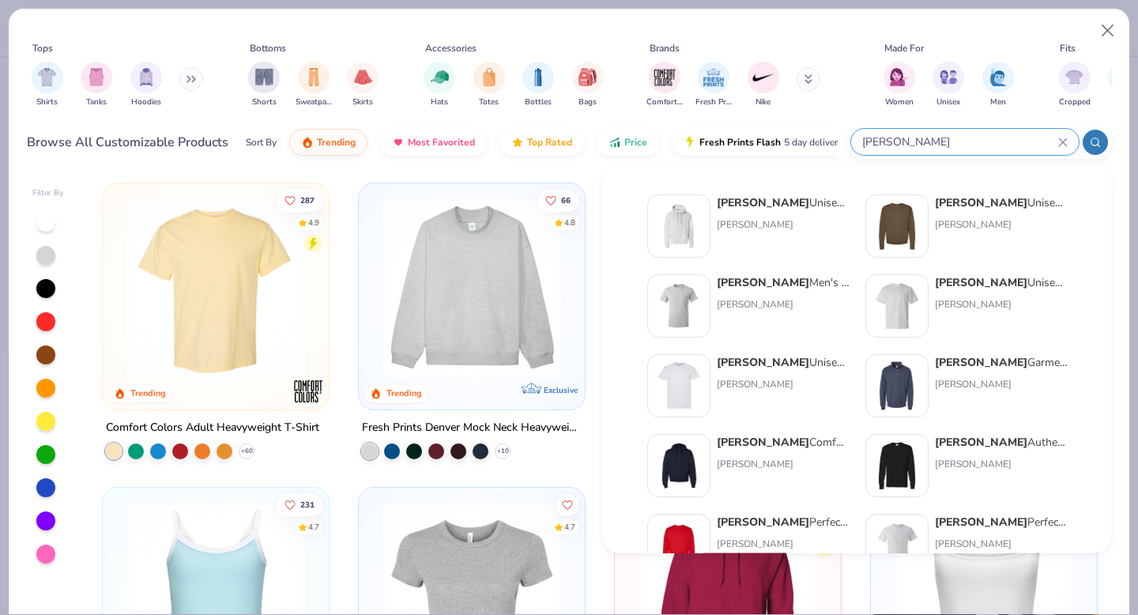
type input "[PERSON_NAME]"
click at [965, 282] on strong "[PERSON_NAME]" at bounding box center [981, 282] width 92 height 15
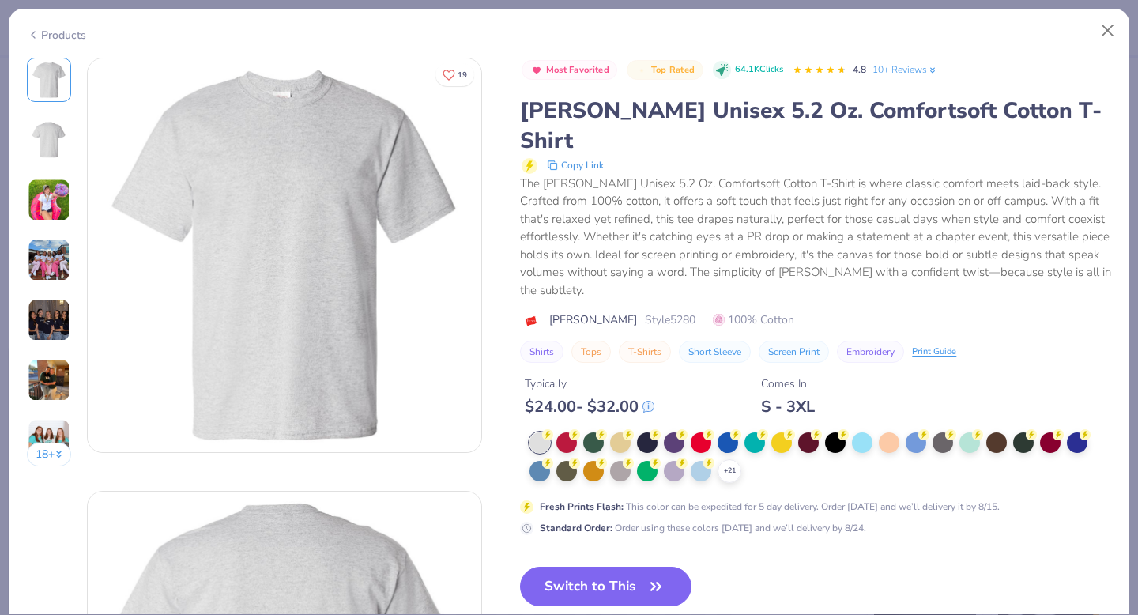
click at [33, 27] on icon at bounding box center [33, 34] width 13 height 19
type textarea "x"
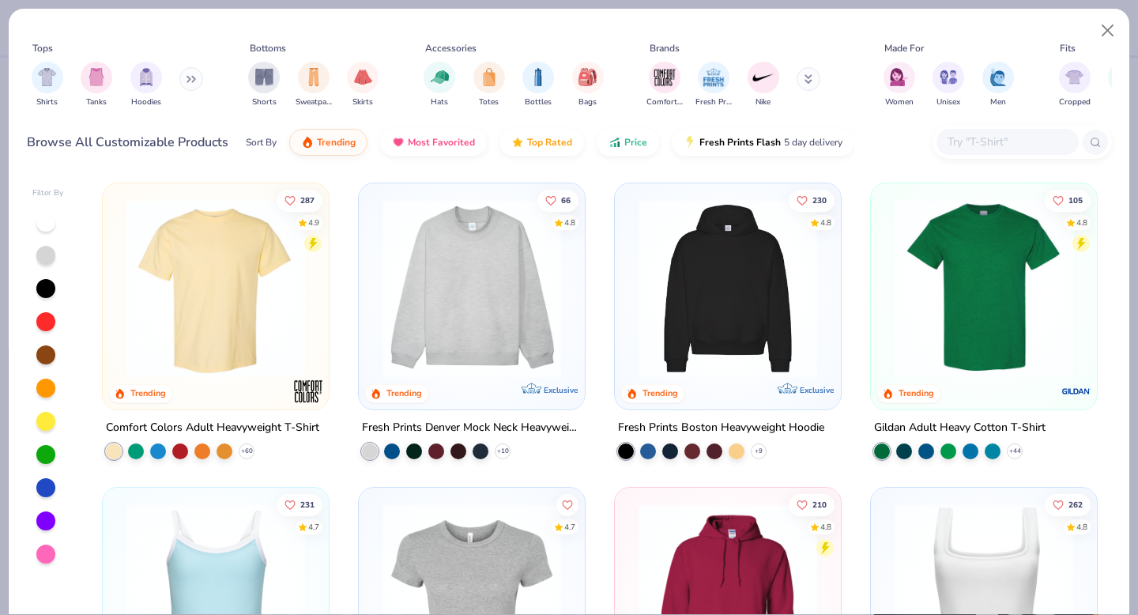
click at [963, 141] on input "text" at bounding box center [1007, 142] width 122 height 18
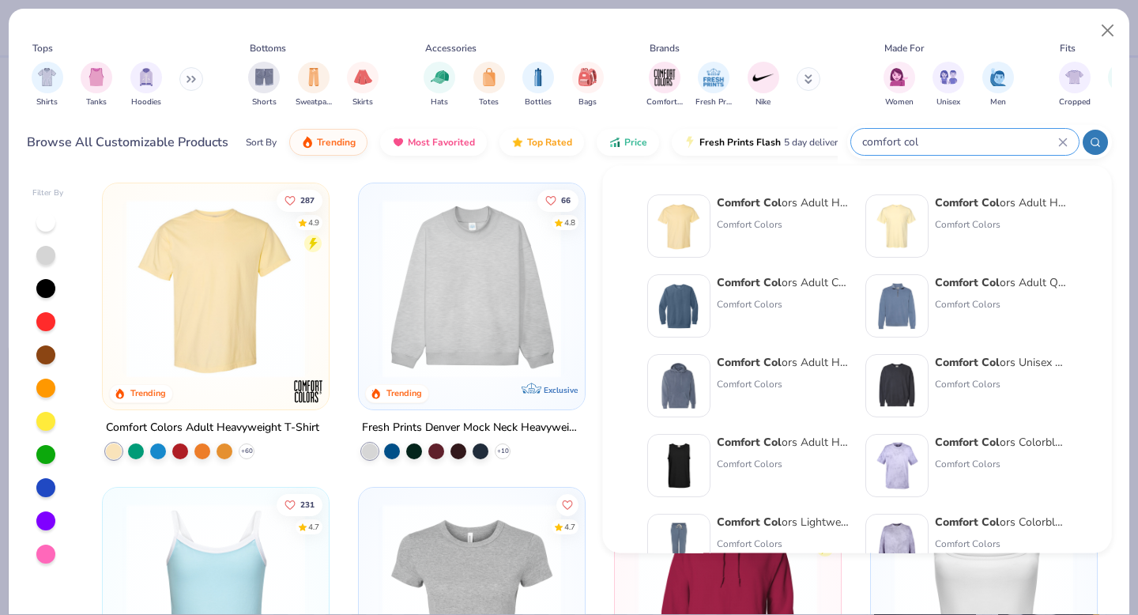
type input "comfort col"
click at [717, 211] on div "Comfort Col ors Adult Heavyweight T-Shirt Comfort Colors" at bounding box center [783, 225] width 133 height 63
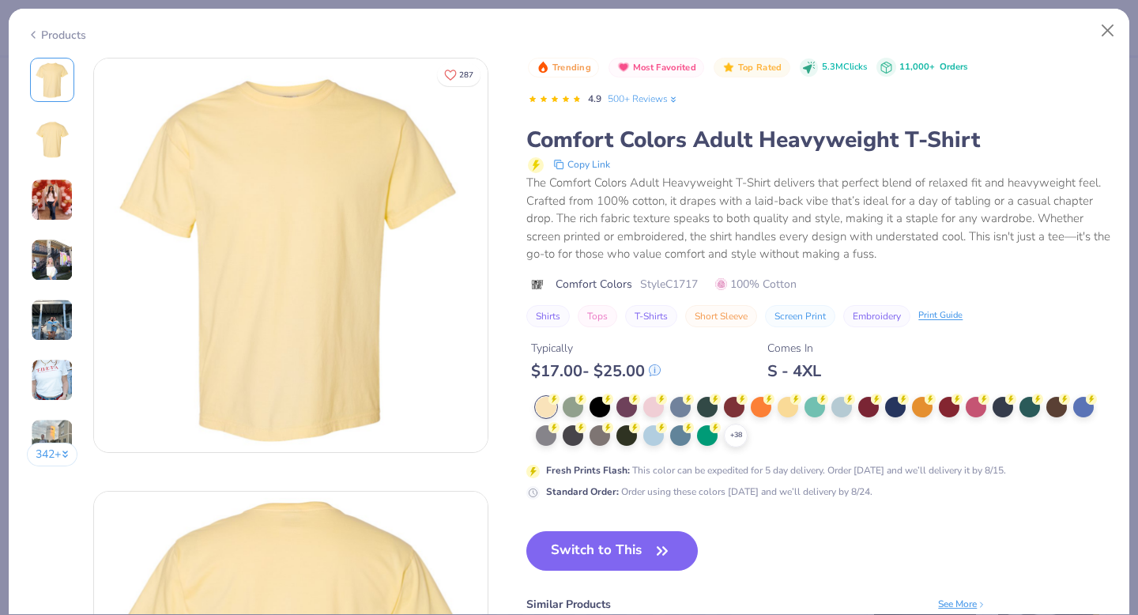
click at [36, 37] on icon at bounding box center [33, 34] width 13 height 19
type textarea "x"
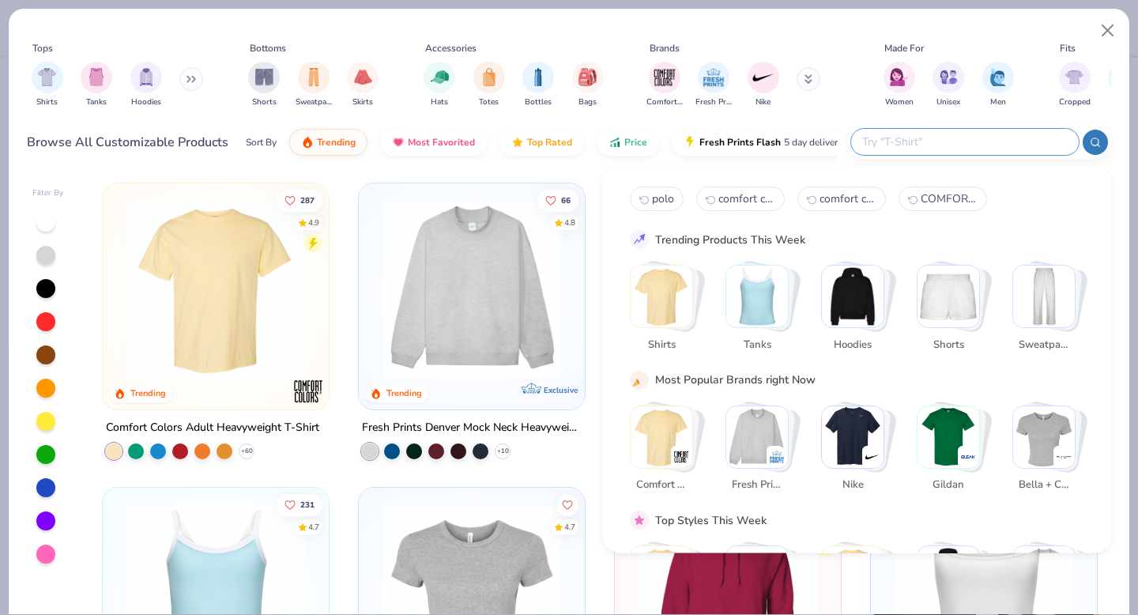
click at [979, 134] on input "text" at bounding box center [963, 142] width 207 height 18
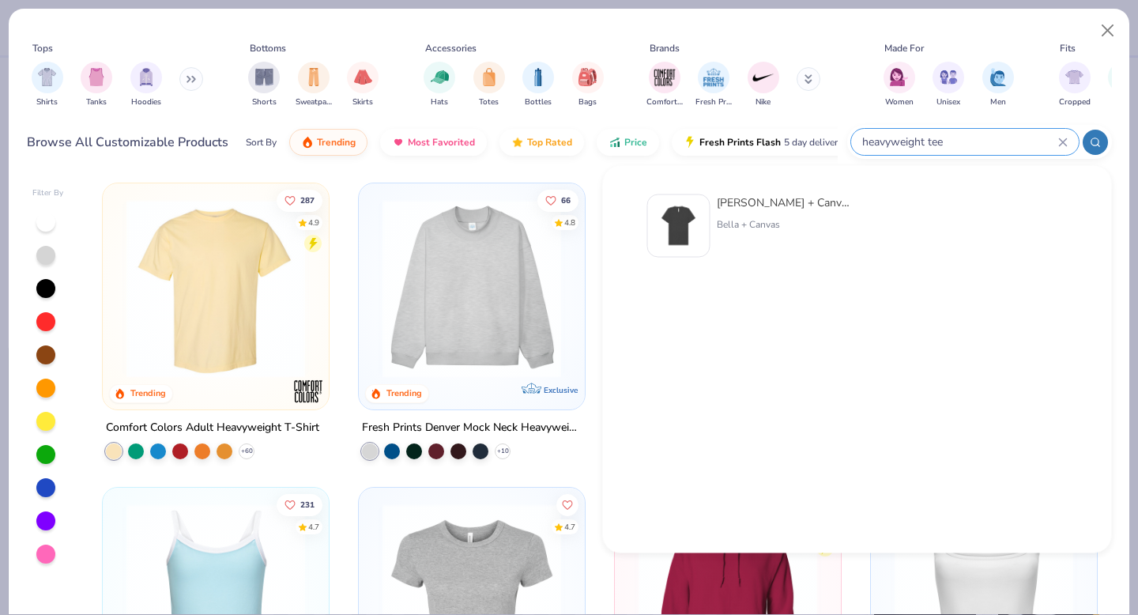
type input "heavyweight tee"
click at [769, 211] on div "[PERSON_NAME] + Canvas FWD Fashion Heavyweight Street Tee Bella + Canvas" at bounding box center [783, 225] width 133 height 63
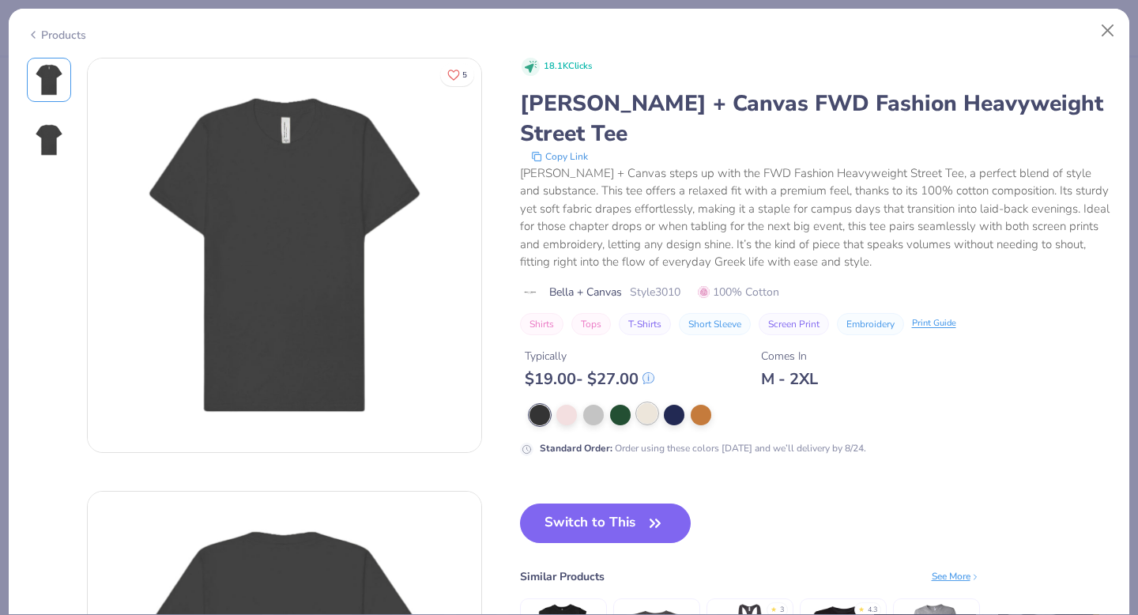
click at [654, 403] on div at bounding box center [647, 413] width 21 height 21
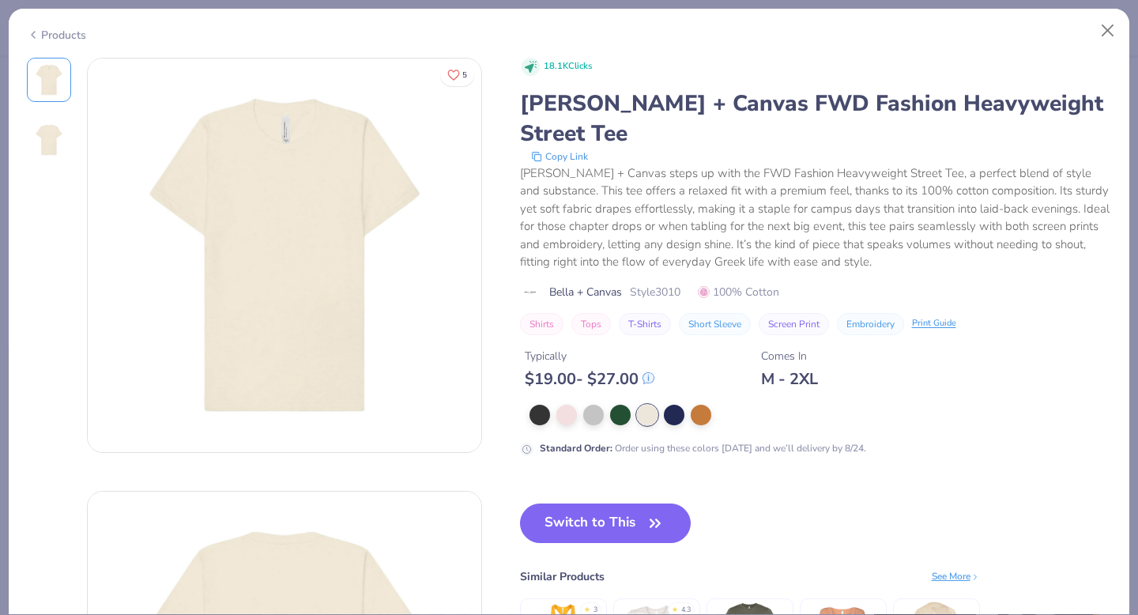
click at [35, 33] on icon at bounding box center [33, 34] width 13 height 19
type textarea "x"
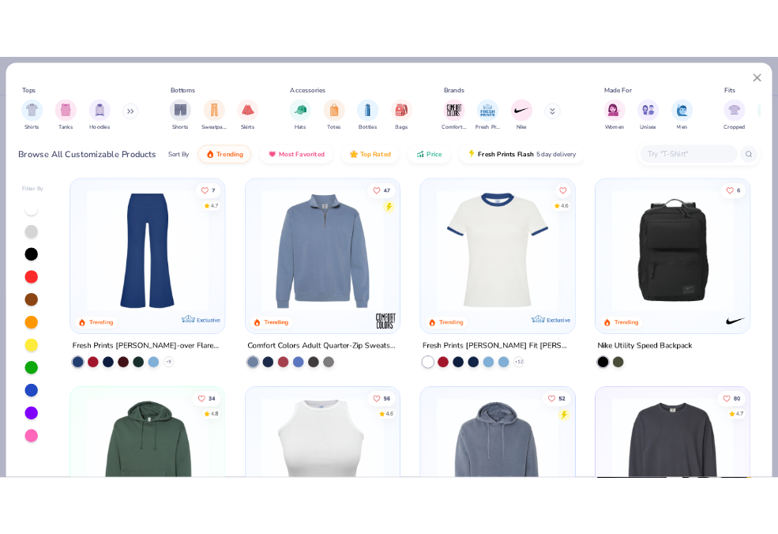
scroll to position [2757, 0]
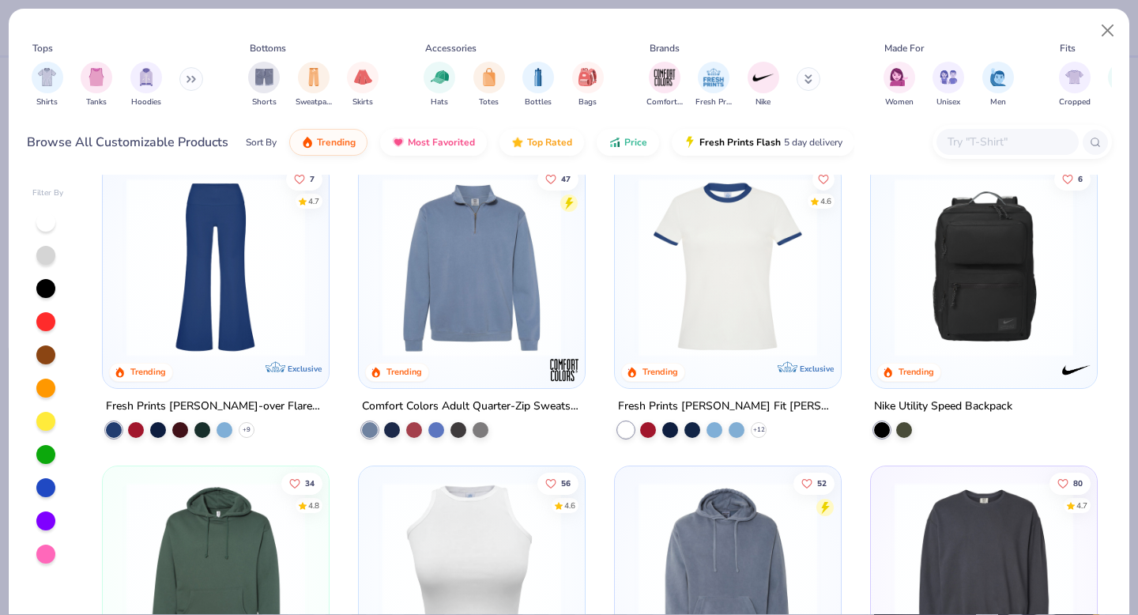
click at [1006, 137] on input "text" at bounding box center [1007, 142] width 122 height 18
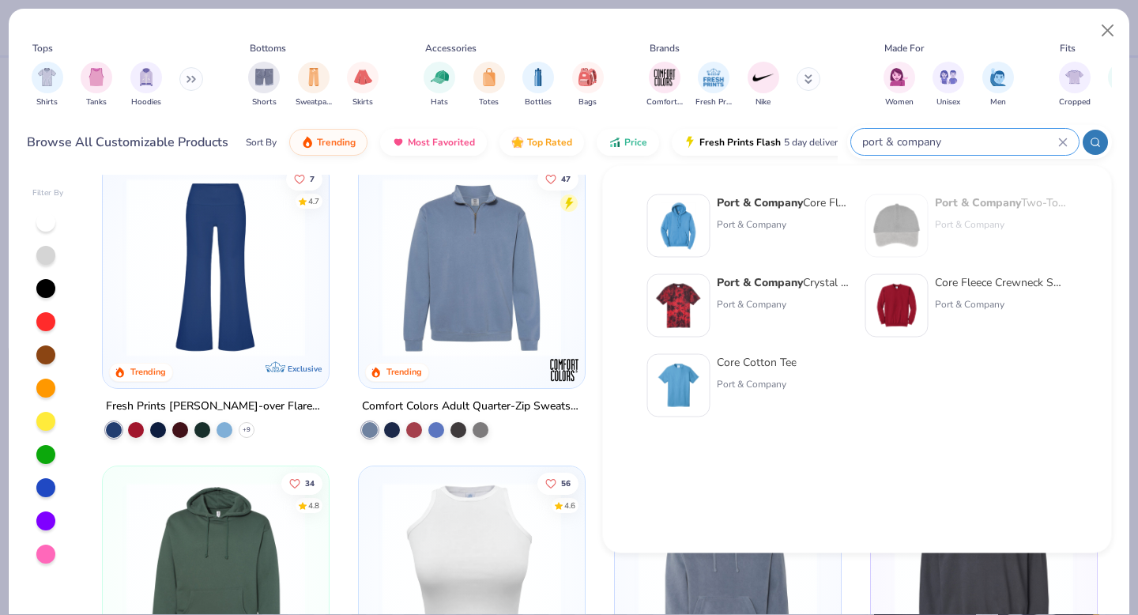
type input "port & company"
click at [744, 355] on div "Core Cotton Tee" at bounding box center [757, 362] width 80 height 17
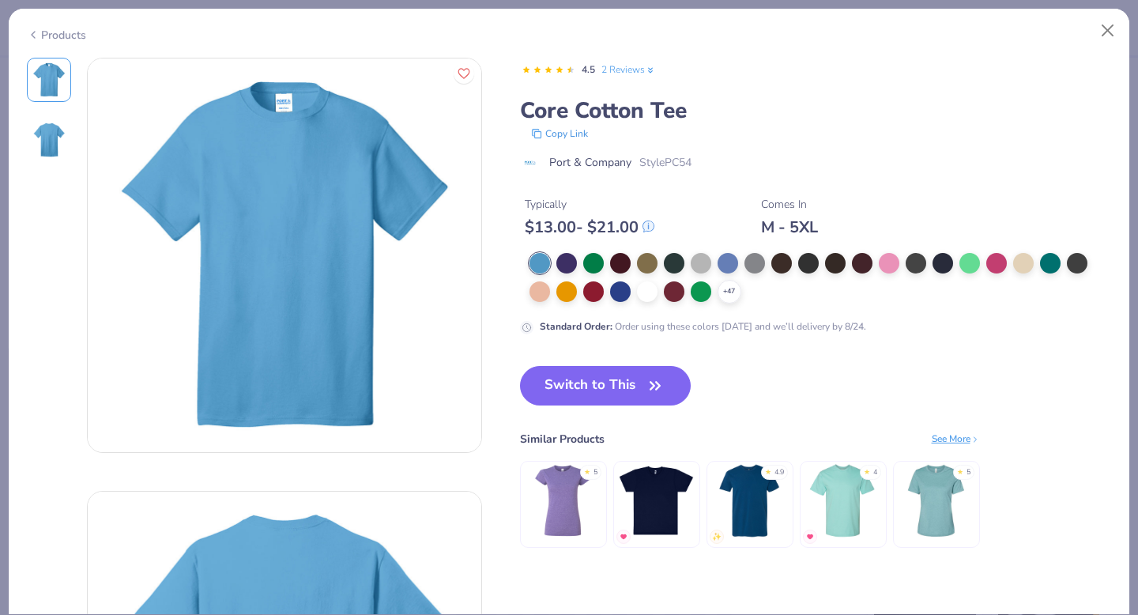
click at [32, 35] on icon at bounding box center [33, 34] width 13 height 19
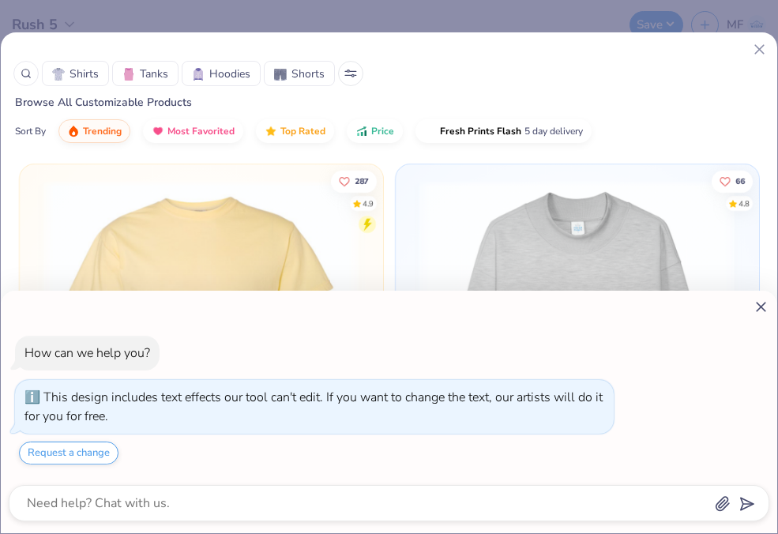
click at [763, 307] on icon at bounding box center [761, 307] width 17 height 17
type textarea "x"
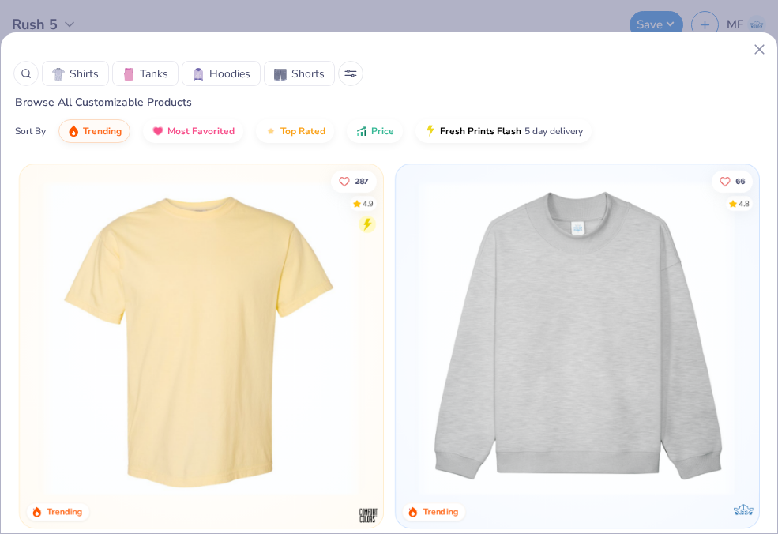
click at [27, 77] on icon at bounding box center [26, 73] width 11 height 11
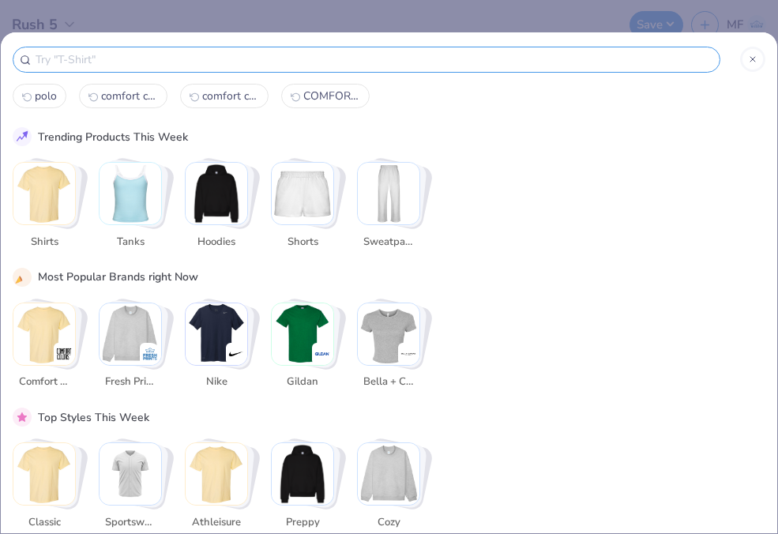
click at [137, 59] on input "text" at bounding box center [373, 60] width 679 height 18
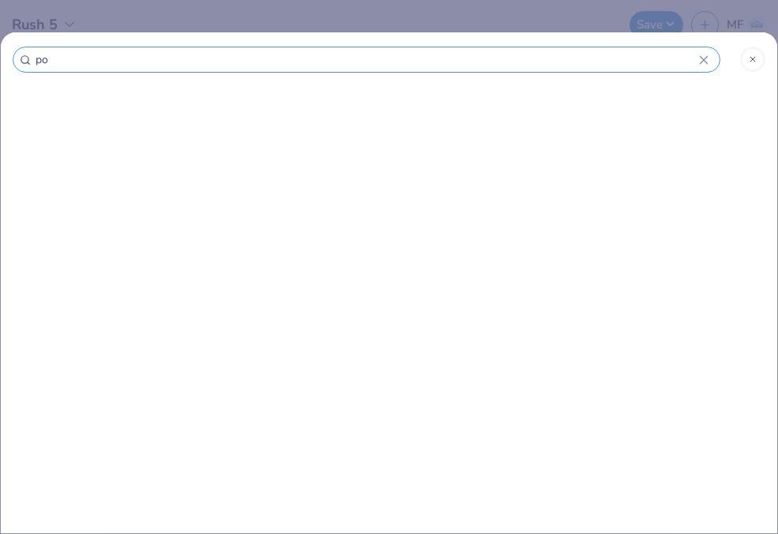
type input "poc"
type input "pock"
type input "pocke"
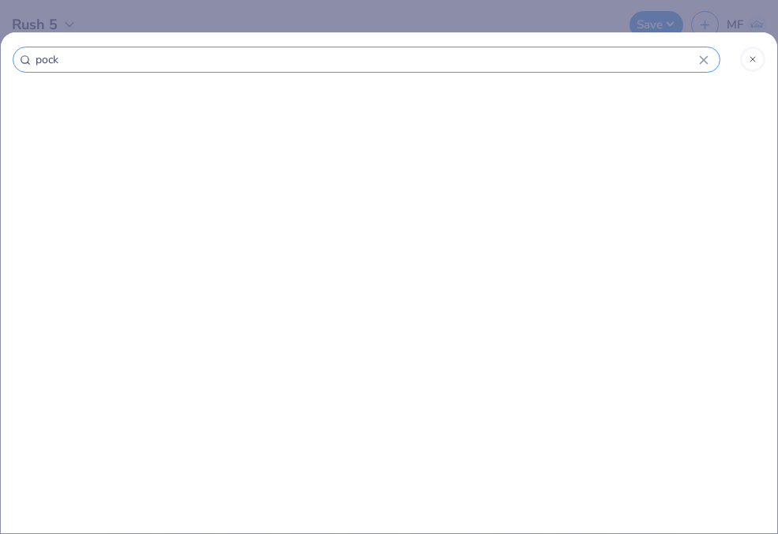
type input "pocke"
type input "pocket"
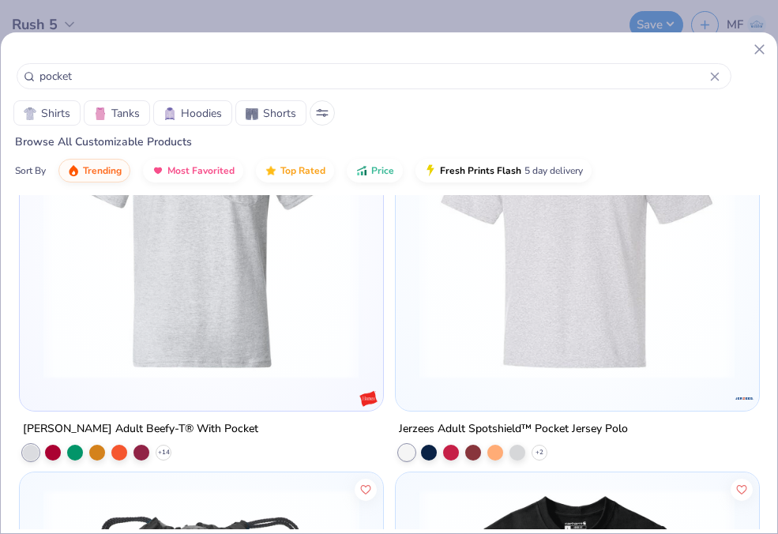
scroll to position [3093, 0]
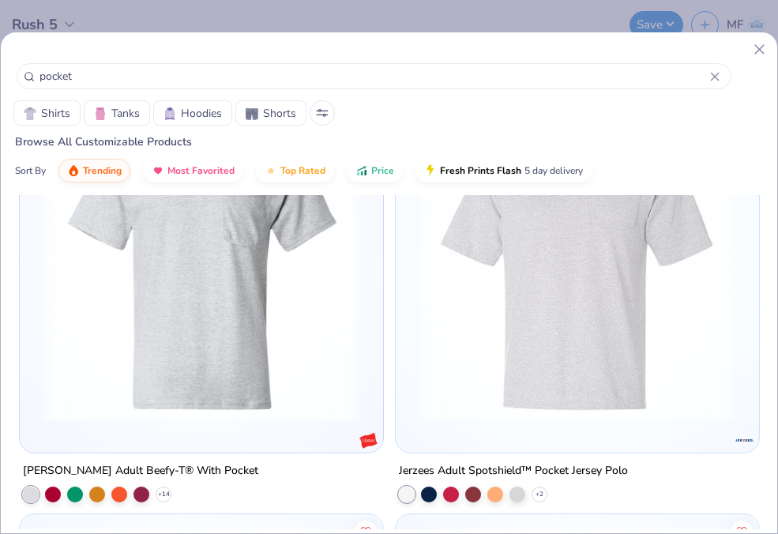
click at [265, 278] on img at bounding box center [201, 263] width 331 height 316
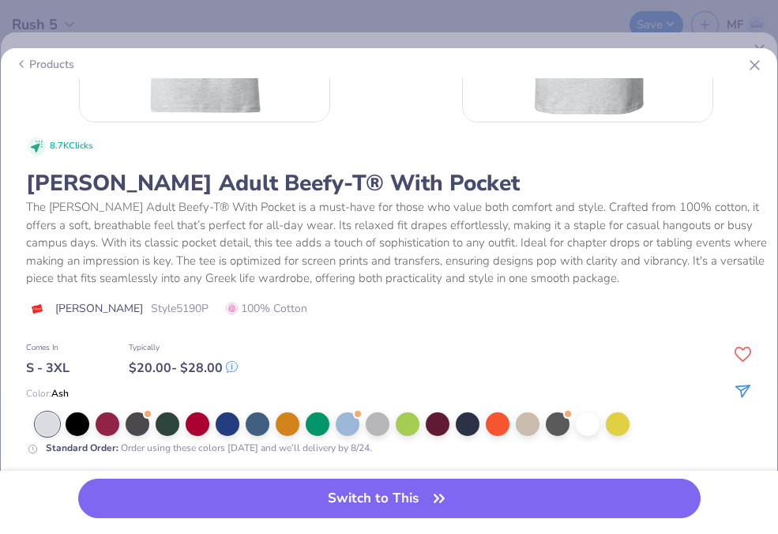
scroll to position [208, 0]
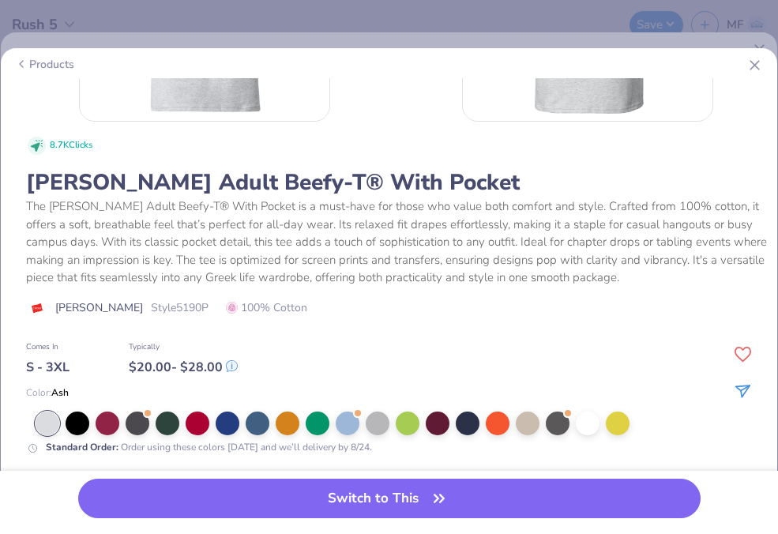
click at [35, 63] on div "Products" at bounding box center [44, 64] width 59 height 17
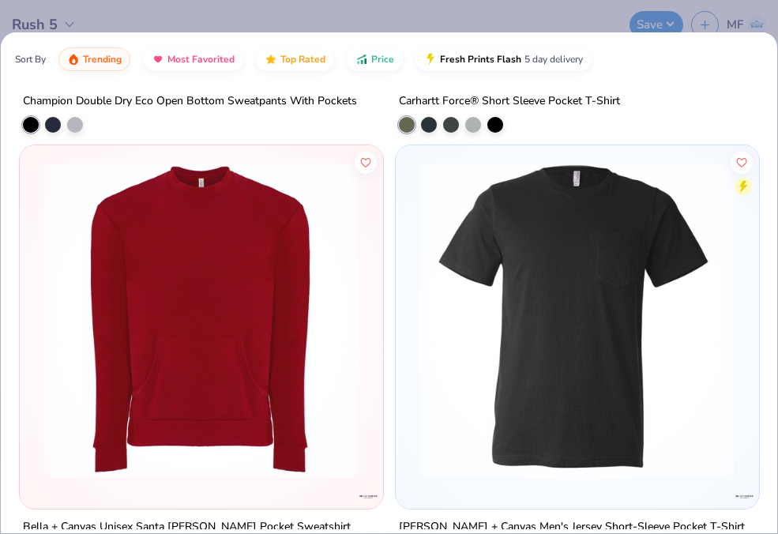
scroll to position [151, 0]
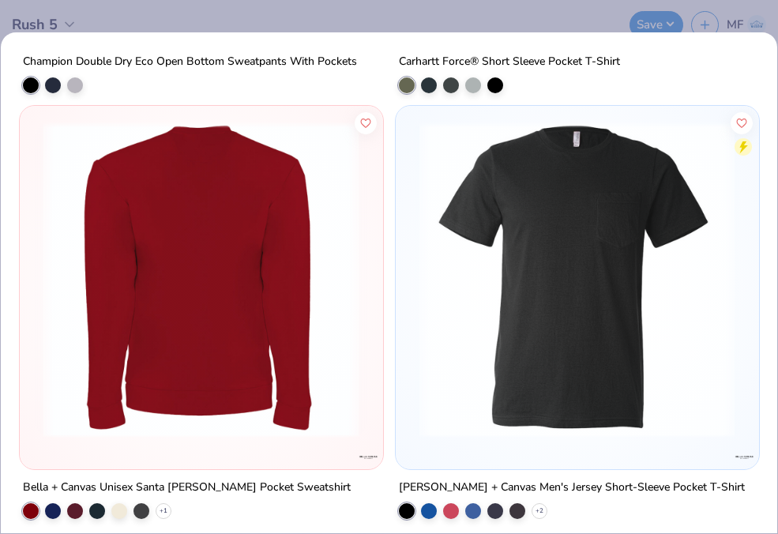
click at [566, 343] on img at bounding box center [577, 280] width 331 height 316
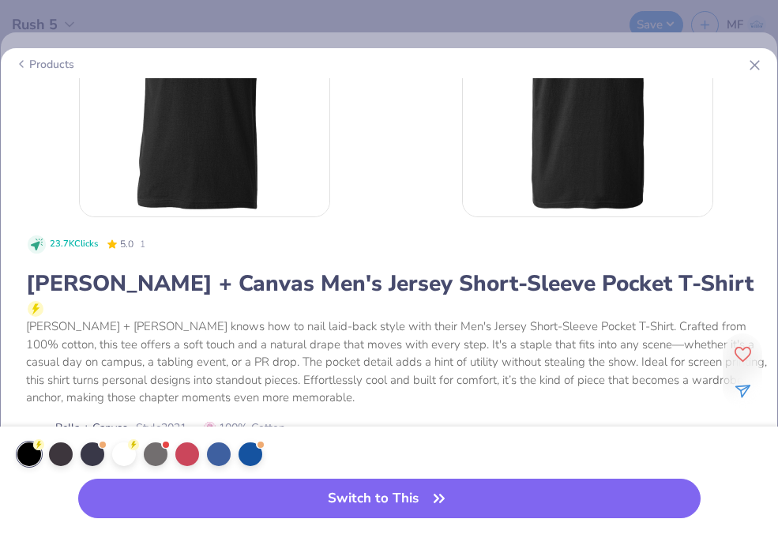
scroll to position [106, 0]
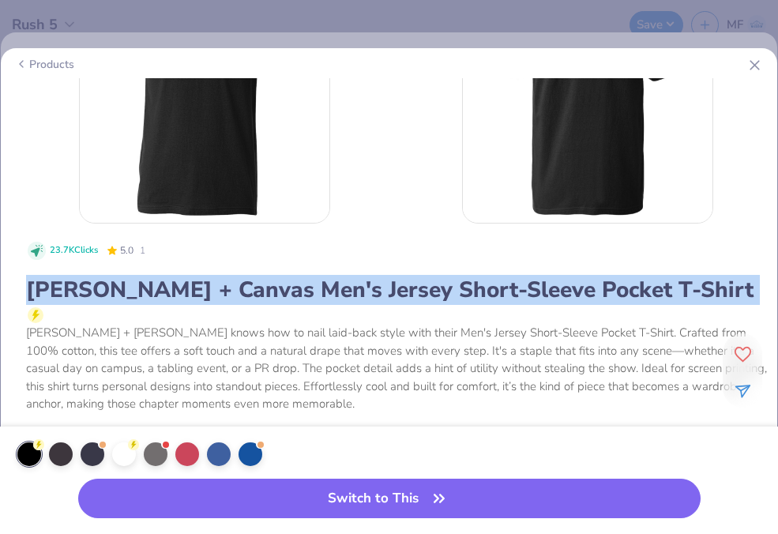
drag, startPoint x: 25, startPoint y: 286, endPoint x: 652, endPoint y: 315, distance: 627.2
click at [652, 315] on div "23.7K Clicks 5.0 1 [PERSON_NAME] + Canvas Men's Jersey Short-Sleeve Pocket T-Sh…" at bounding box center [388, 452] width 773 height 426
copy div "[PERSON_NAME] + Canvas Men's Jersey Short-Sleeve Pocket T-Shirt"
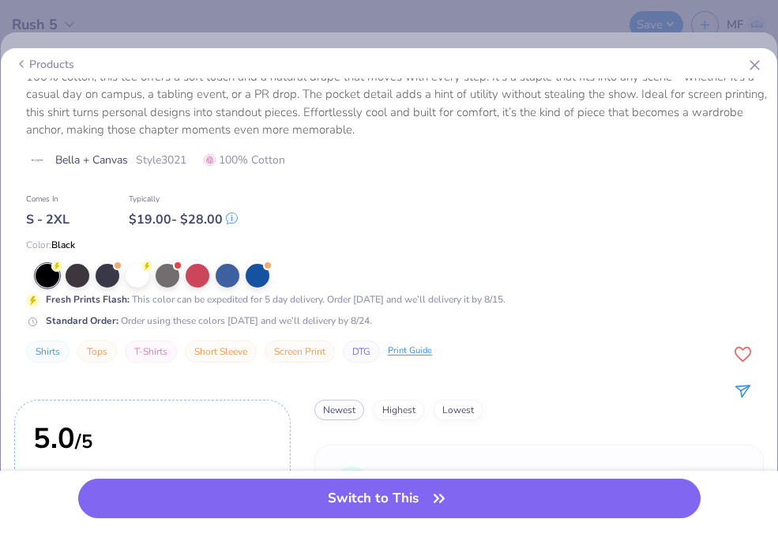
scroll to position [374, 0]
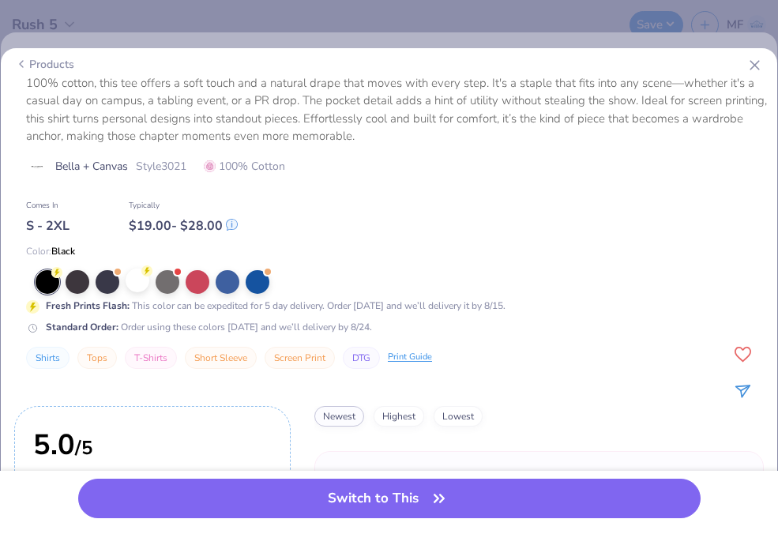
click at [139, 282] on div at bounding box center [138, 281] width 24 height 24
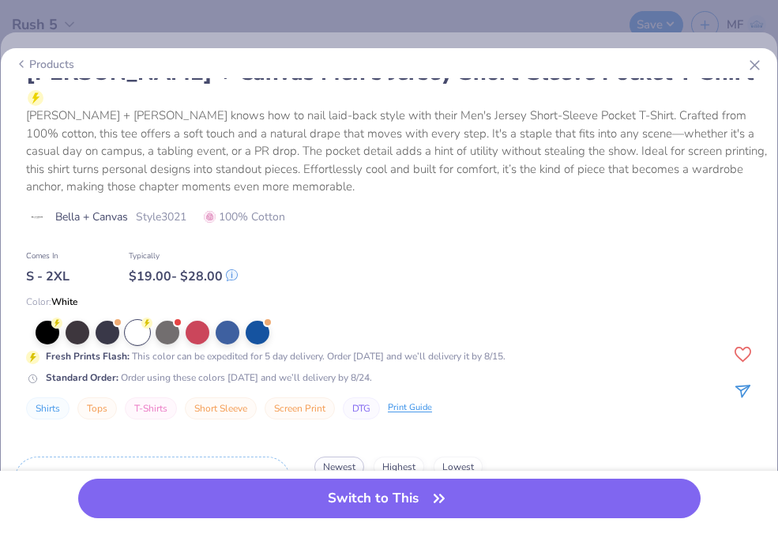
scroll to position [324, 0]
